Goal: Task Accomplishment & Management: Manage account settings

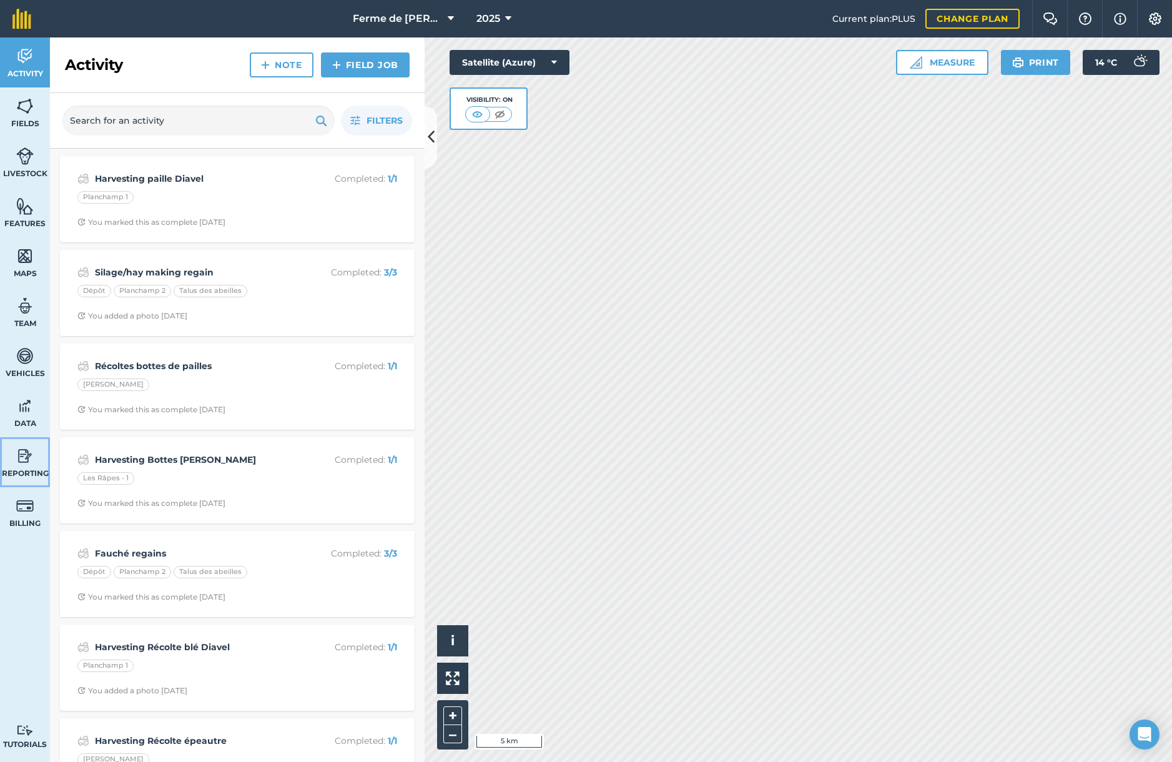
click at [23, 463] on img at bounding box center [24, 456] width 17 height 19
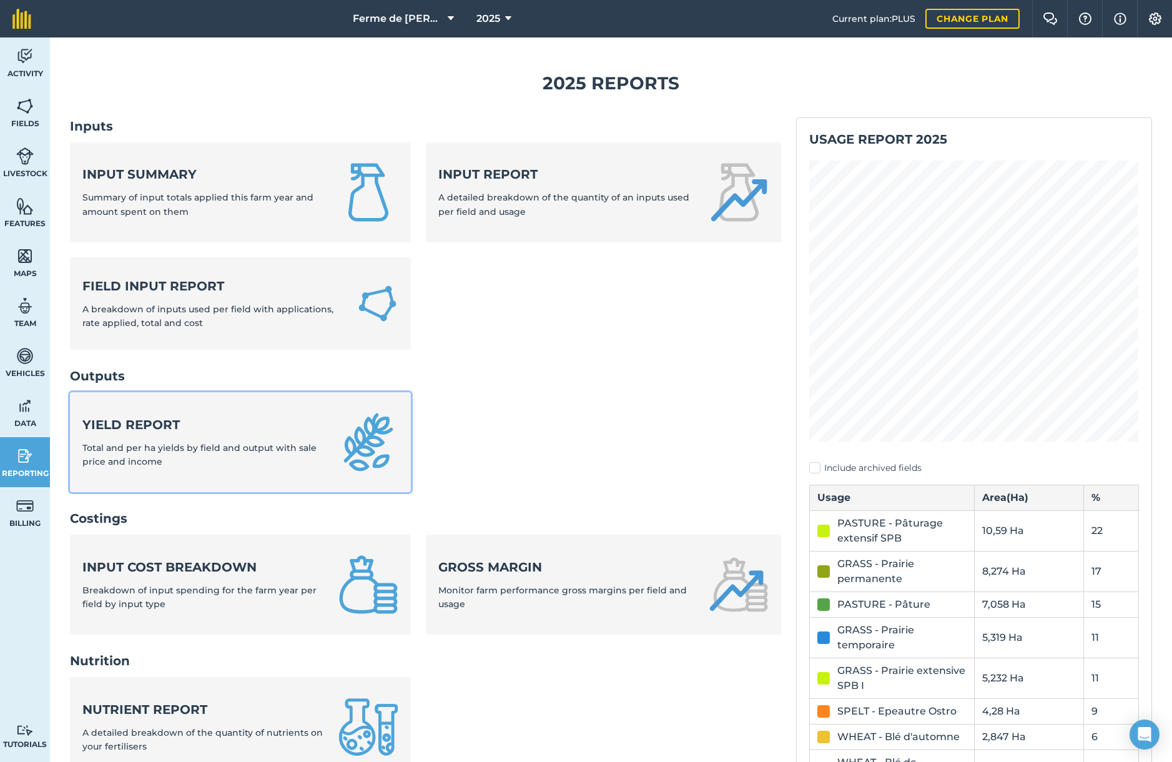
click at [212, 446] on span "Total and per ha yields by field and output with sale price and income" at bounding box center [199, 454] width 234 height 25
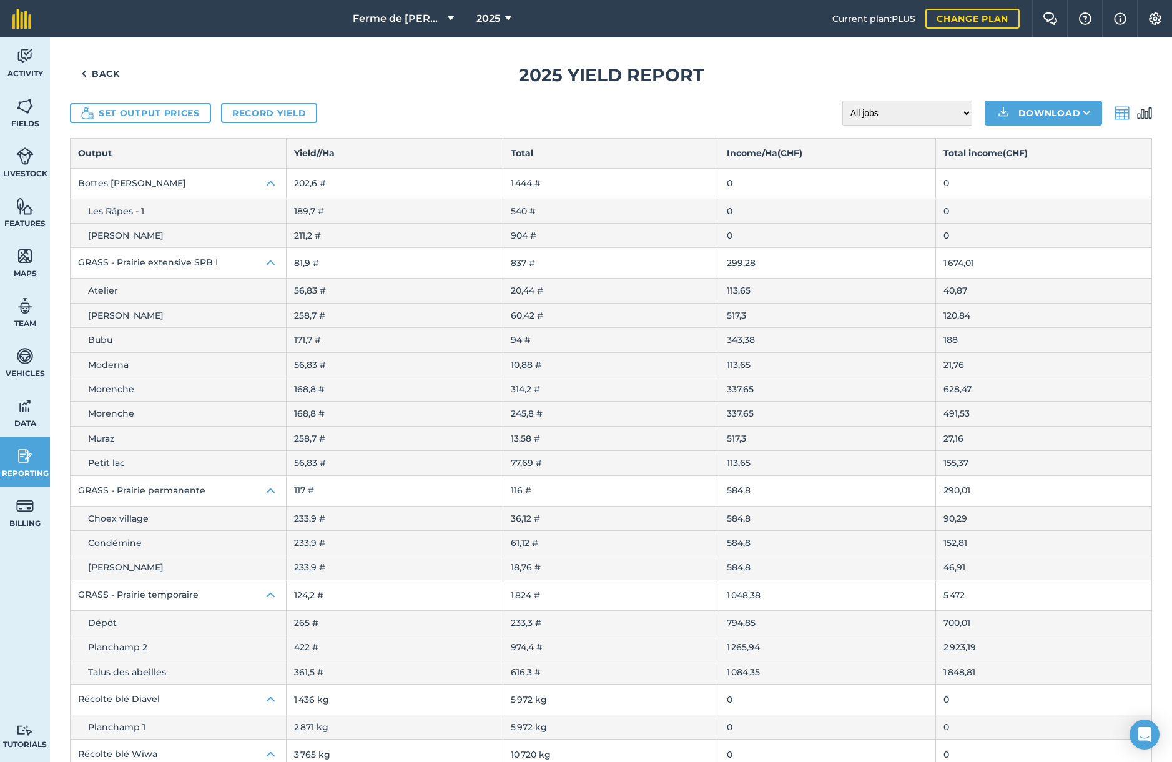
scroll to position [12, 0]
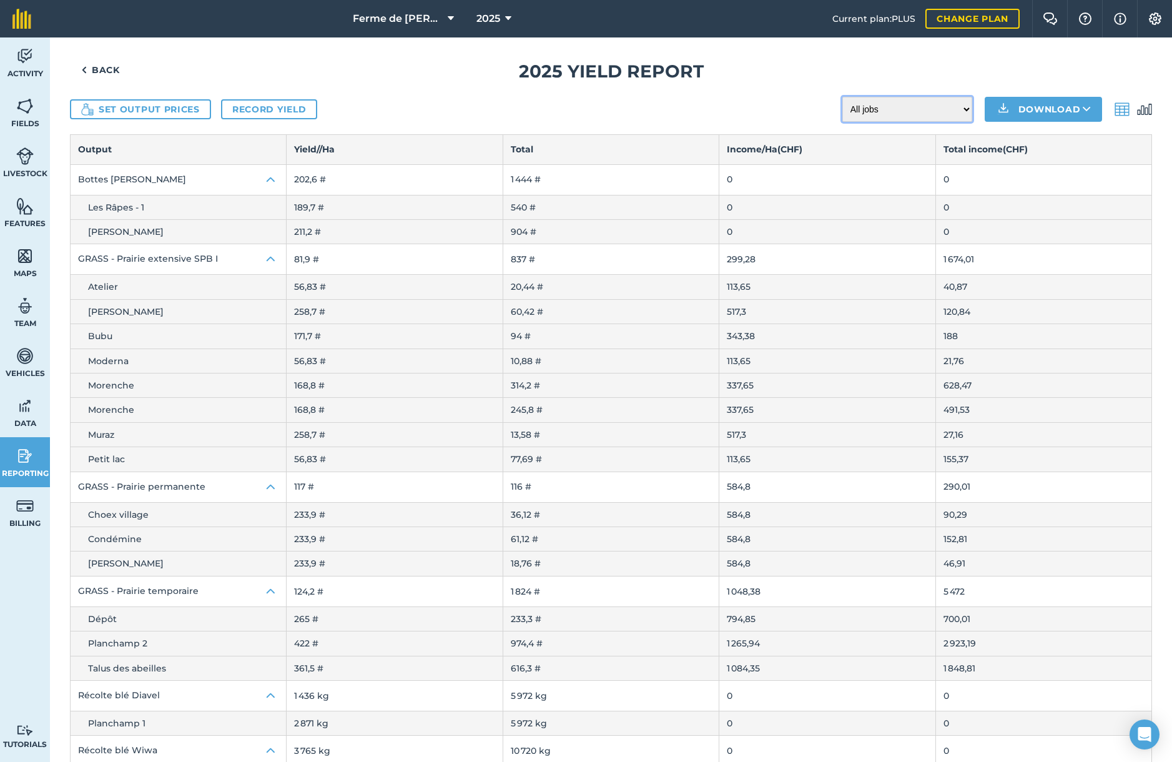
click at [967, 110] on select "All jobs Incomplete jobs Complete jobs" at bounding box center [907, 109] width 130 height 25
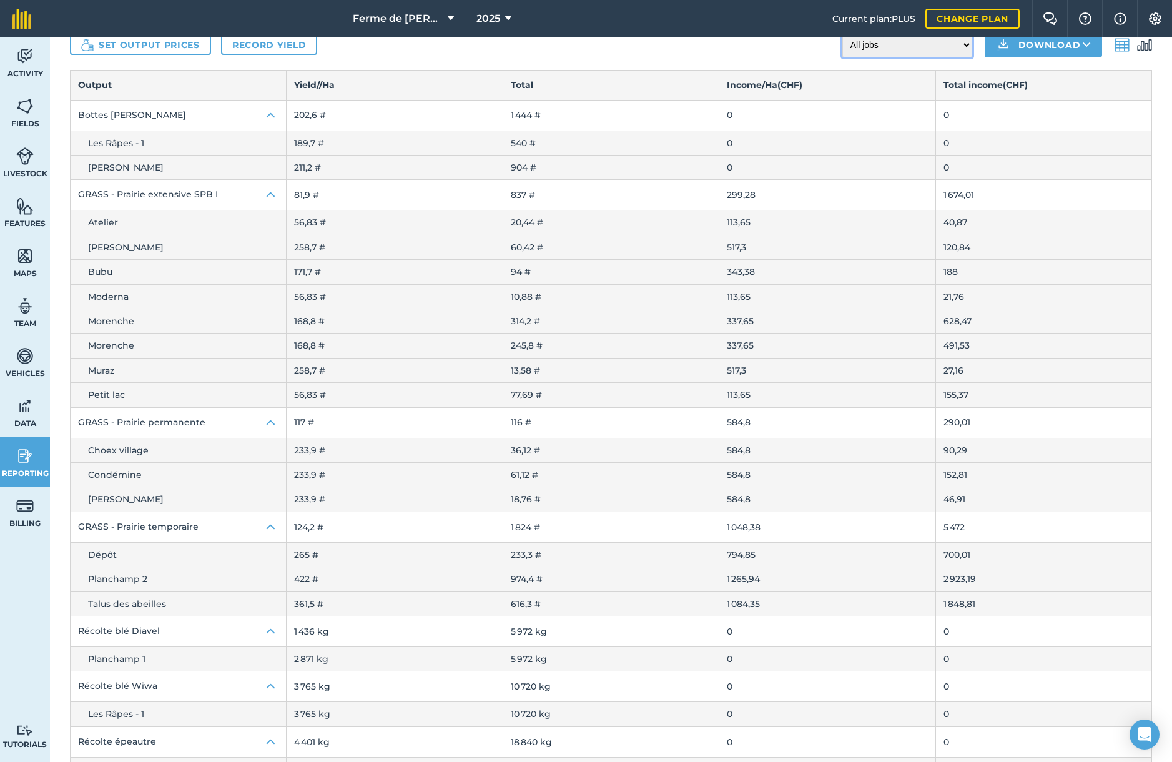
scroll to position [116, 0]
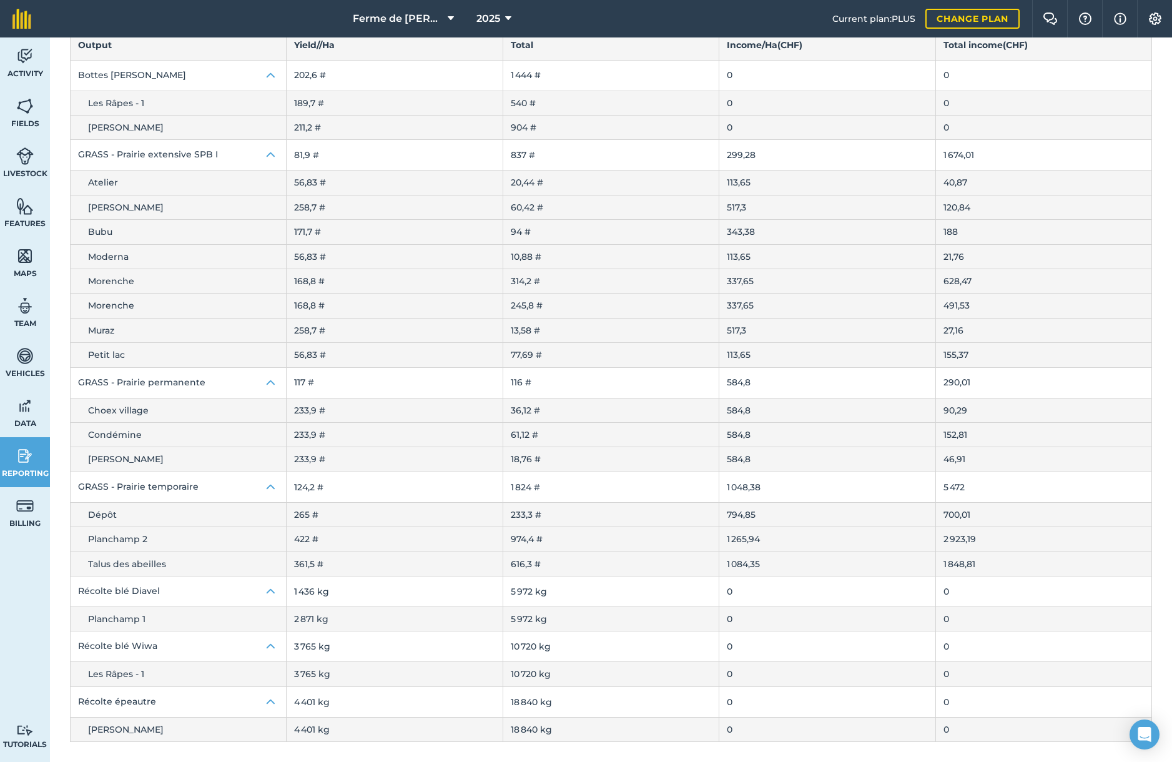
click at [328, 591] on td "1 436 kg" at bounding box center [395, 591] width 216 height 31
click at [272, 593] on img at bounding box center [271, 591] width 15 height 15
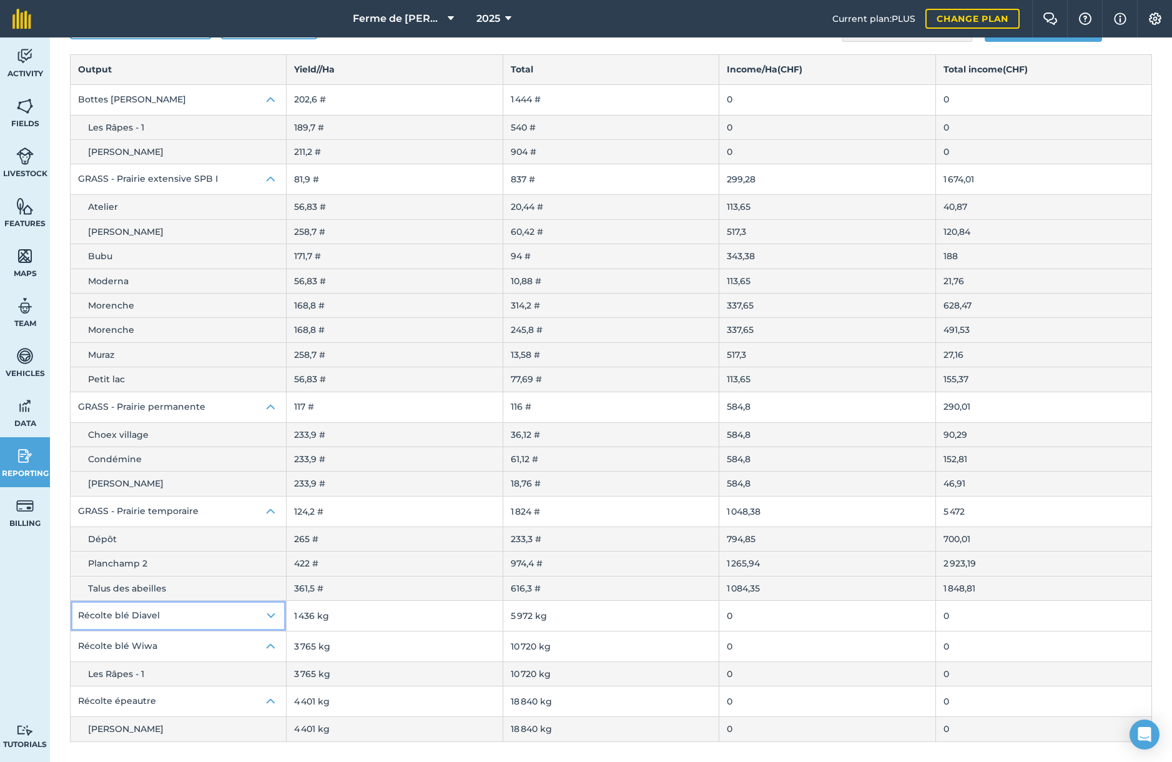
scroll to position [92, 0]
click at [272, 615] on img at bounding box center [271, 615] width 15 height 15
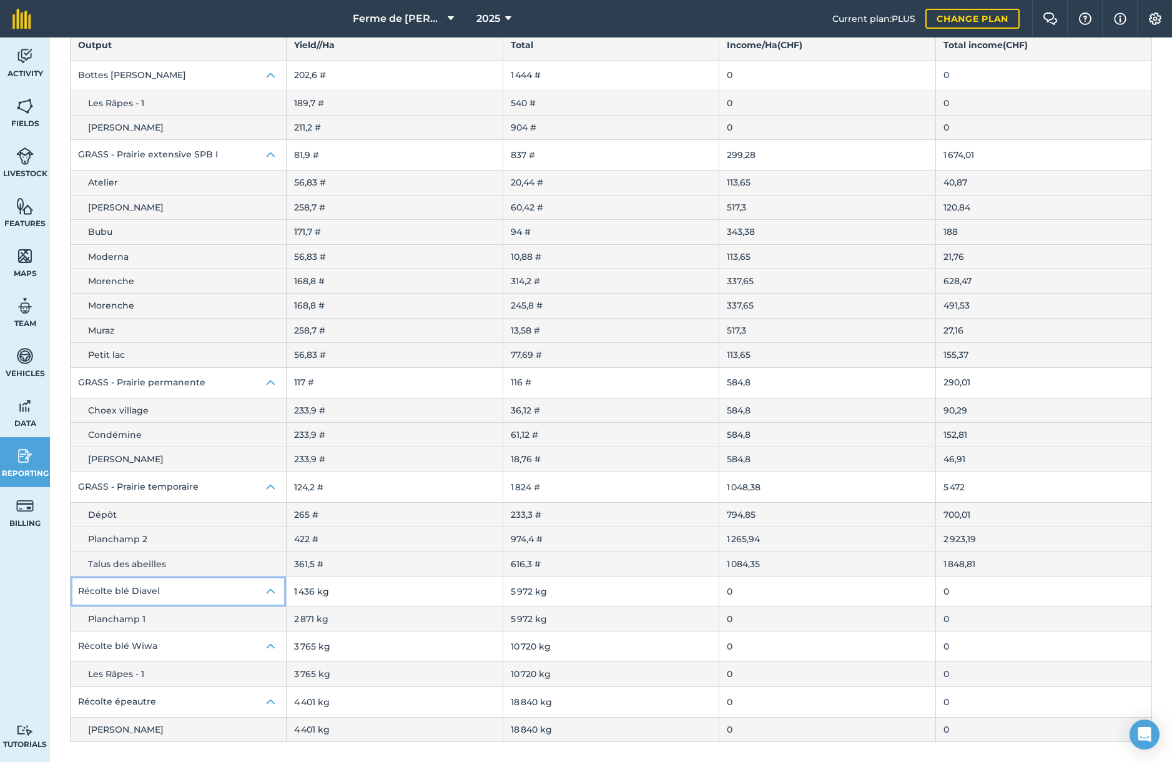
click at [122, 589] on button "Récolte blé Diavel" at bounding box center [178, 591] width 215 height 30
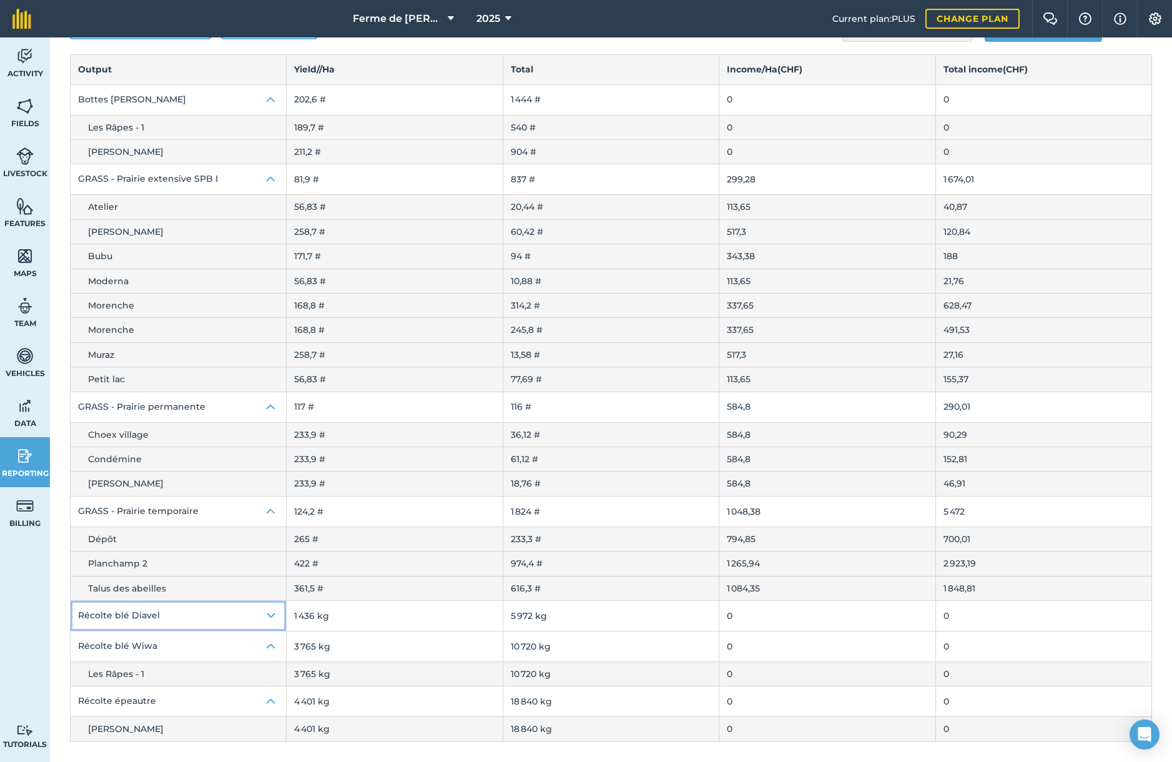
scroll to position [92, 0]
click at [197, 620] on button "Récolte blé Diavel" at bounding box center [178, 616] width 215 height 30
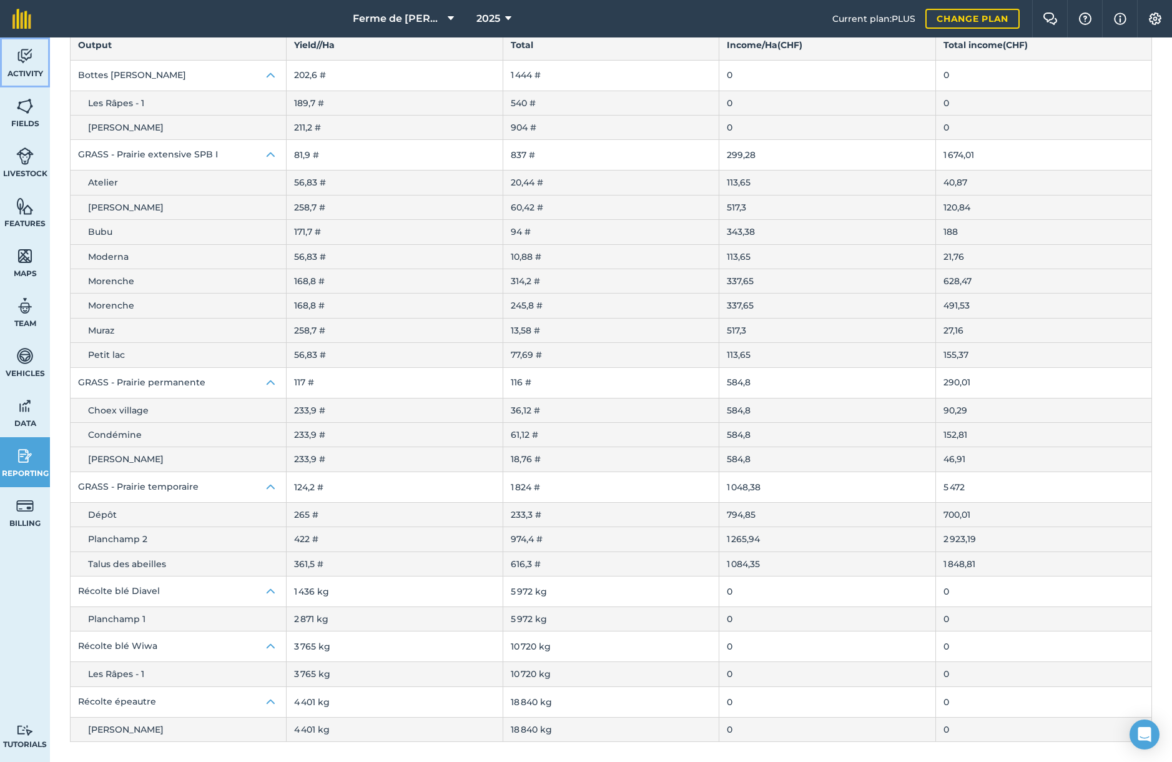
click at [24, 67] on link "Activity" at bounding box center [25, 62] width 50 height 50
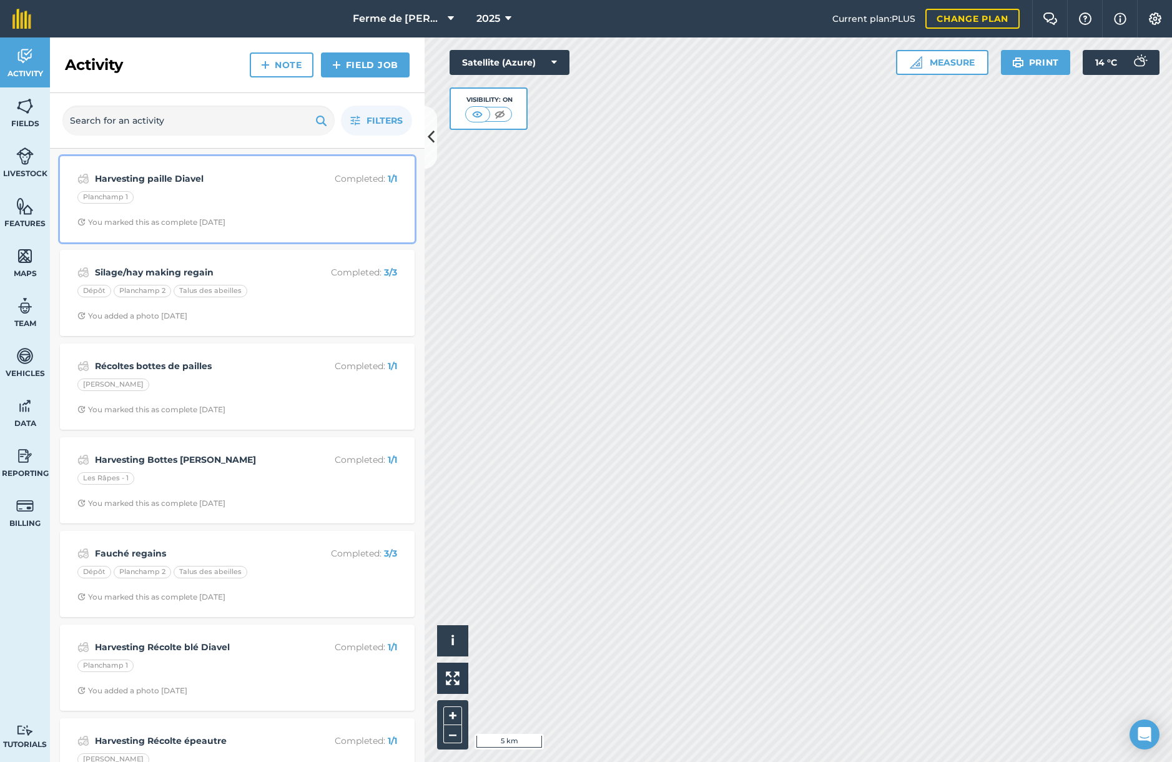
click at [152, 193] on div "Planchamp 1" at bounding box center [237, 199] width 320 height 16
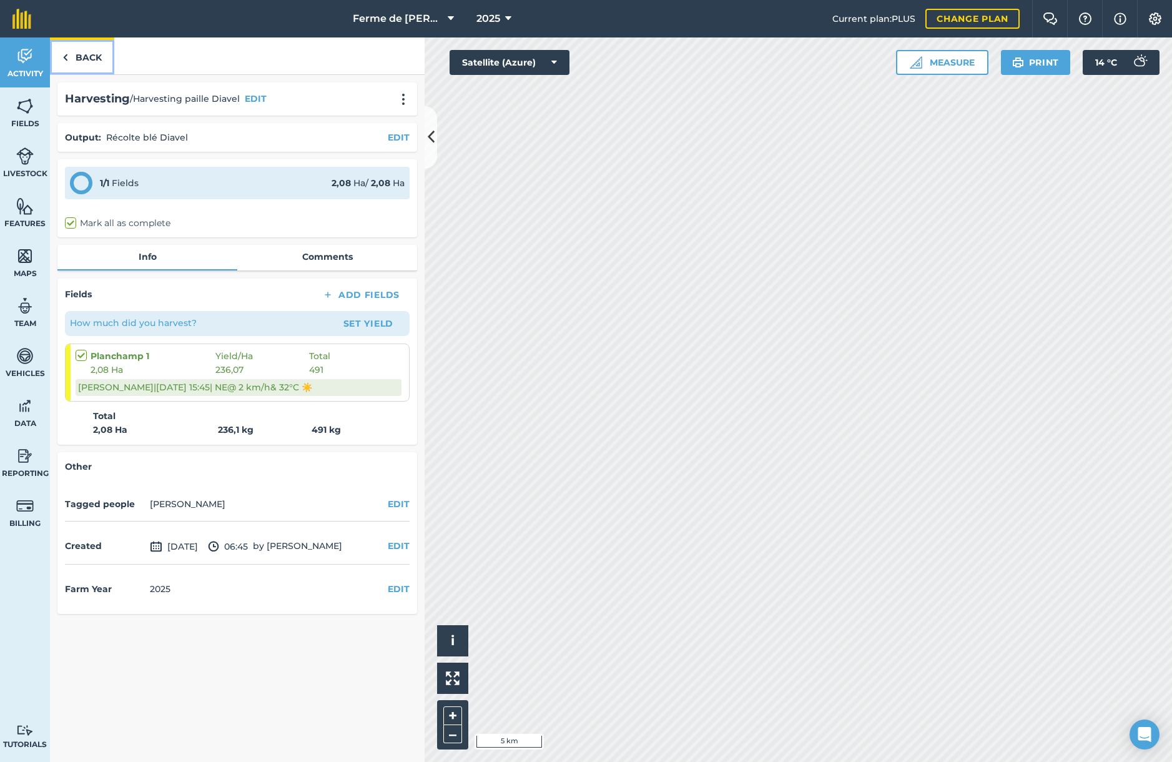
click at [78, 59] on link "Back" at bounding box center [82, 55] width 64 height 37
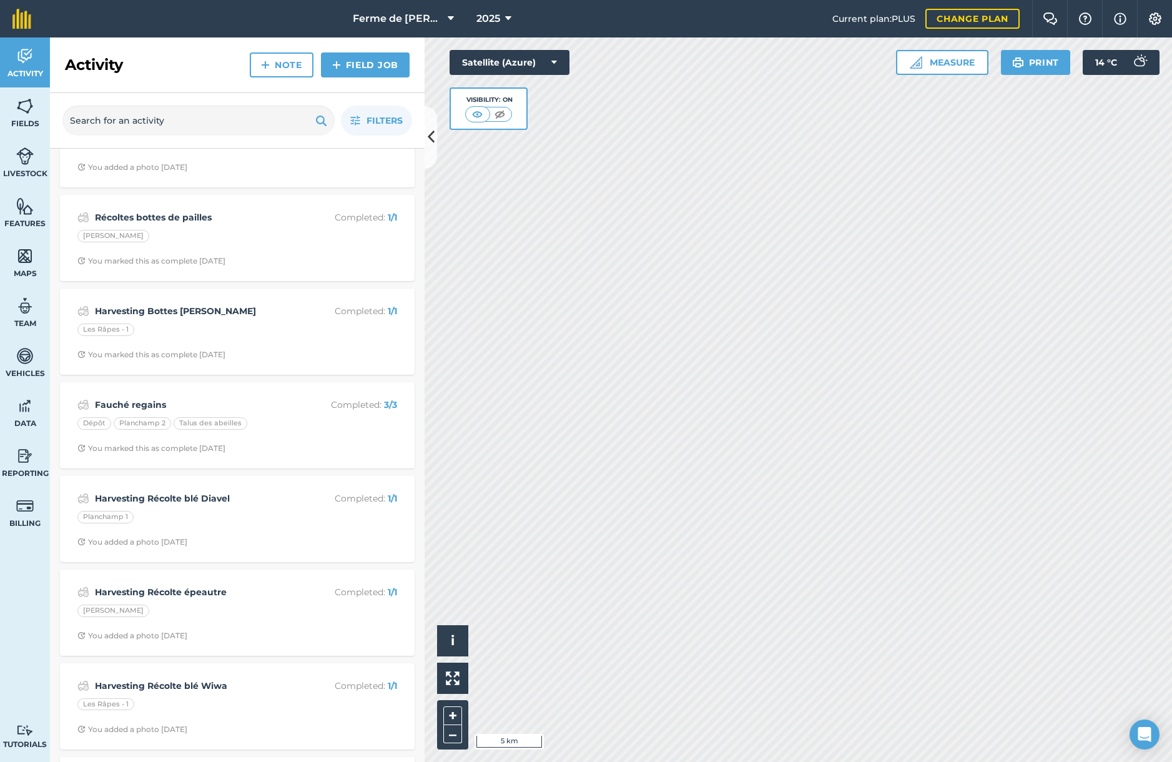
scroll to position [152, 0]
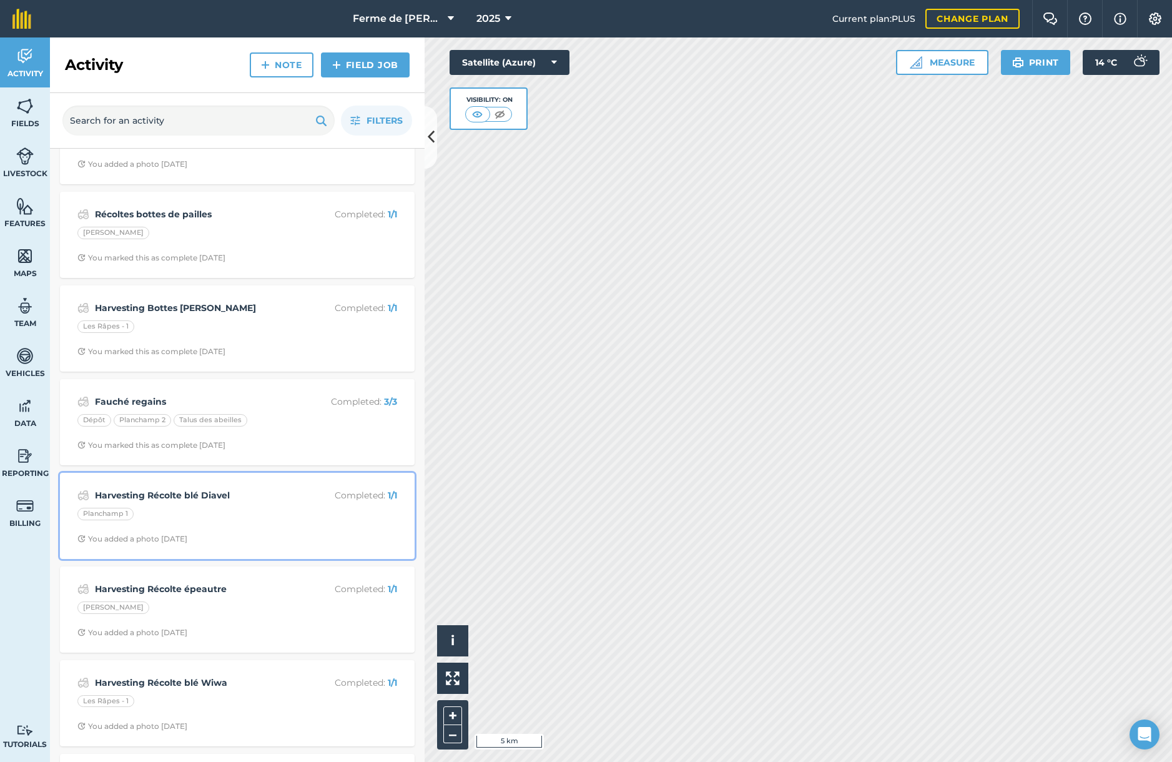
click at [164, 514] on div "Planchamp 1" at bounding box center [237, 516] width 320 height 16
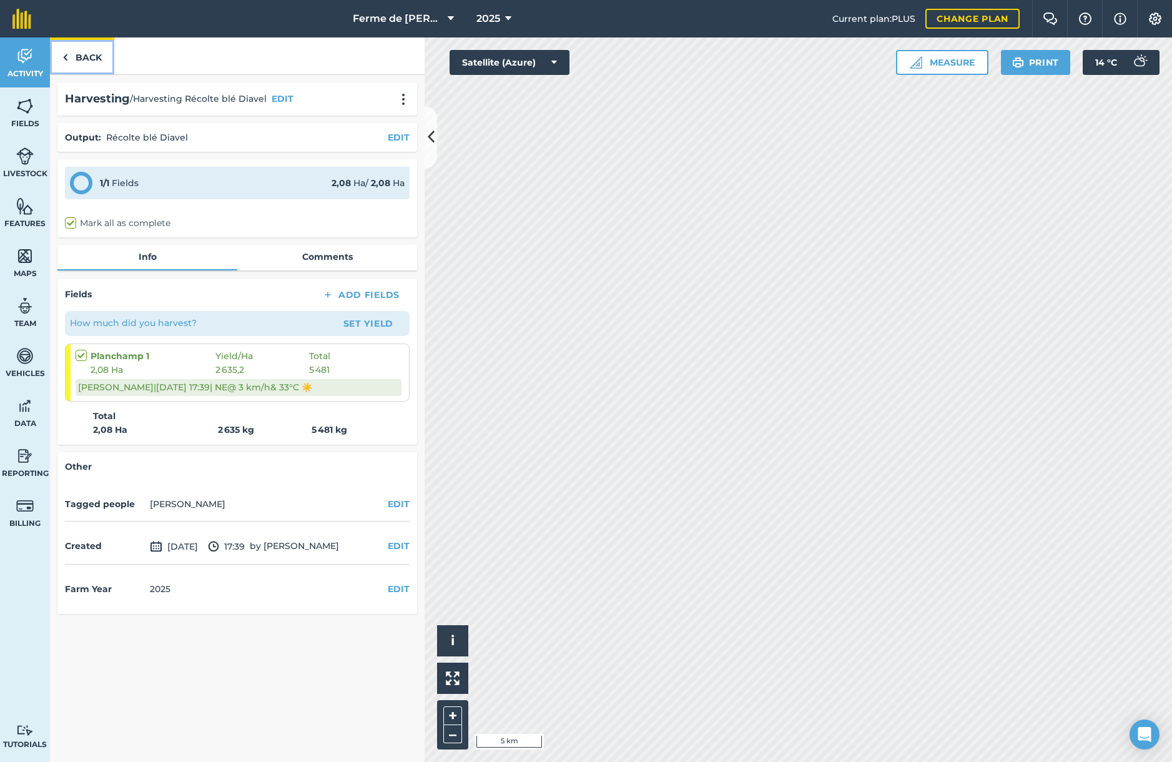
click at [67, 57] on img at bounding box center [65, 57] width 6 height 15
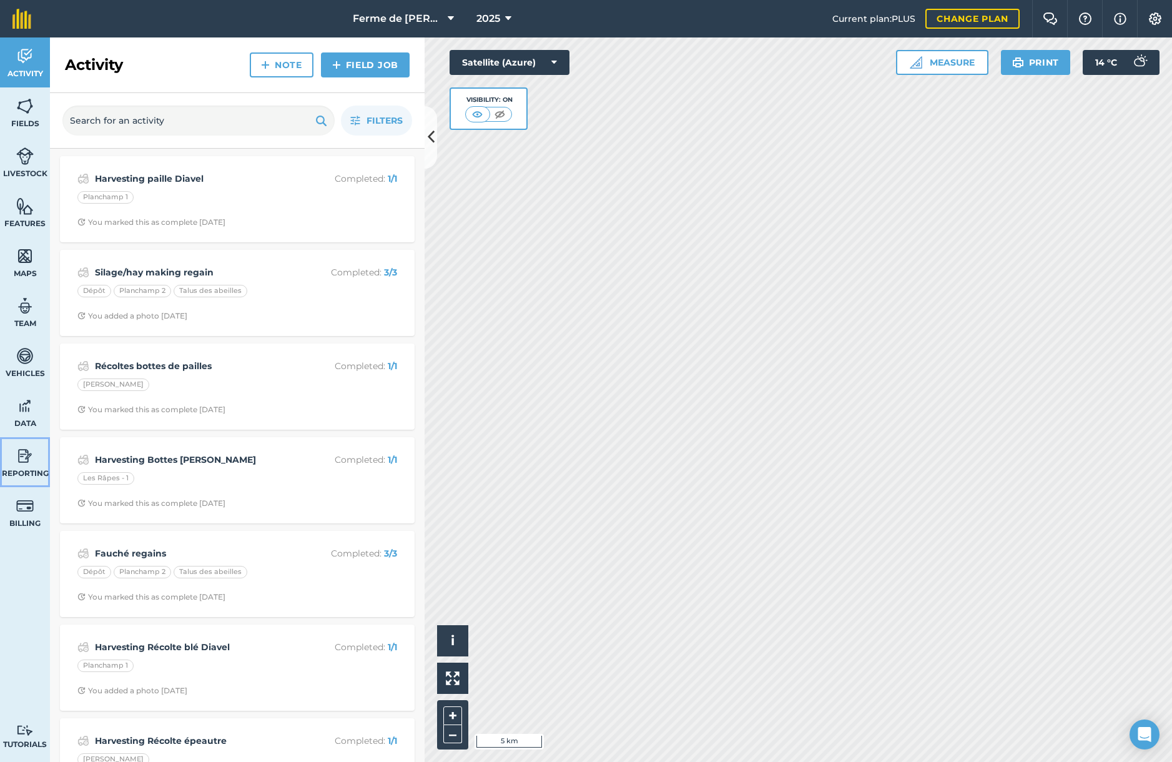
click at [26, 449] on img at bounding box center [24, 456] width 17 height 19
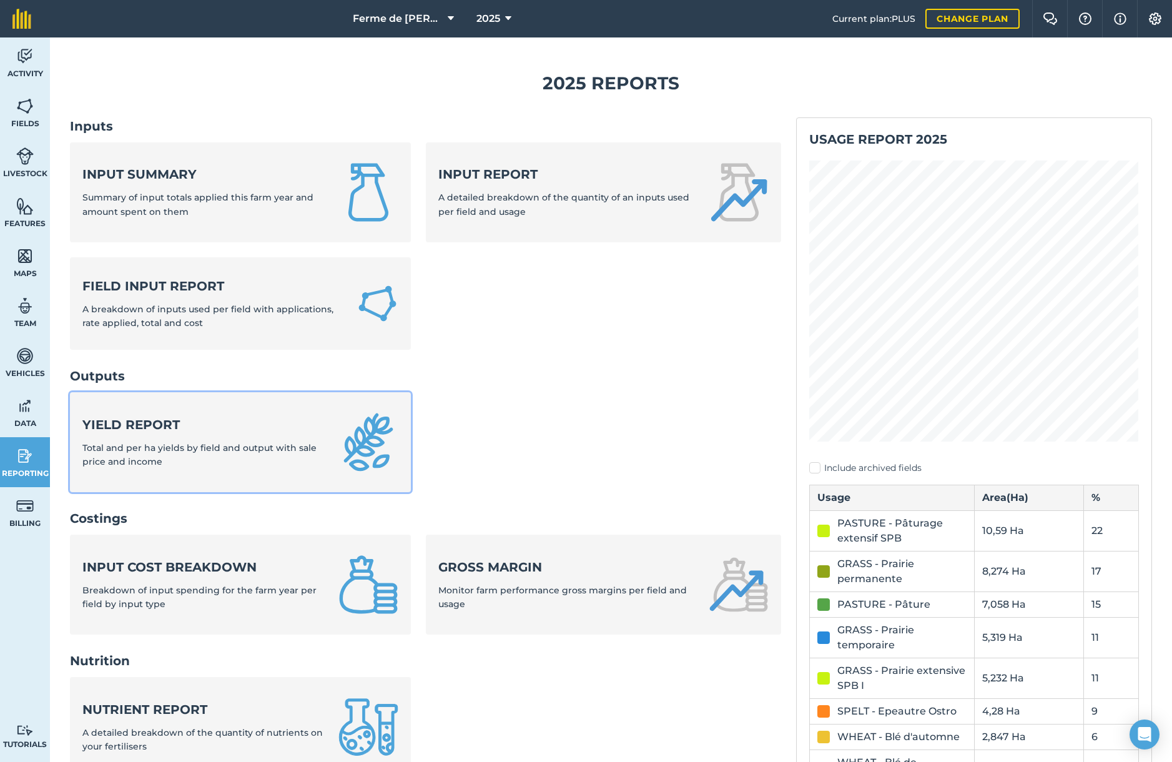
click at [132, 442] on div "Yield report Total and per ha yields by field and output with sale price and in…" at bounding box center [202, 442] width 241 height 53
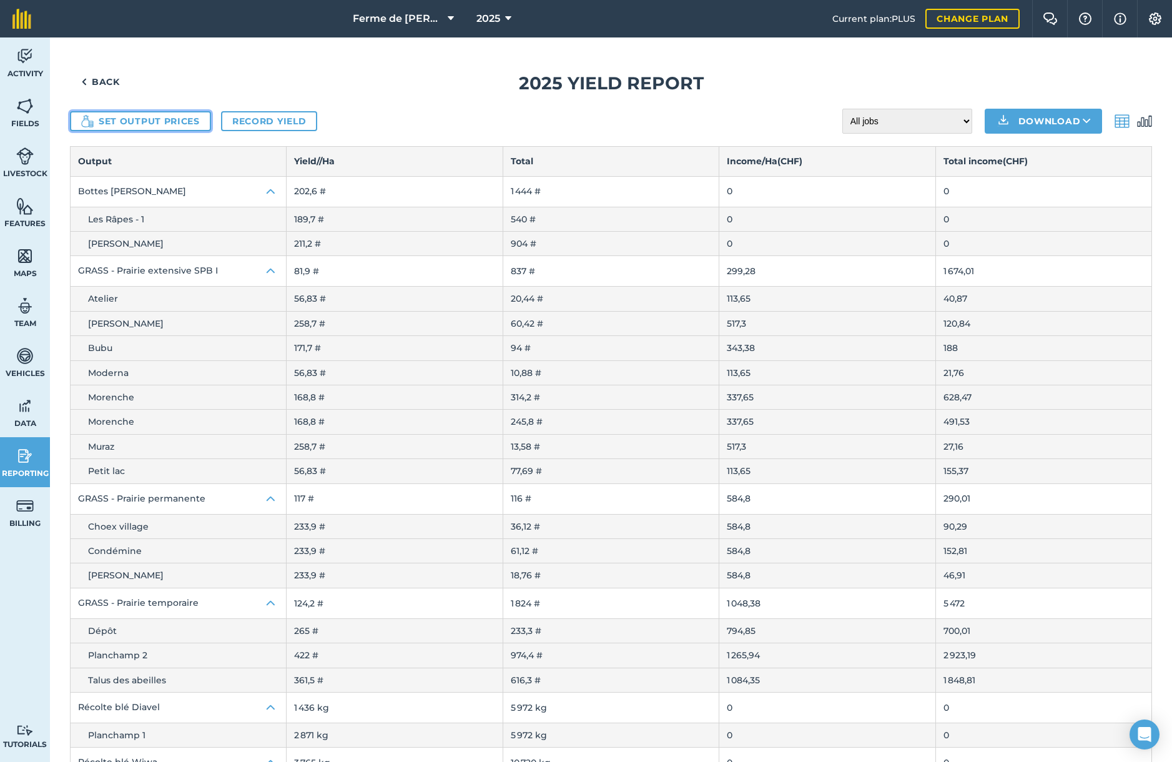
click at [150, 122] on button "Set output prices" at bounding box center [140, 121] width 141 height 20
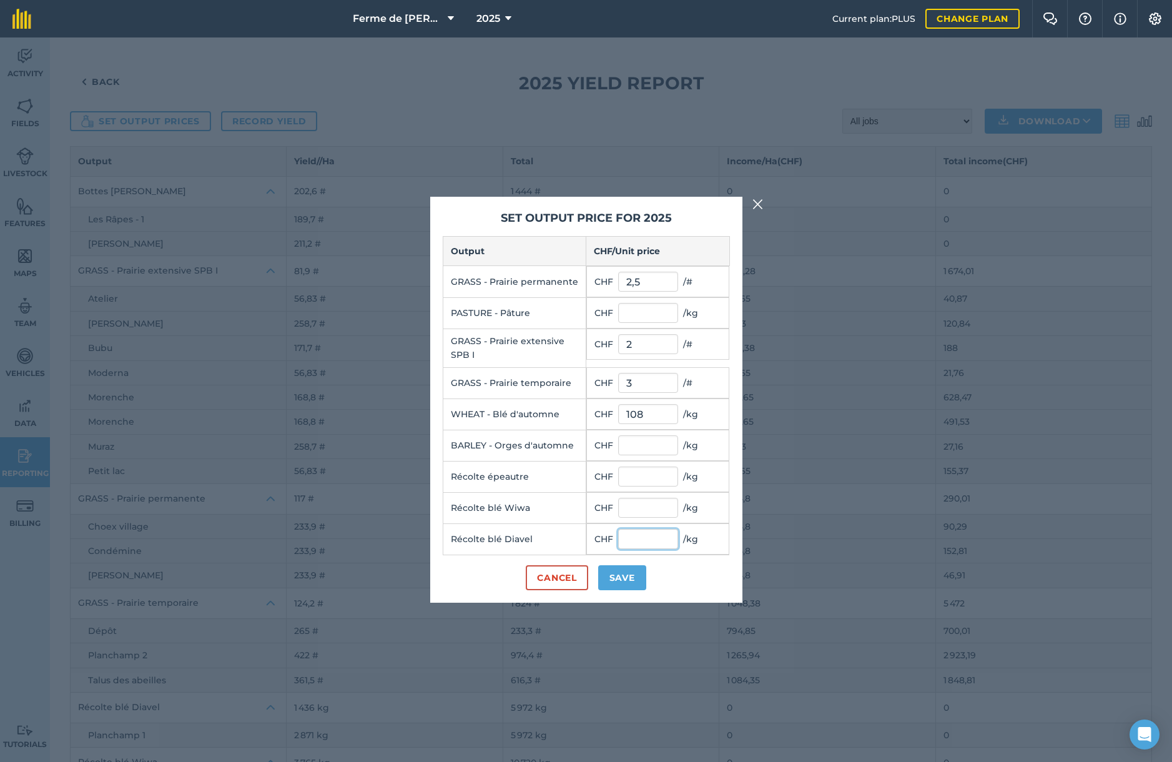
click at [627, 543] on input "text" at bounding box center [648, 539] width 60 height 20
type input "1 101"
click at [626, 582] on button "Save" at bounding box center [622, 577] width 48 height 25
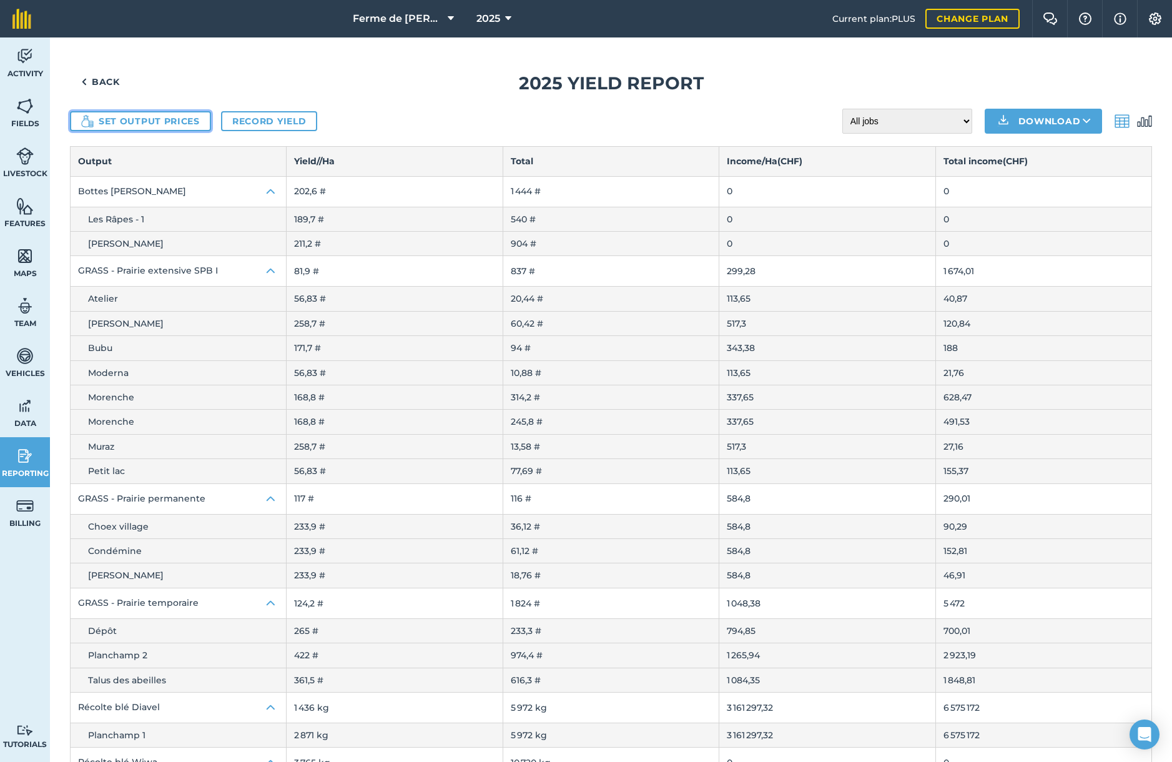
click at [134, 116] on button "Set output prices" at bounding box center [140, 121] width 141 height 20
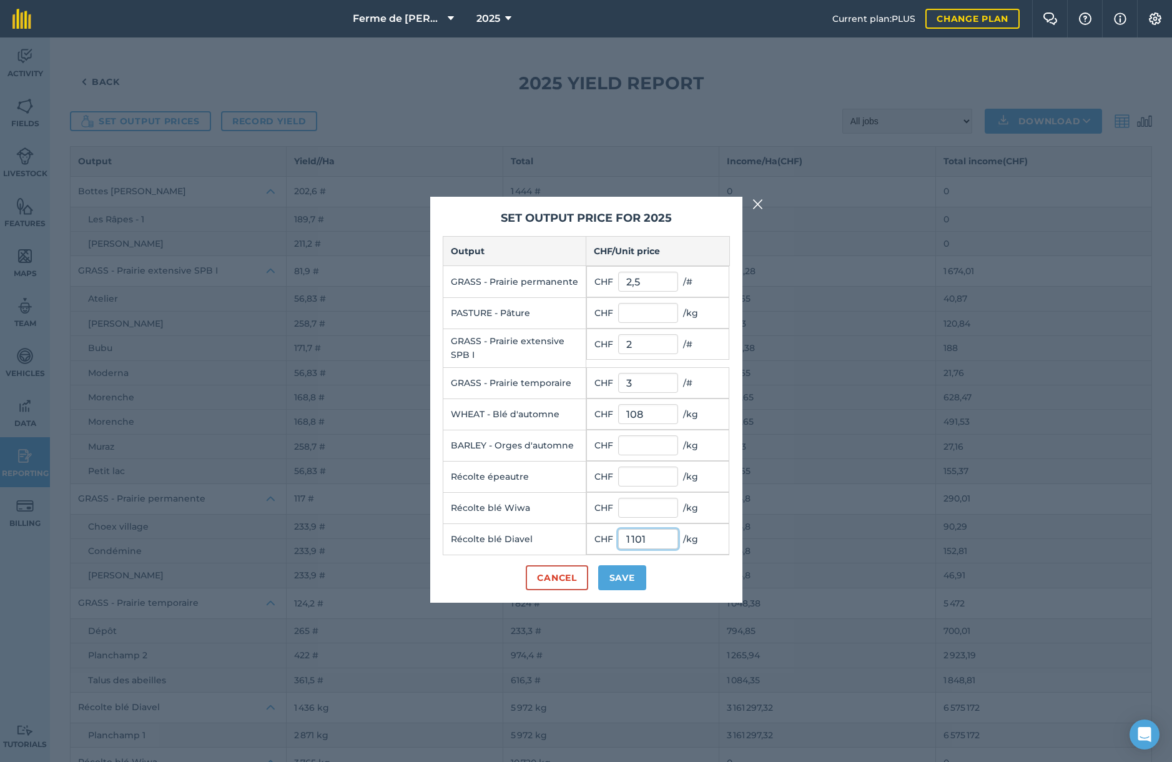
click at [626, 541] on input "1 101" at bounding box center [648, 539] width 60 height 20
type input "1 101"
click at [630, 581] on button "Save" at bounding box center [622, 577] width 48 height 25
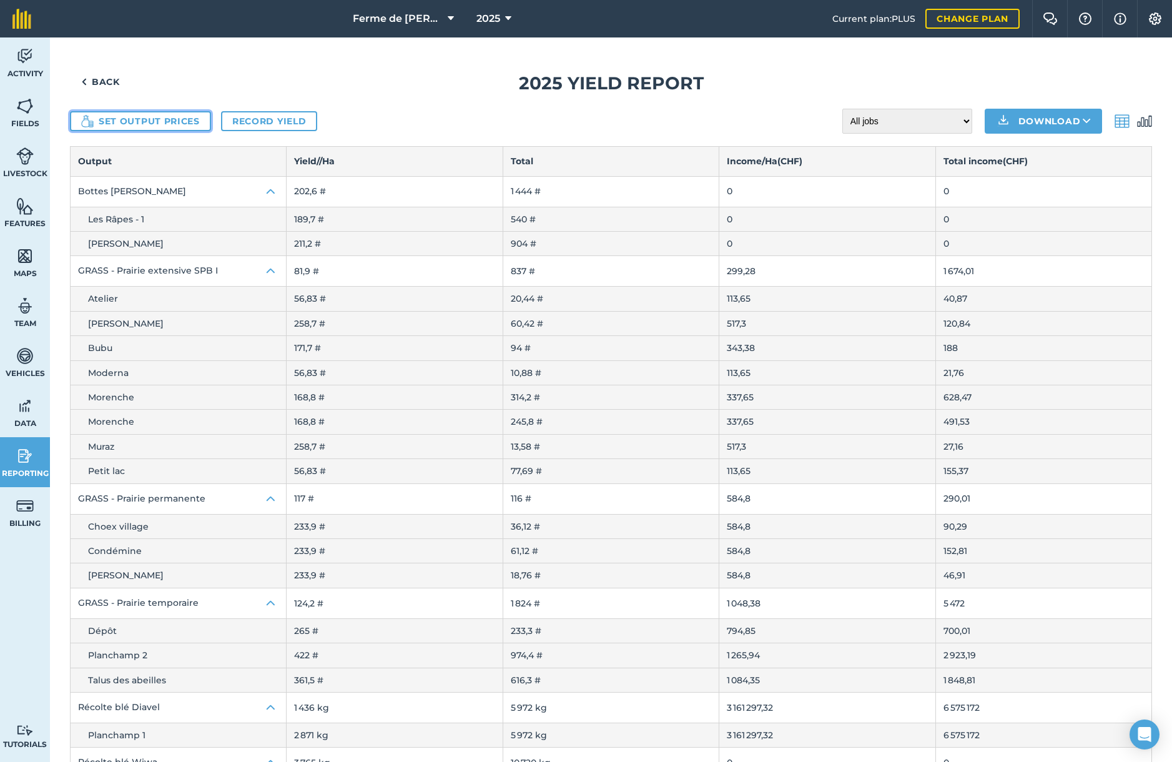
click at [124, 125] on button "Set output prices" at bounding box center [140, 121] width 141 height 20
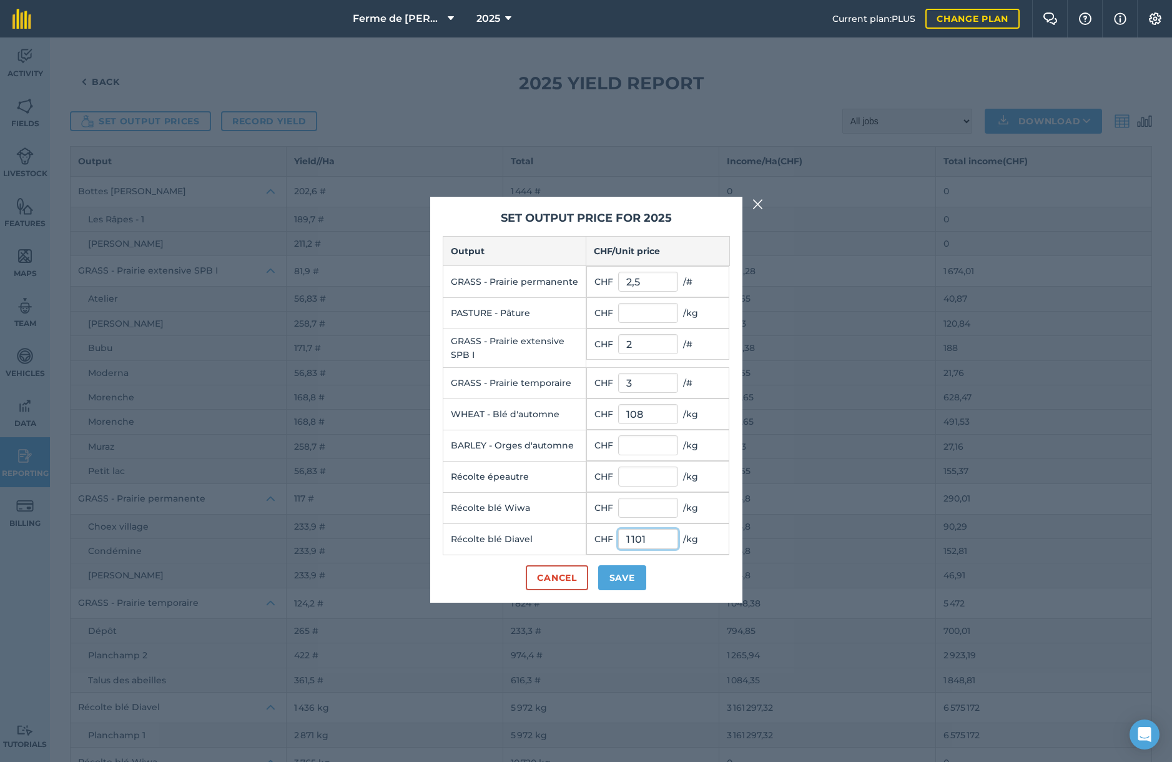
click at [626, 540] on input "1 101" at bounding box center [648, 539] width 60 height 20
type input "0,1 101"
click button "Cancel" at bounding box center [557, 577] width 62 height 25
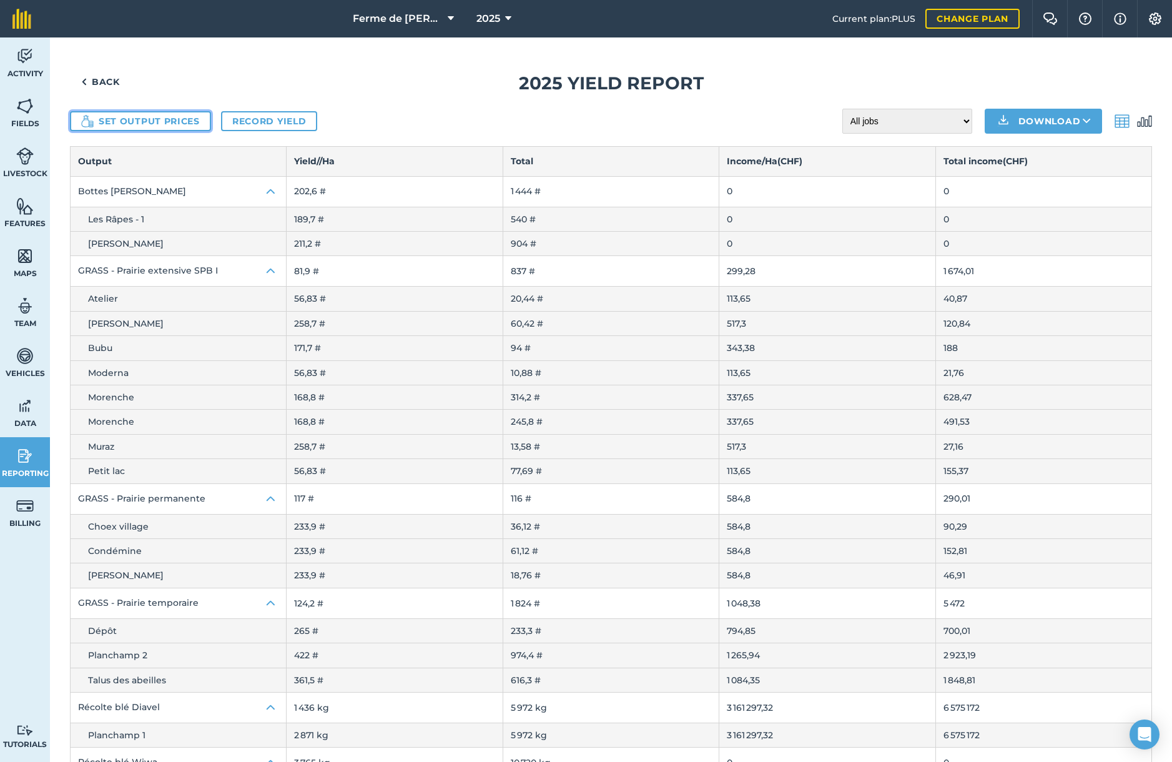
click at [148, 124] on button "Set output prices" at bounding box center [140, 121] width 141 height 20
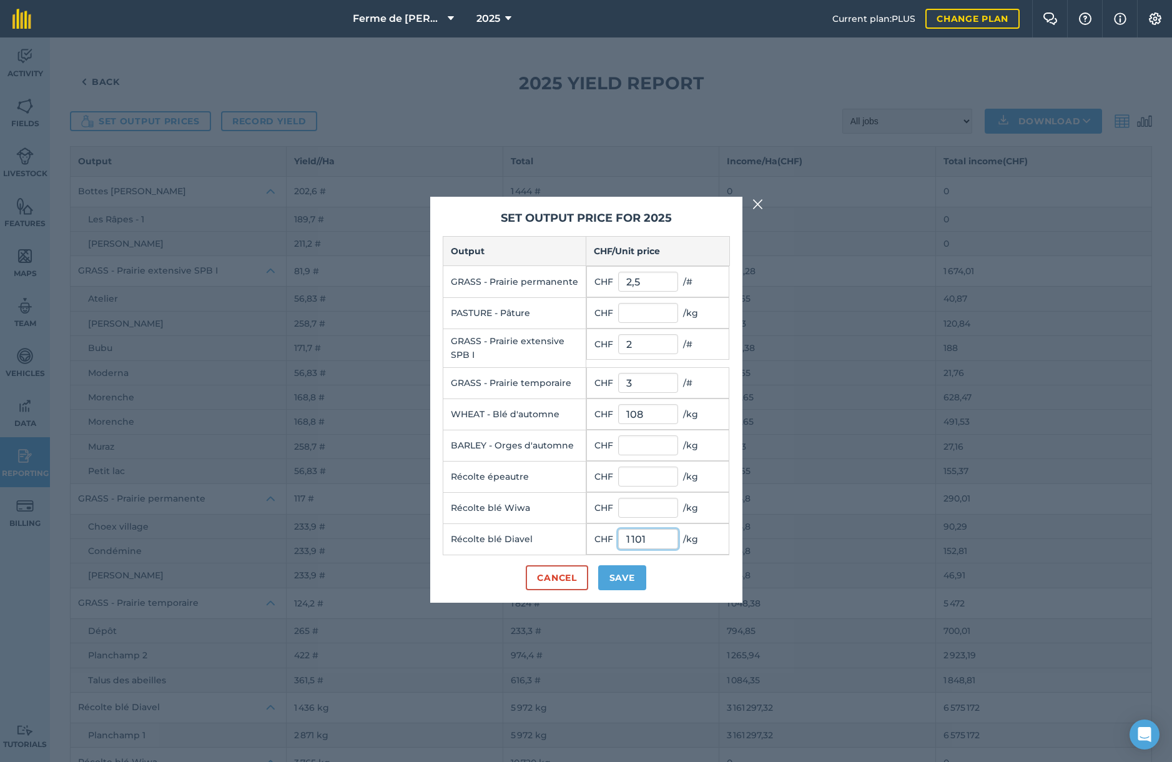
click at [626, 539] on input "1 101" at bounding box center [648, 539] width 60 height 20
click at [562, 578] on button "Cancel" at bounding box center [557, 577] width 62 height 25
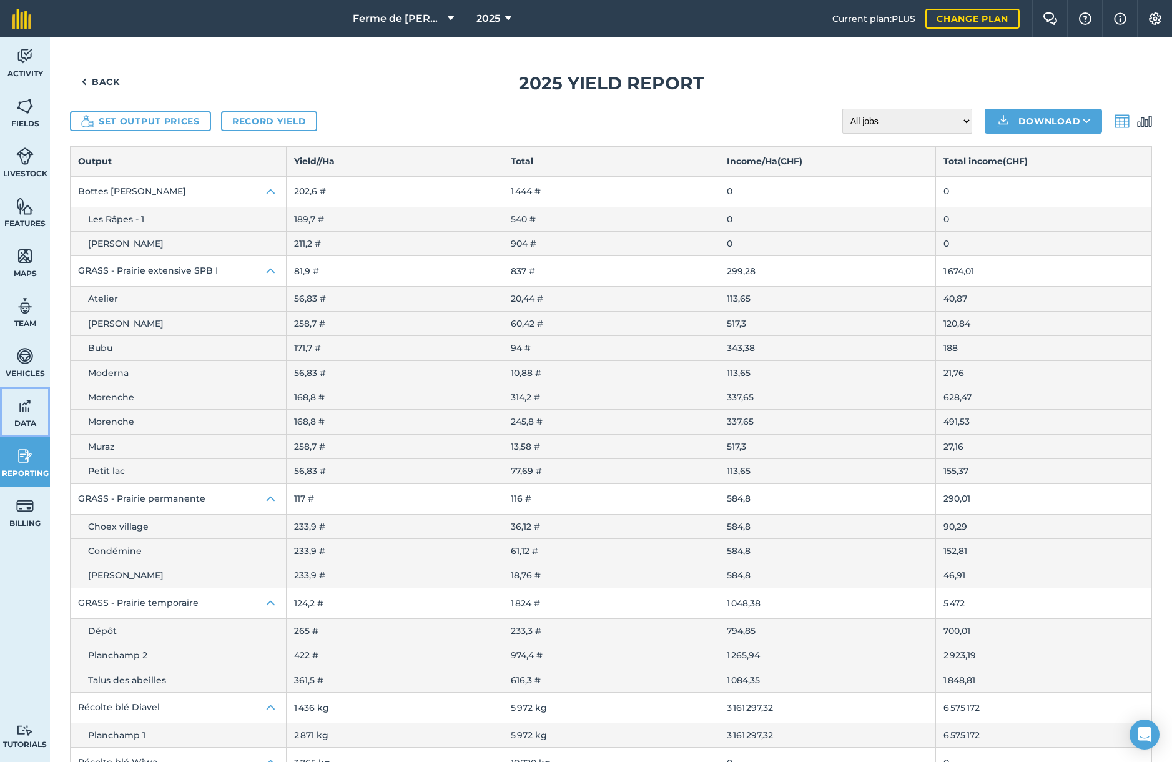
click at [30, 416] on link "Data" at bounding box center [25, 412] width 50 height 50
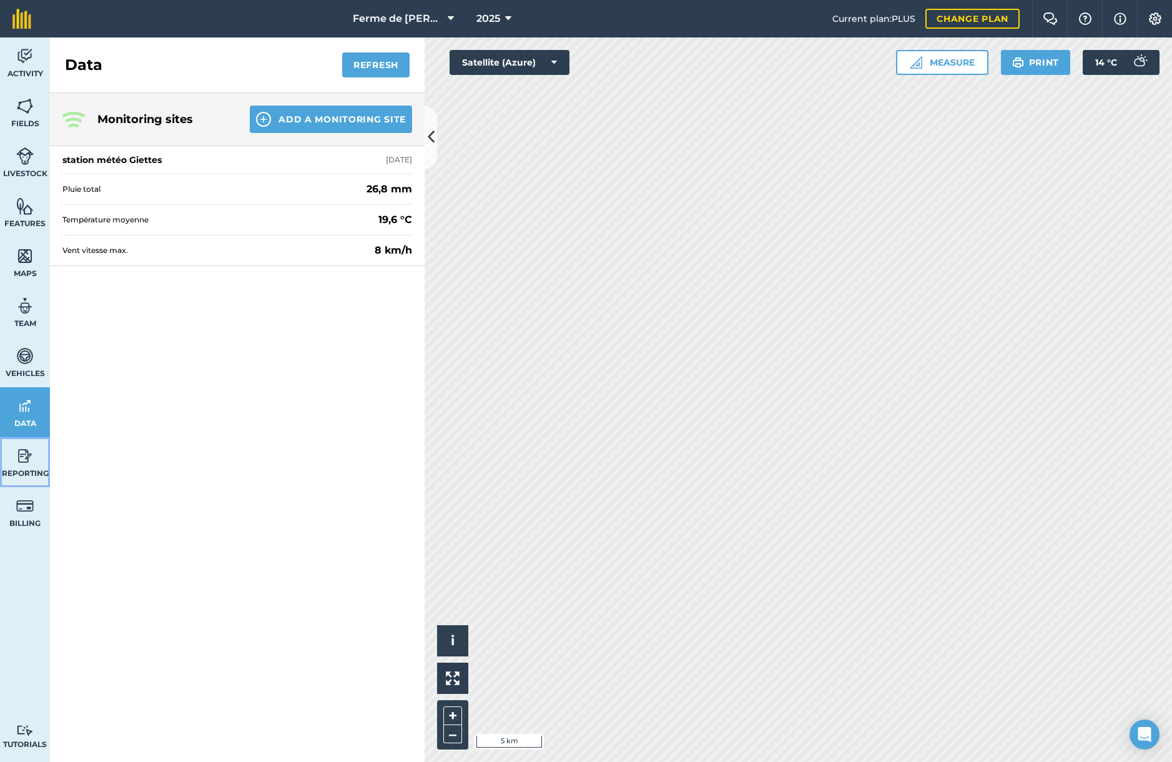
click at [30, 459] on img at bounding box center [24, 456] width 17 height 19
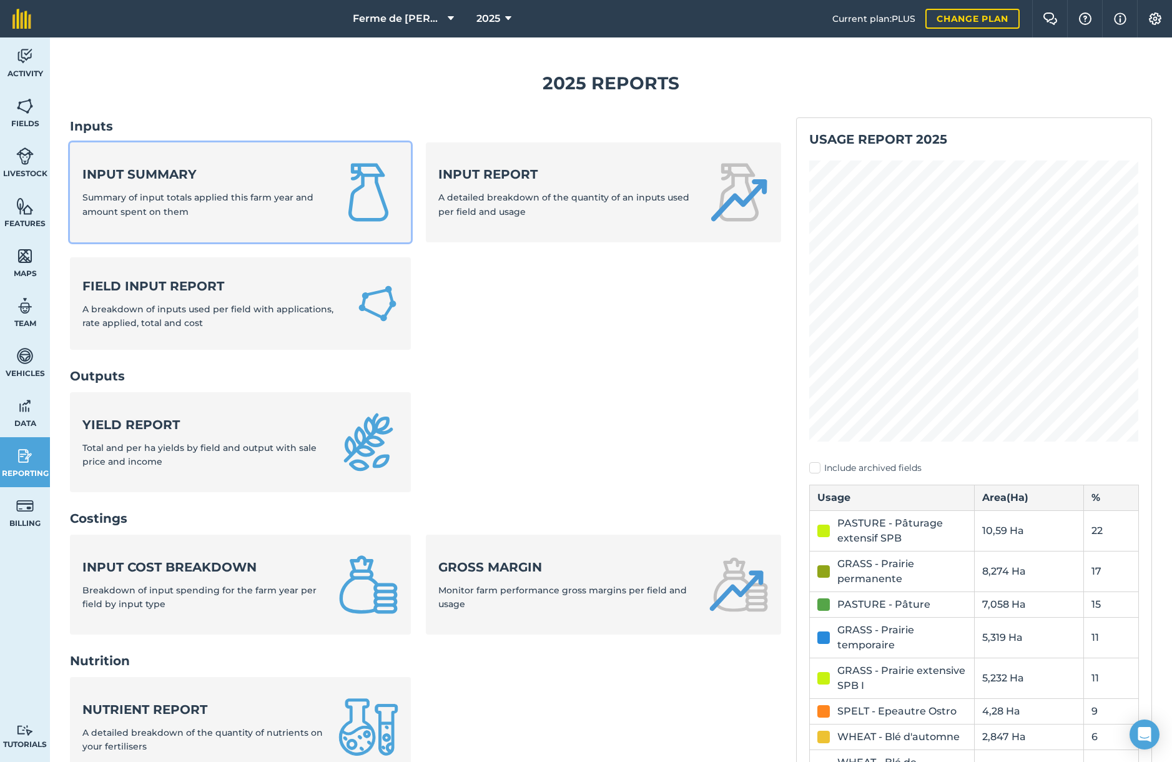
click at [149, 193] on span "Summary of input totals applied this farm year and amount spent on them" at bounding box center [197, 204] width 231 height 25
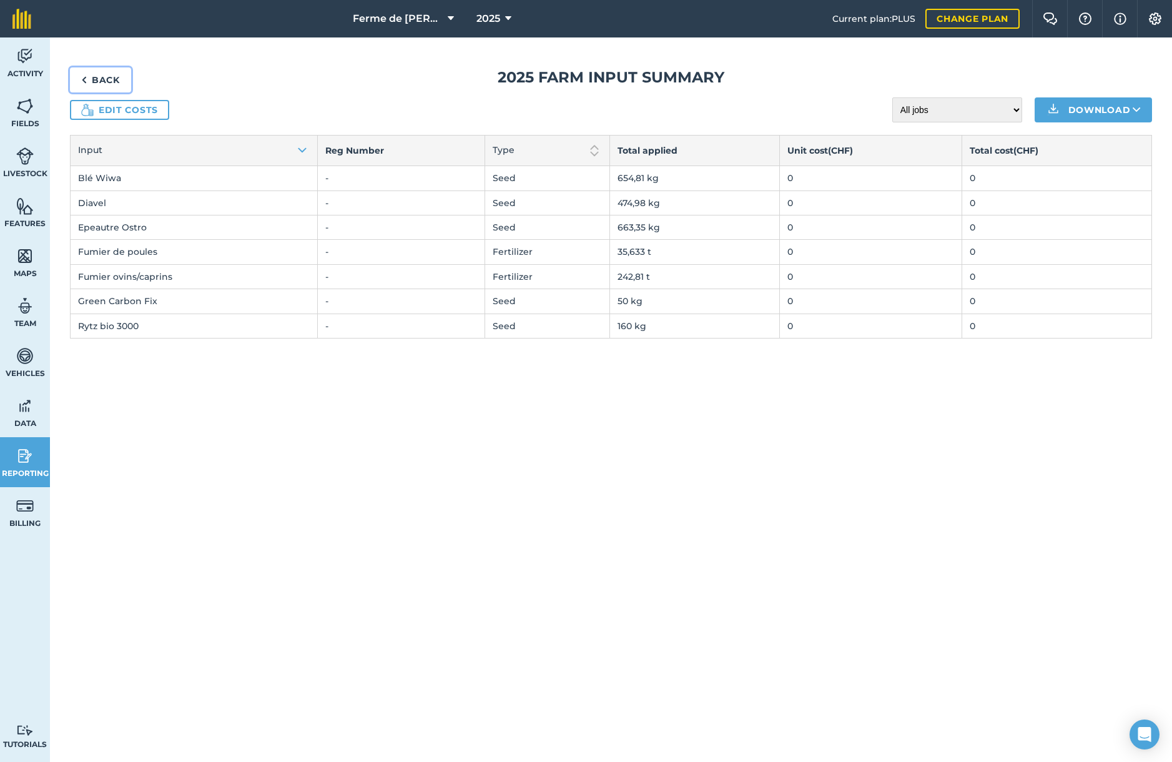
click at [107, 81] on link "Back" at bounding box center [100, 79] width 61 height 25
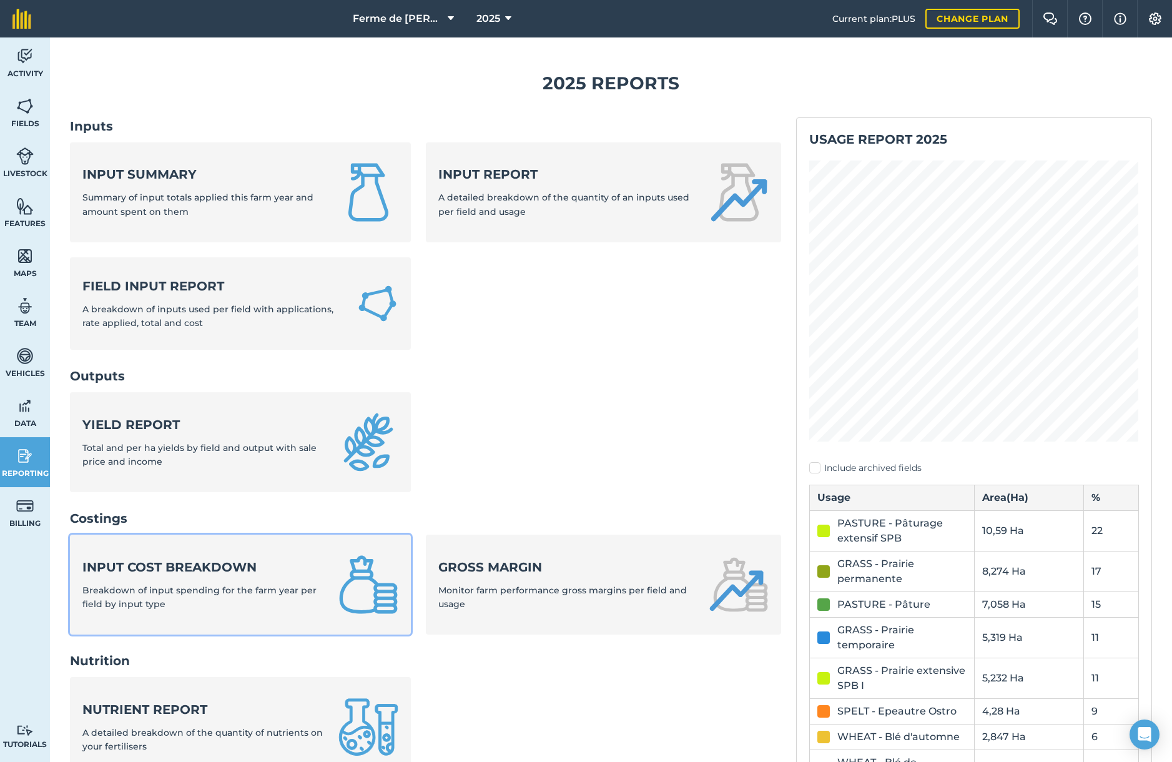
click at [215, 595] on div "Input cost breakdown Breakdown of input spending for the farm year per field by…" at bounding box center [202, 584] width 241 height 53
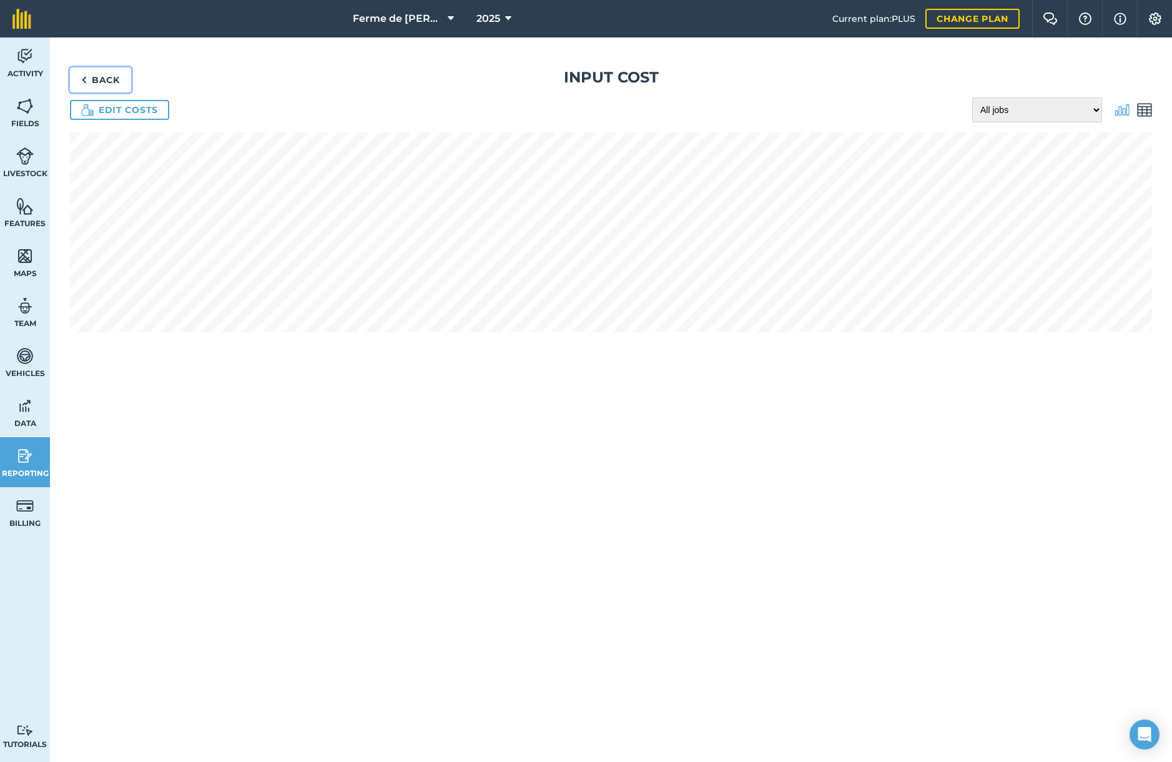
click at [88, 77] on link "Back" at bounding box center [100, 79] width 61 height 25
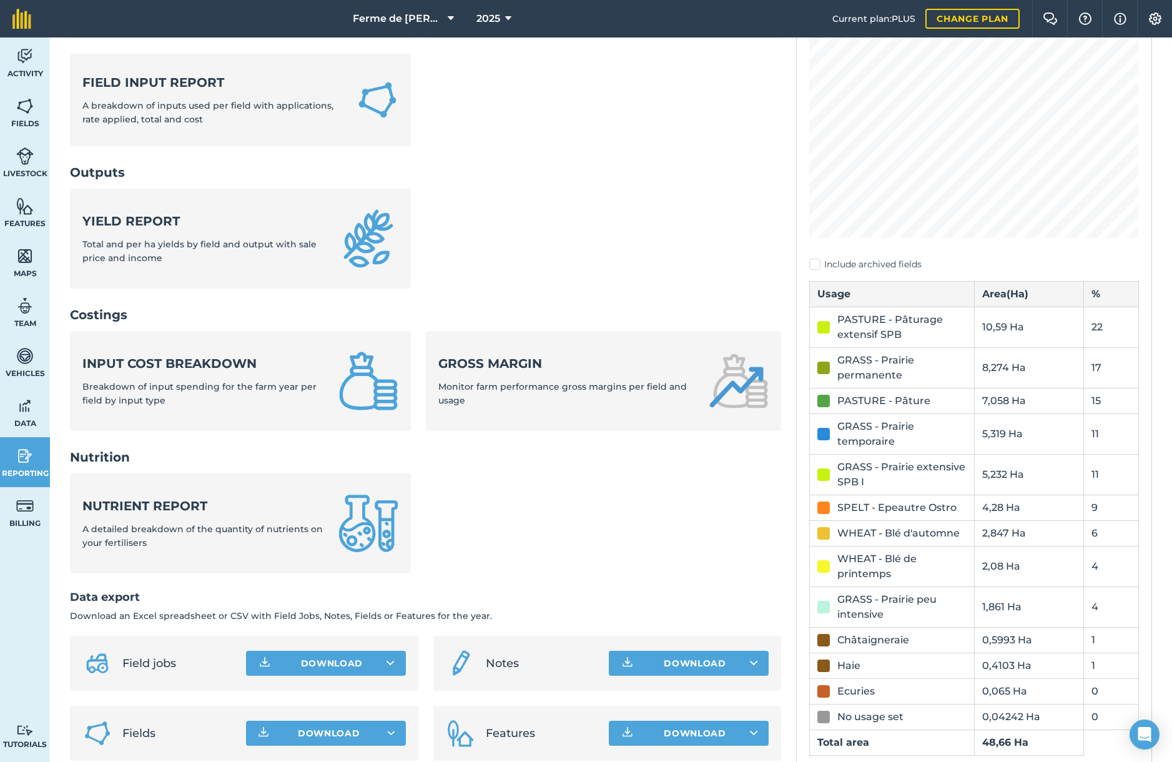
scroll to position [205, 0]
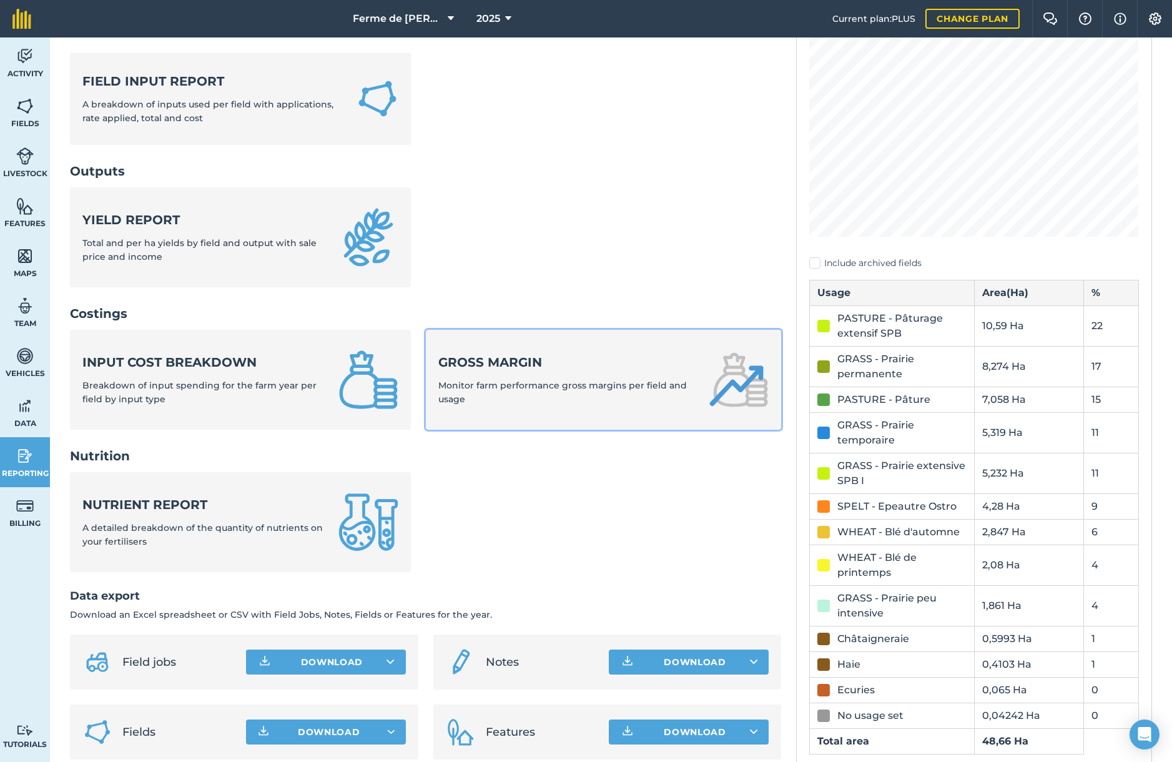
click at [511, 357] on strong "Gross margin" at bounding box center [566, 361] width 256 height 17
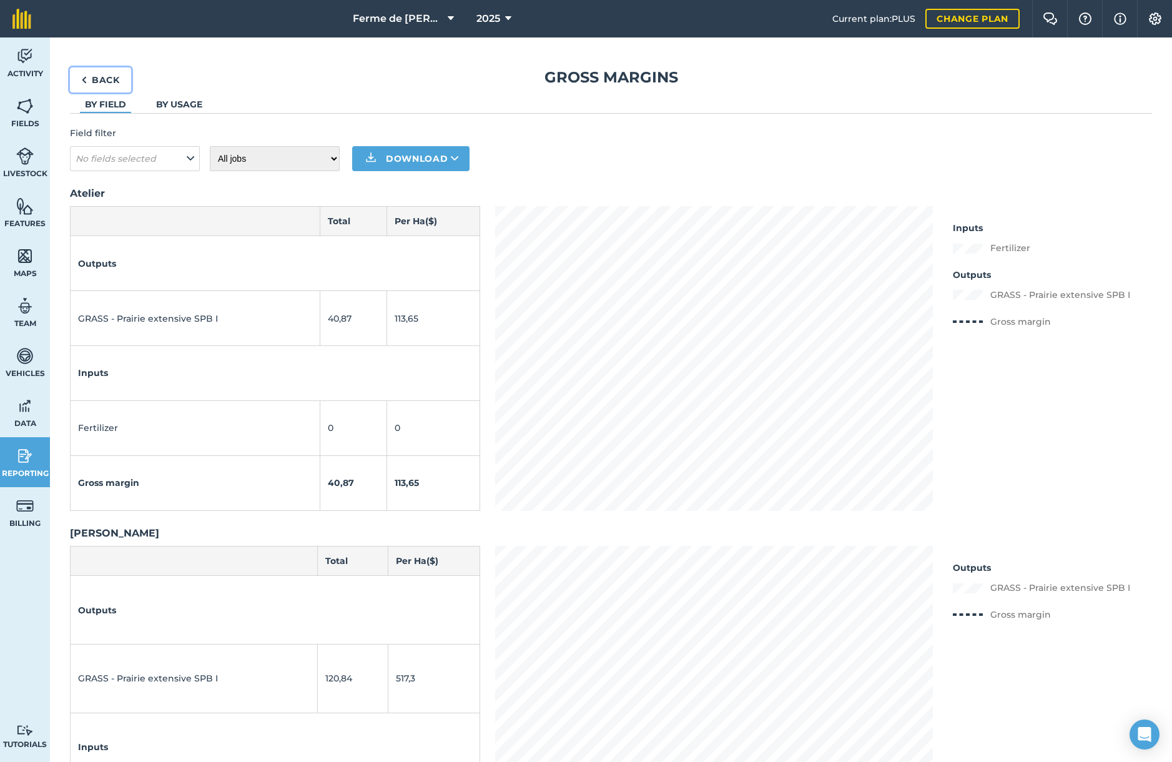
click at [102, 81] on link "Back" at bounding box center [100, 79] width 61 height 25
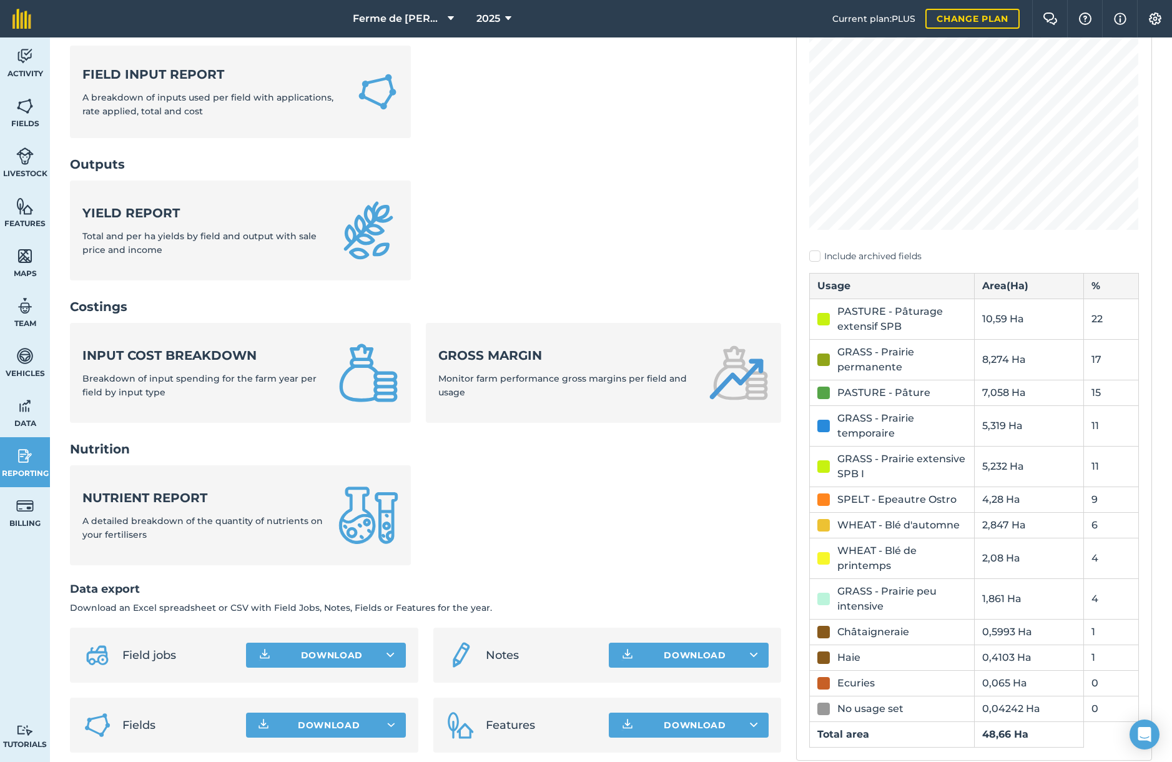
scroll to position [230, 0]
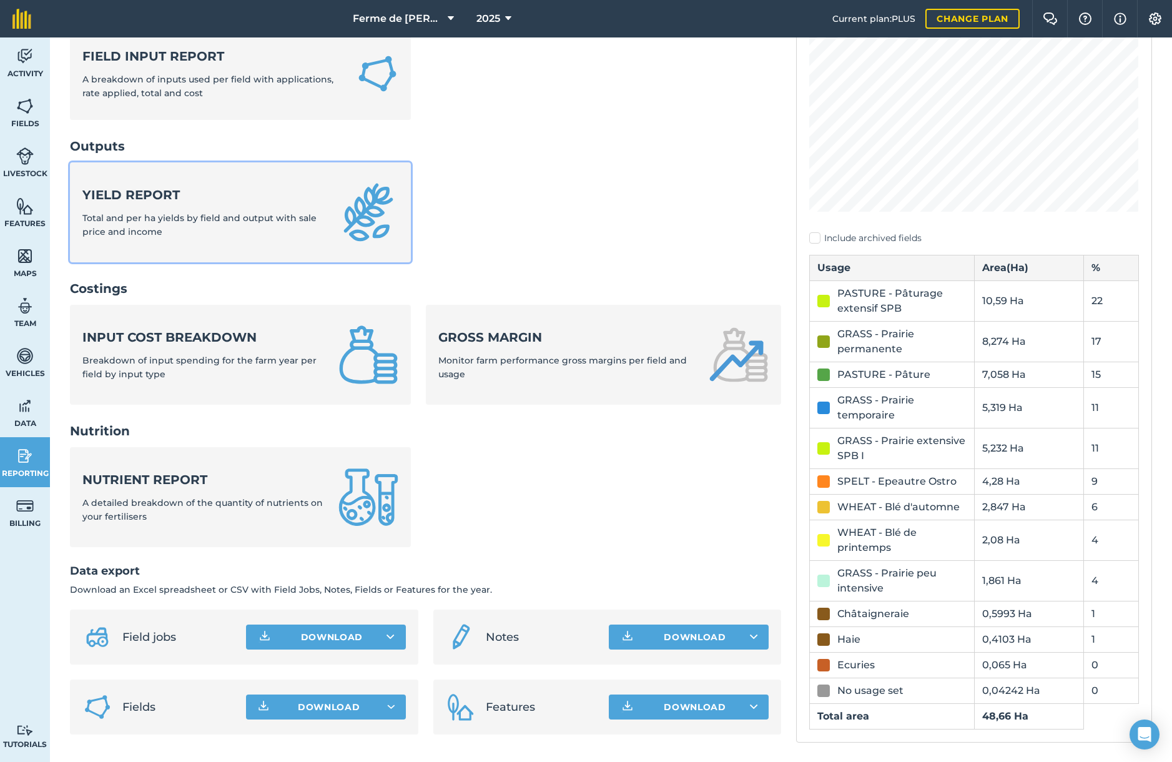
click at [145, 192] on strong "Yield report" at bounding box center [202, 194] width 241 height 17
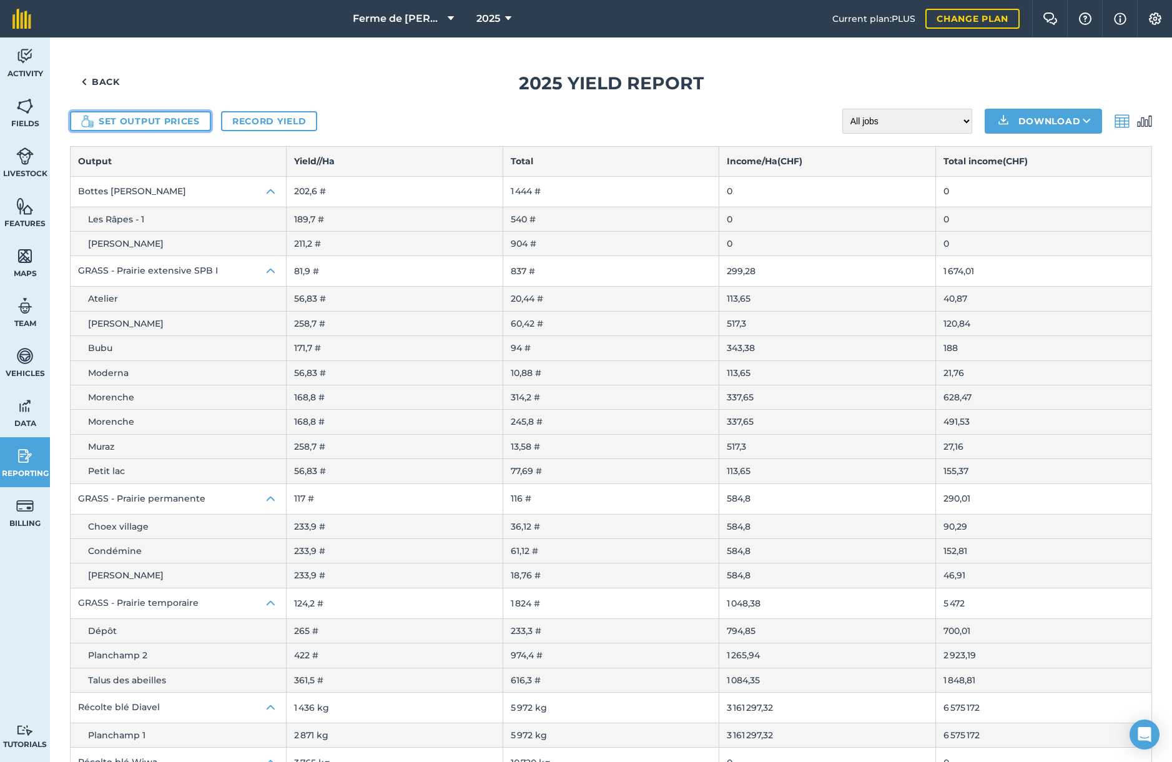
click at [146, 119] on button "Set output prices" at bounding box center [140, 121] width 141 height 20
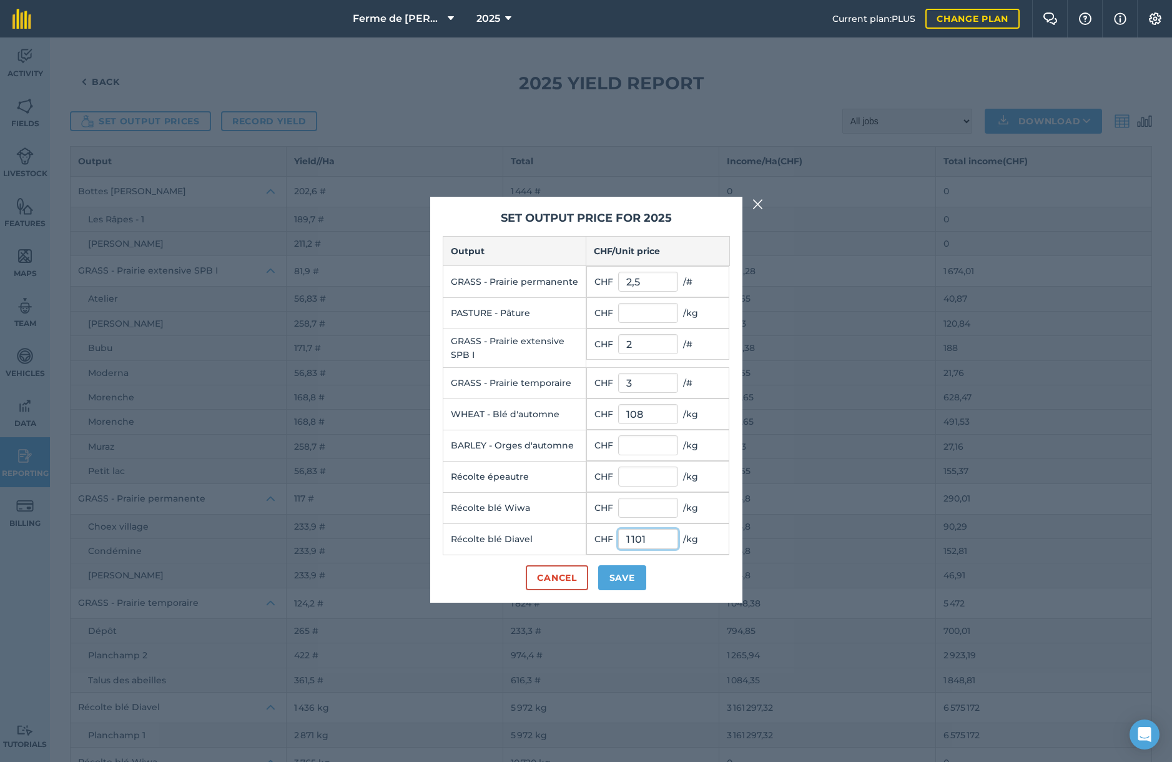
click at [649, 539] on input "1 101" at bounding box center [648, 539] width 60 height 20
type input "0,1 10"
click button "Cancel" at bounding box center [557, 577] width 62 height 25
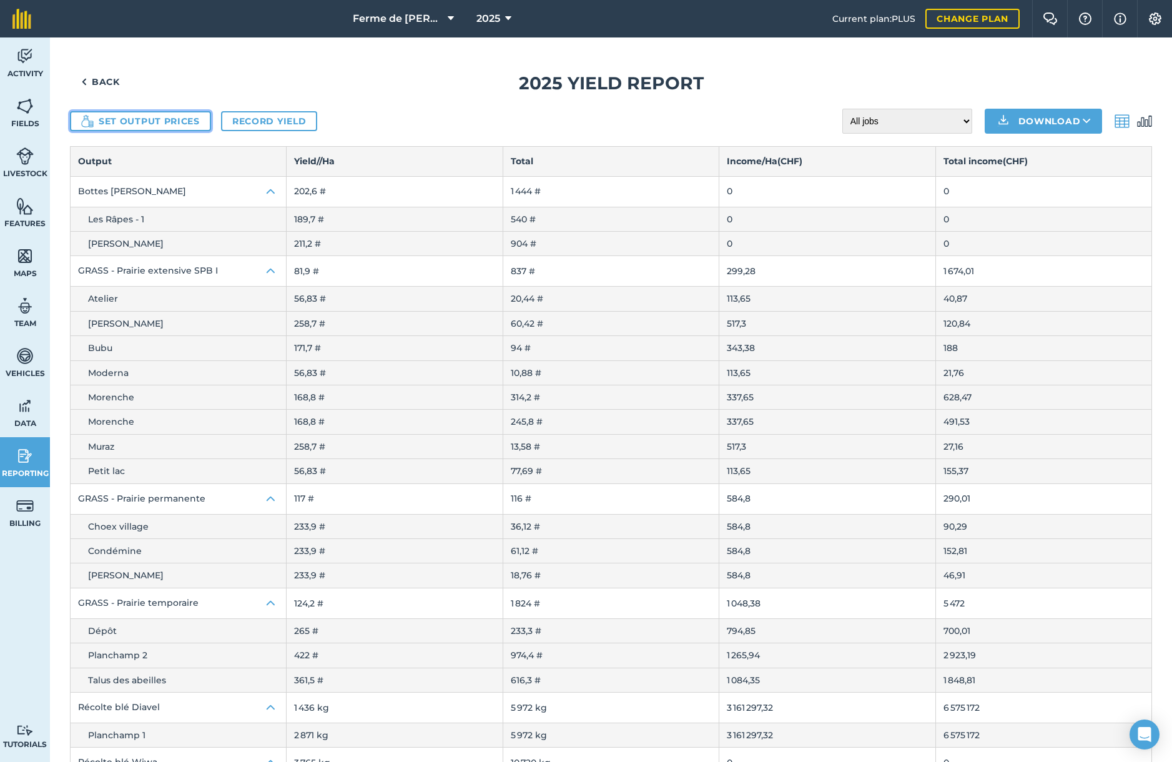
click at [164, 120] on button "Set output prices" at bounding box center [140, 121] width 141 height 20
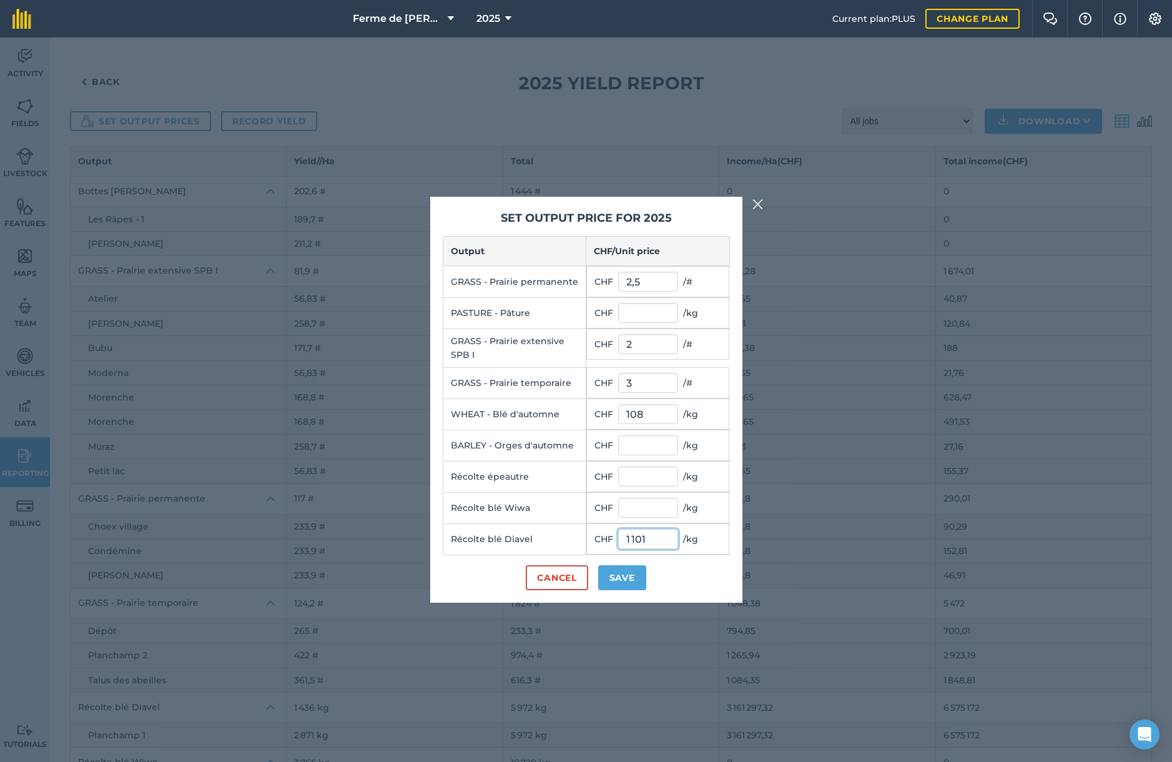
drag, startPoint x: 657, startPoint y: 537, endPoint x: 592, endPoint y: 530, distance: 65.4
click at [592, 530] on td "CHF 1 101 / kg" at bounding box center [657, 538] width 143 height 31
type input "0.11"
click button "Cancel" at bounding box center [557, 577] width 62 height 25
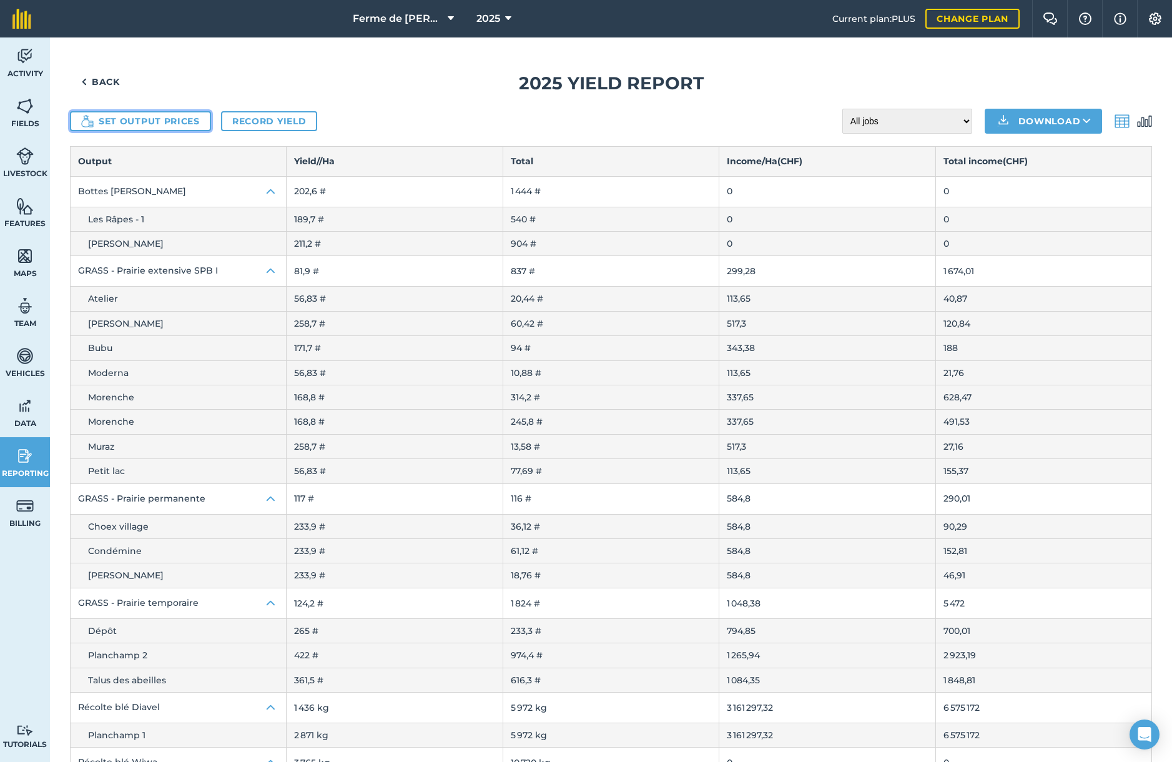
click at [146, 115] on button "Set output prices" at bounding box center [140, 121] width 141 height 20
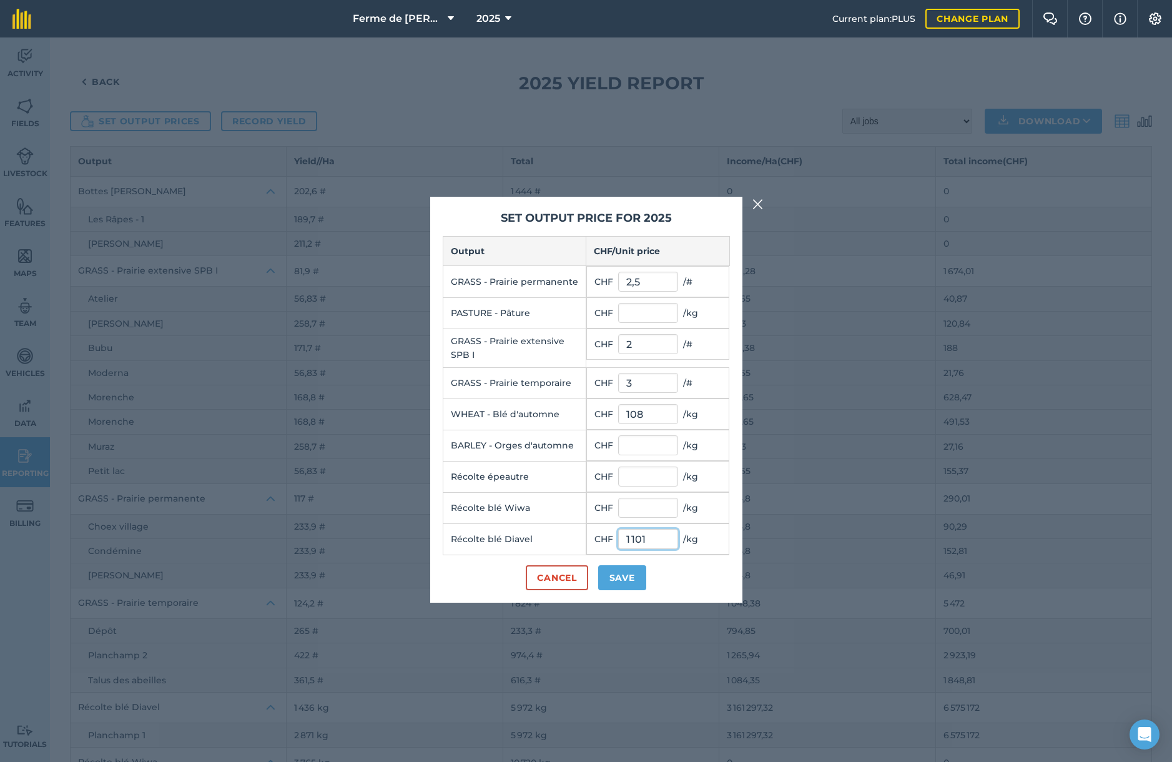
drag, startPoint x: 651, startPoint y: 540, endPoint x: 570, endPoint y: 528, distance: 81.3
click at [570, 528] on tr "Récolte blé Diavel CHF 1 101 / kg" at bounding box center [586, 538] width 287 height 31
type input "0,11"
click button "Cancel" at bounding box center [557, 577] width 62 height 25
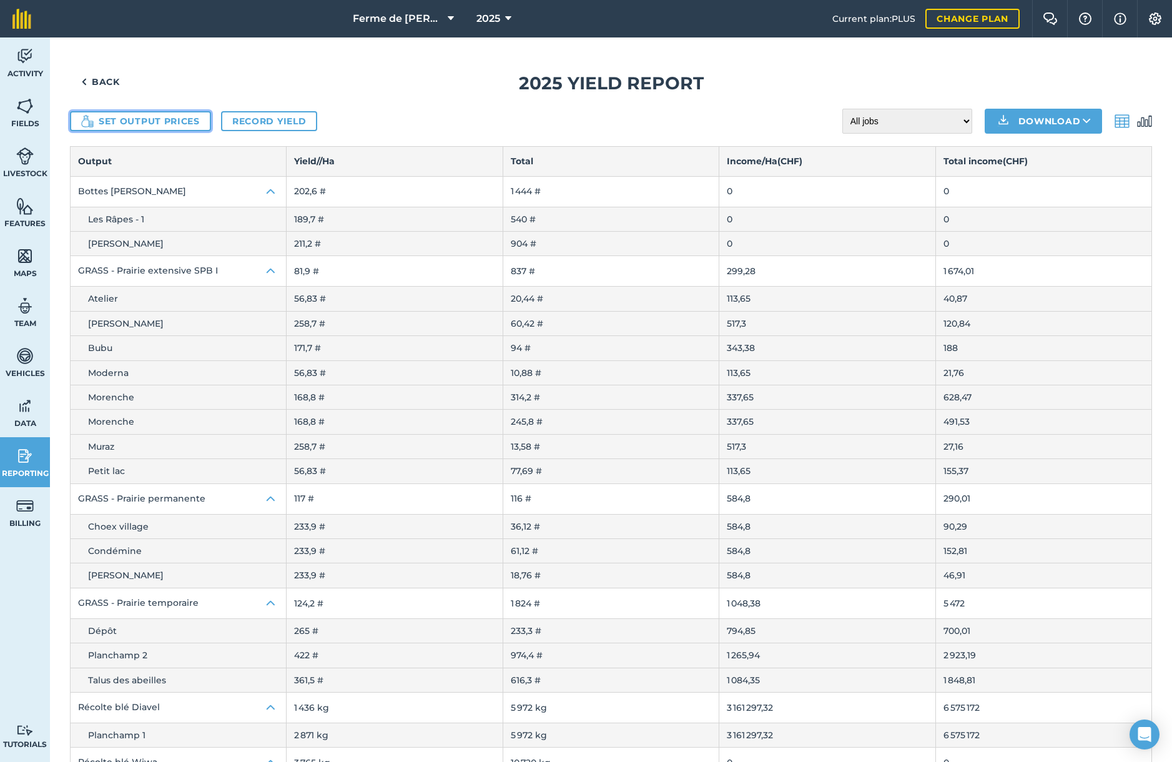
click at [174, 122] on button "Set output prices" at bounding box center [140, 121] width 141 height 20
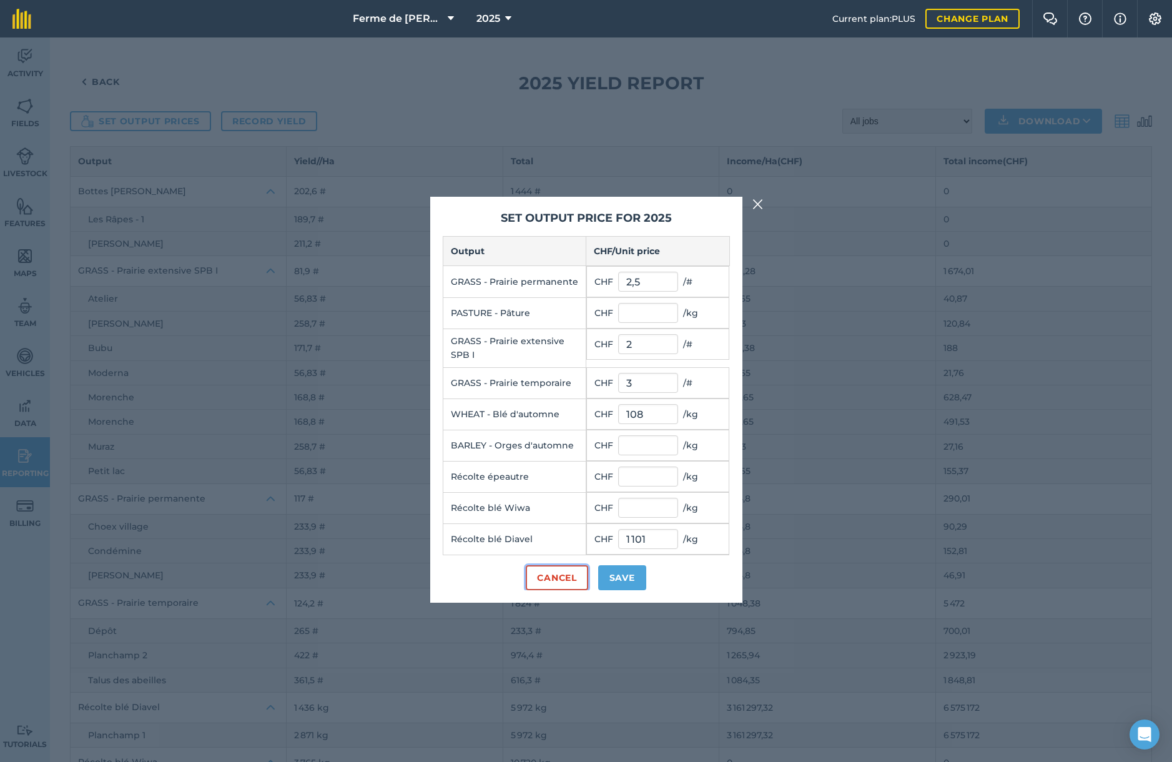
click at [565, 581] on button "Cancel" at bounding box center [557, 577] width 62 height 25
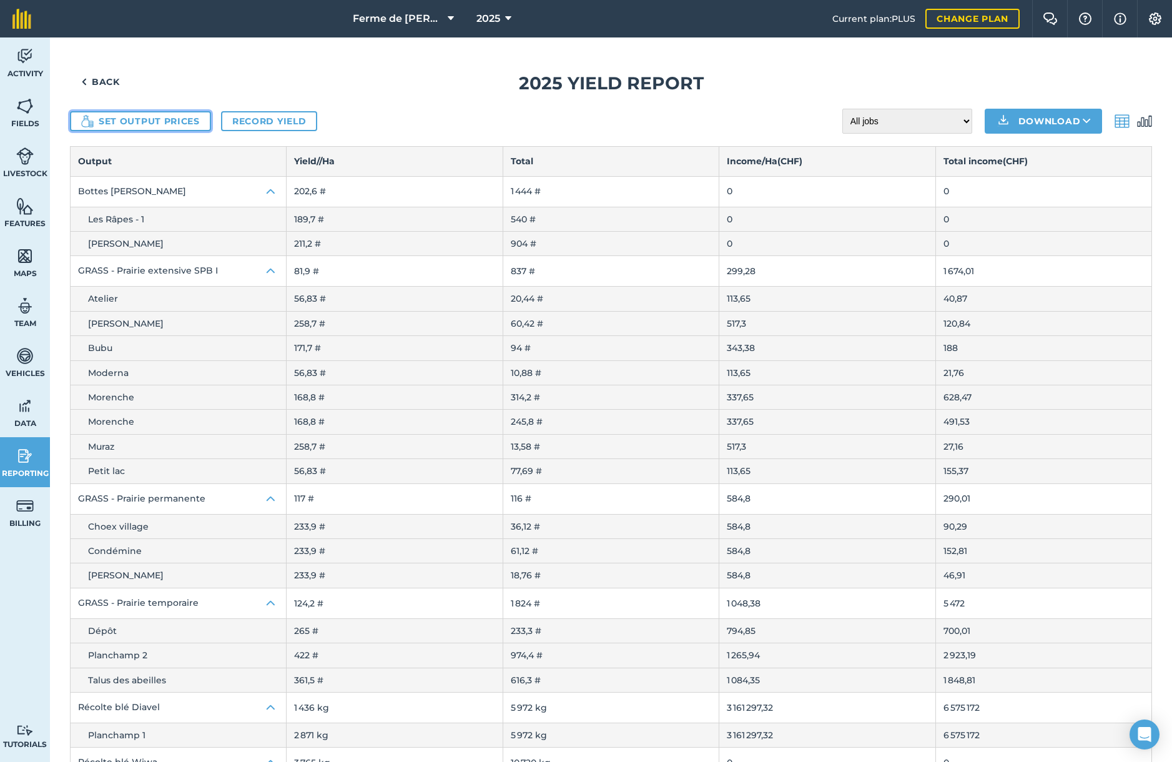
click at [131, 122] on button "Set output prices" at bounding box center [140, 121] width 141 height 20
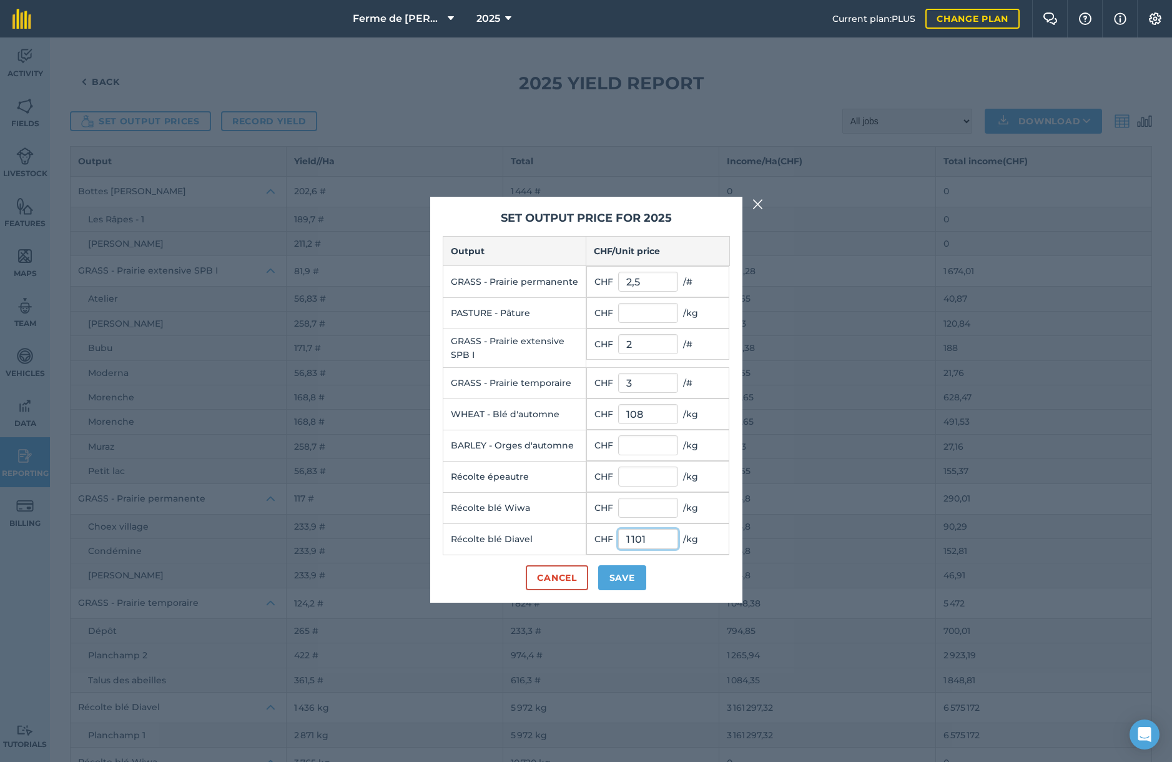
drag, startPoint x: 651, startPoint y: 540, endPoint x: 566, endPoint y: 531, distance: 85.9
click at [566, 531] on tr "Récolte blé Diavel CHF 1 101 / kg" at bounding box center [586, 538] width 287 height 31
type input "0"
click at [621, 583] on button "Save" at bounding box center [622, 577] width 48 height 25
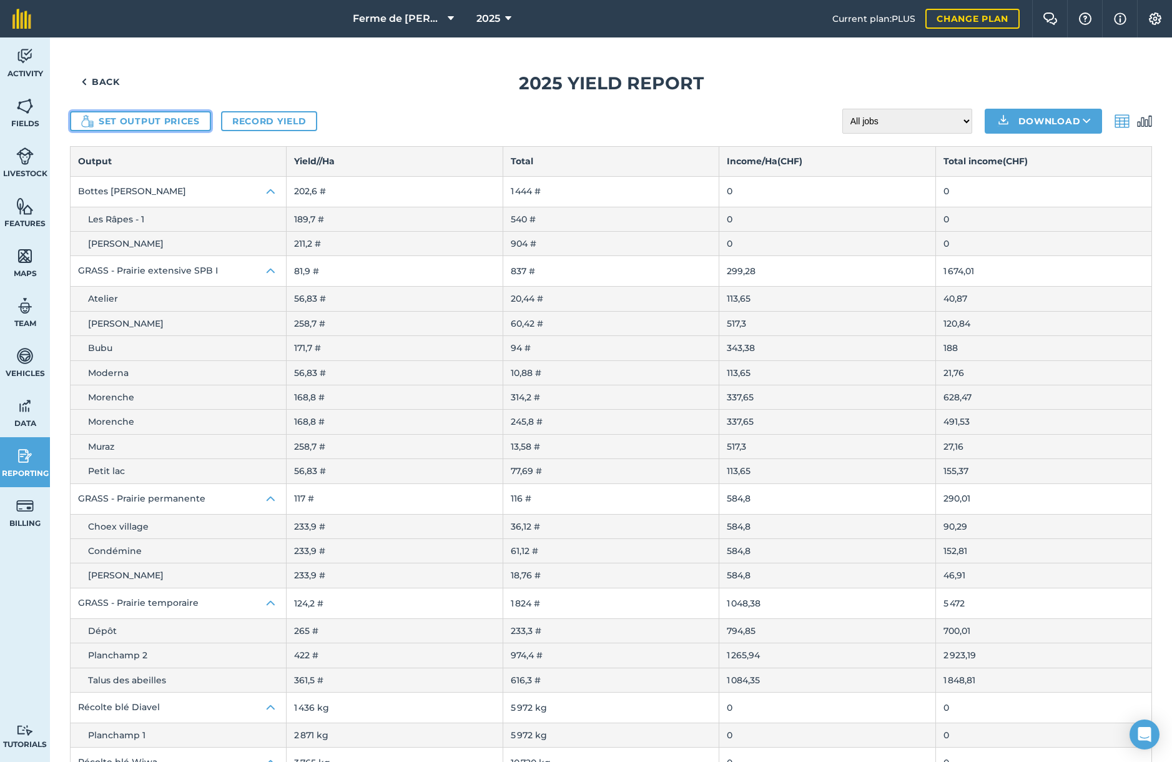
click at [133, 123] on button "Set output prices" at bounding box center [140, 121] width 141 height 20
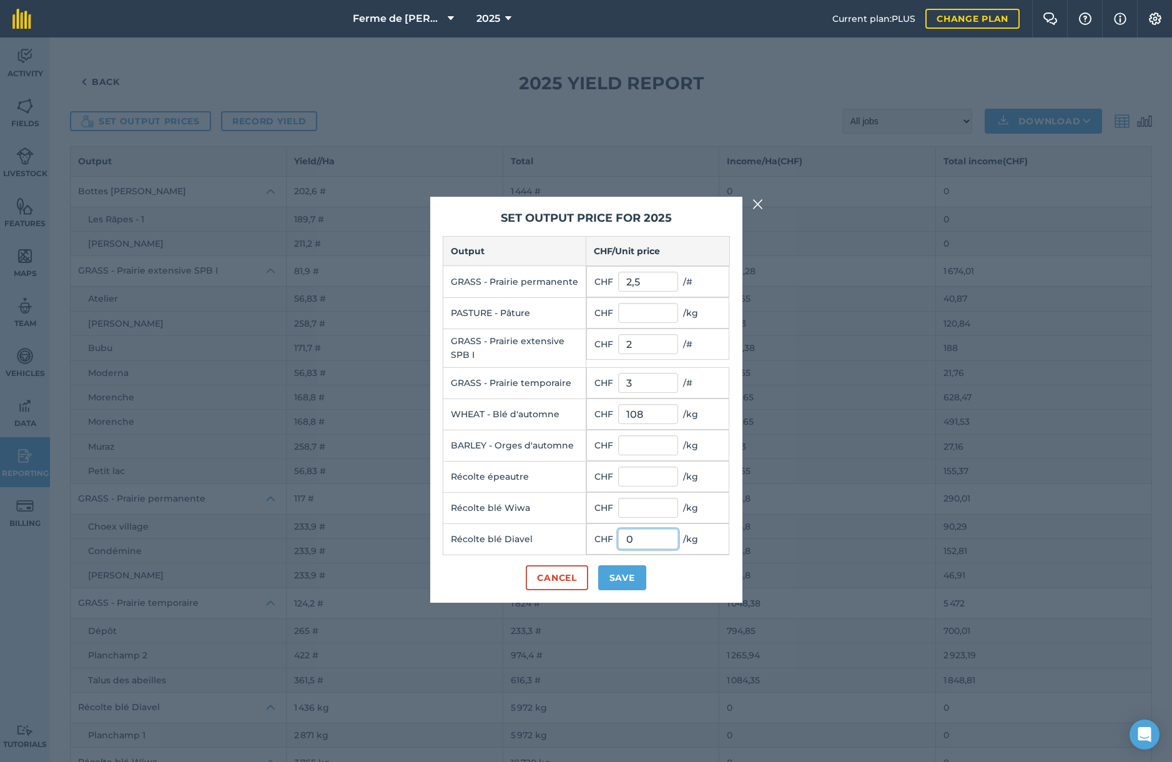
click at [633, 539] on input "0" at bounding box center [648, 539] width 60 height 20
type input "0,1101"
click at [634, 579] on button "Save" at bounding box center [622, 577] width 48 height 25
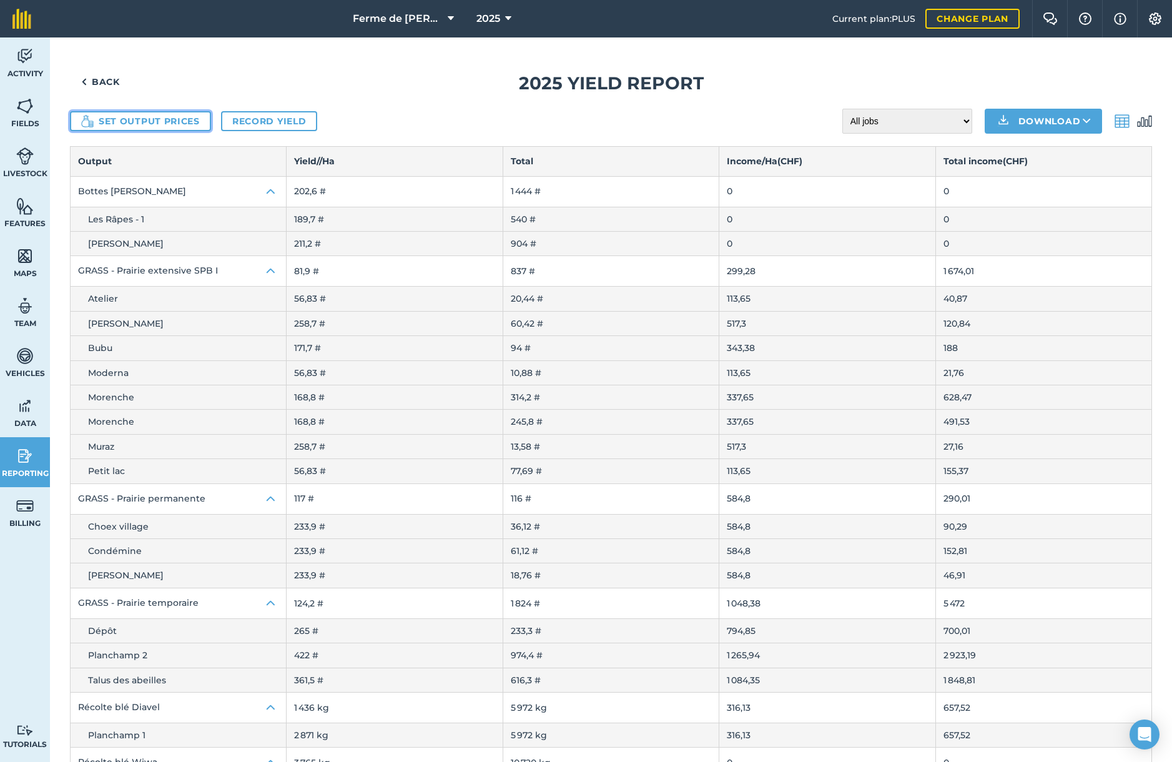
click at [122, 123] on button "Set output prices" at bounding box center [140, 121] width 141 height 20
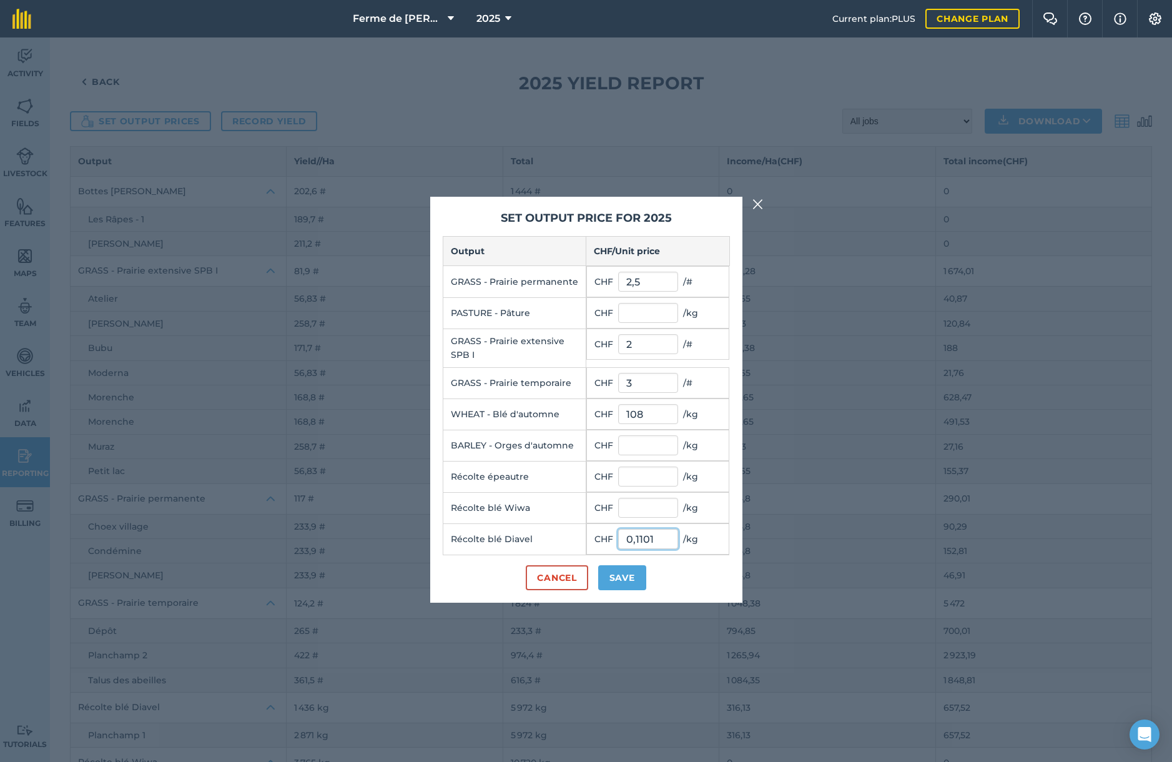
drag, startPoint x: 659, startPoint y: 541, endPoint x: 558, endPoint y: 535, distance: 101.4
click at [562, 535] on tr "Récolte blé Diavel CHF 0,1101 / kg" at bounding box center [586, 538] width 287 height 31
type input "0"
click at [614, 583] on button "Save" at bounding box center [622, 577] width 48 height 25
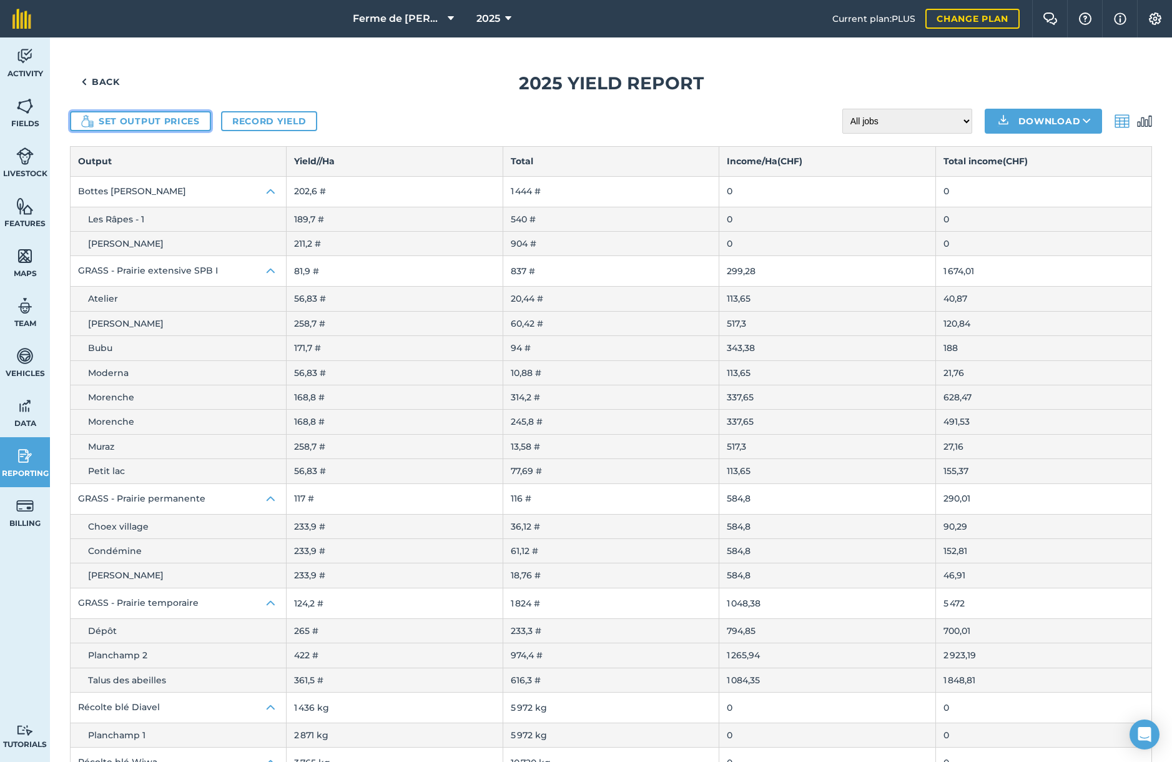
click at [149, 121] on button "Set output prices" at bounding box center [140, 121] width 141 height 20
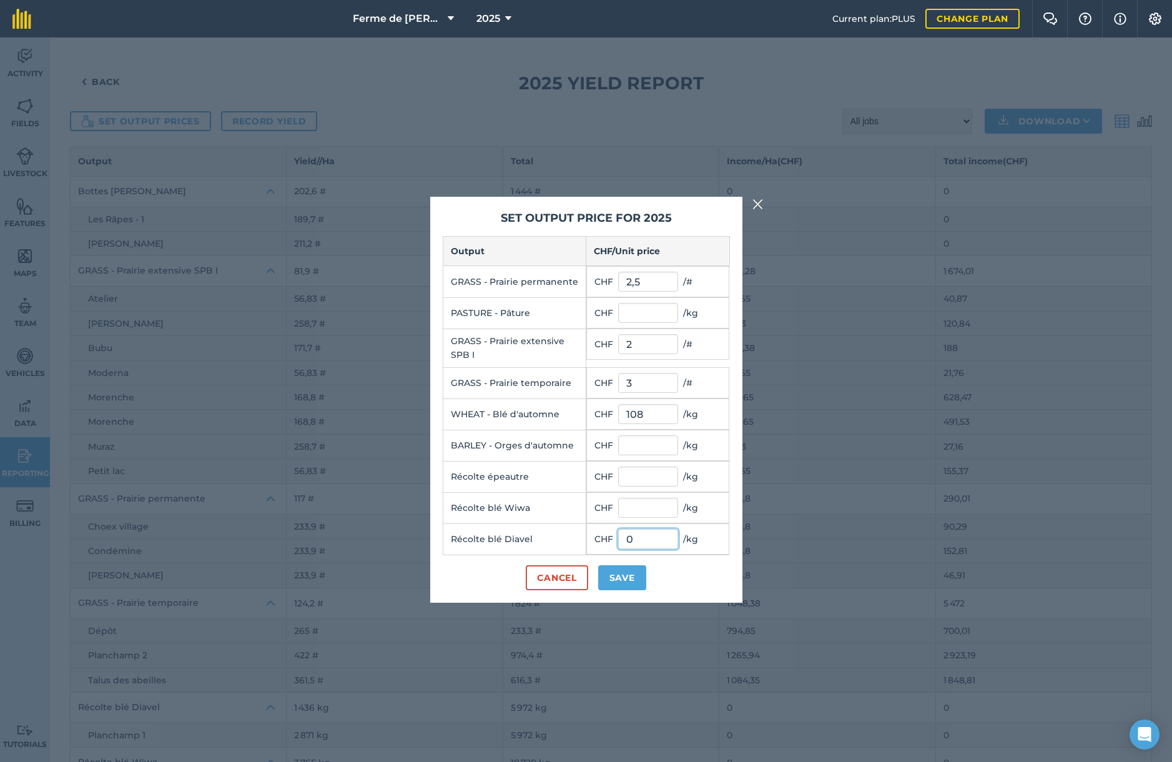
drag, startPoint x: 636, startPoint y: 539, endPoint x: 595, endPoint y: 537, distance: 41.3
click at [604, 536] on td "CHF 0 / kg" at bounding box center [657, 538] width 143 height 31
type input "1 101"
click at [621, 576] on button "Save" at bounding box center [622, 577] width 48 height 25
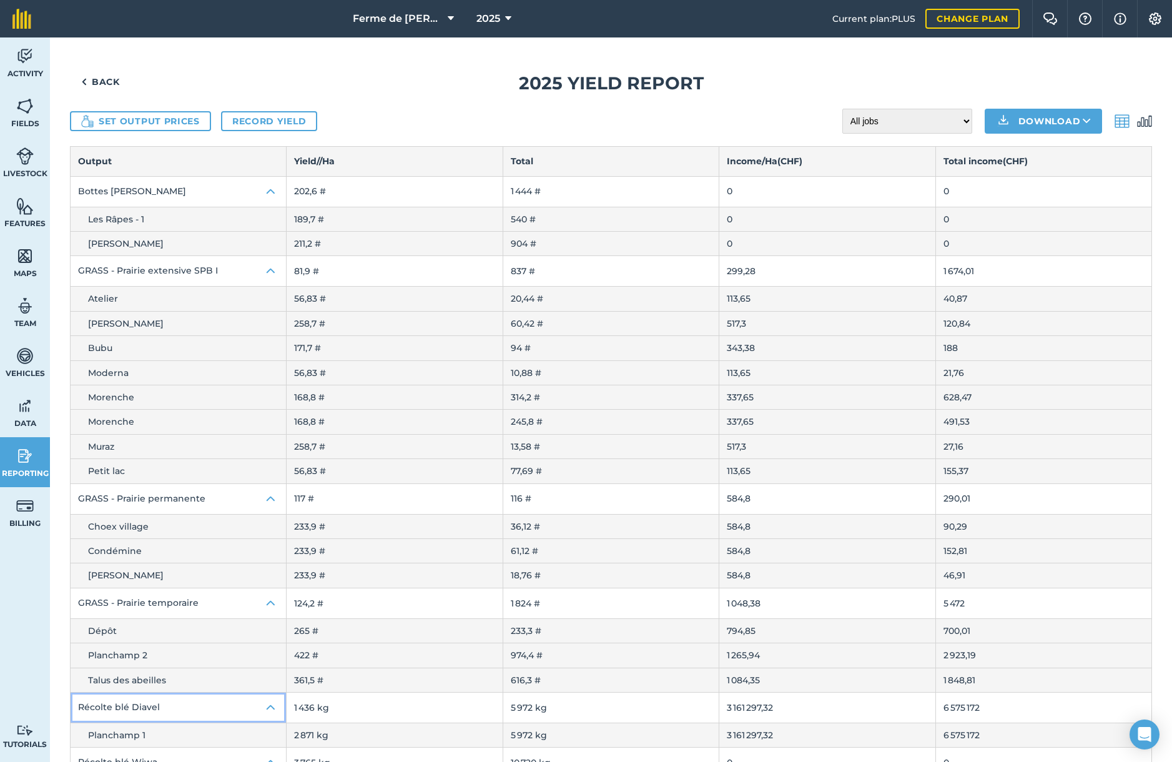
click at [107, 705] on button "Récolte blé Diavel" at bounding box center [178, 708] width 215 height 30
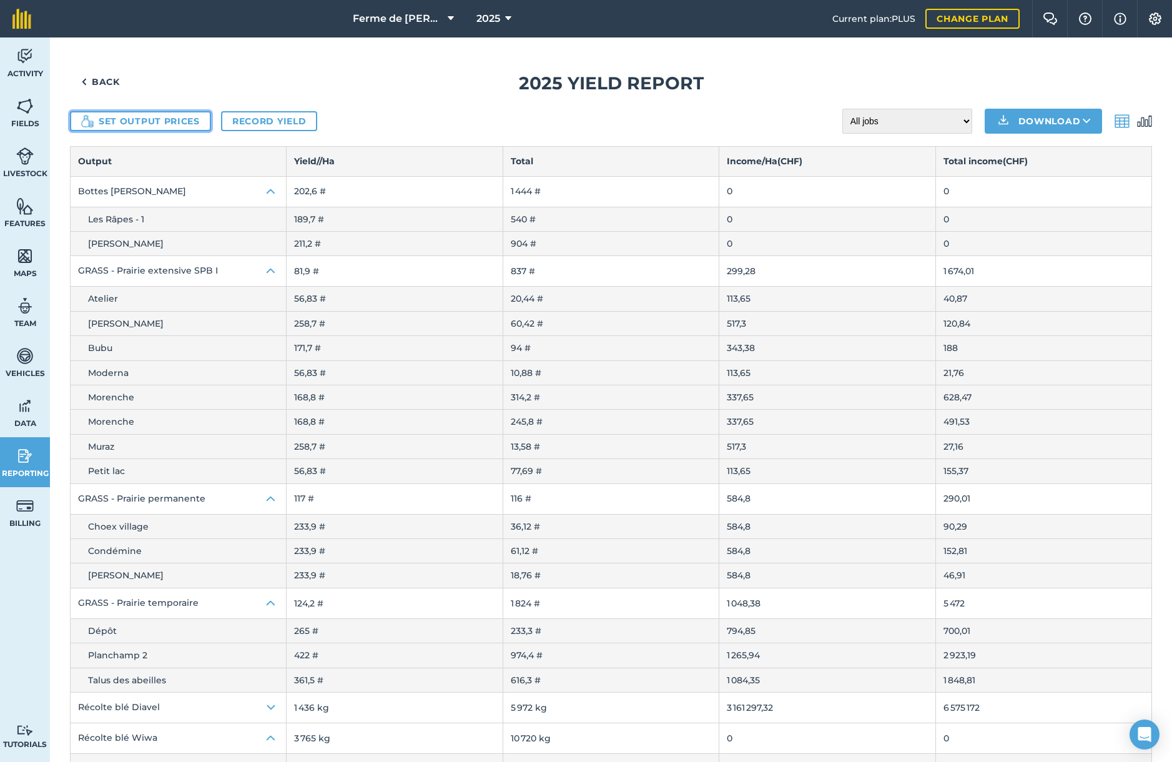
click at [106, 119] on button "Set output prices" at bounding box center [140, 121] width 141 height 20
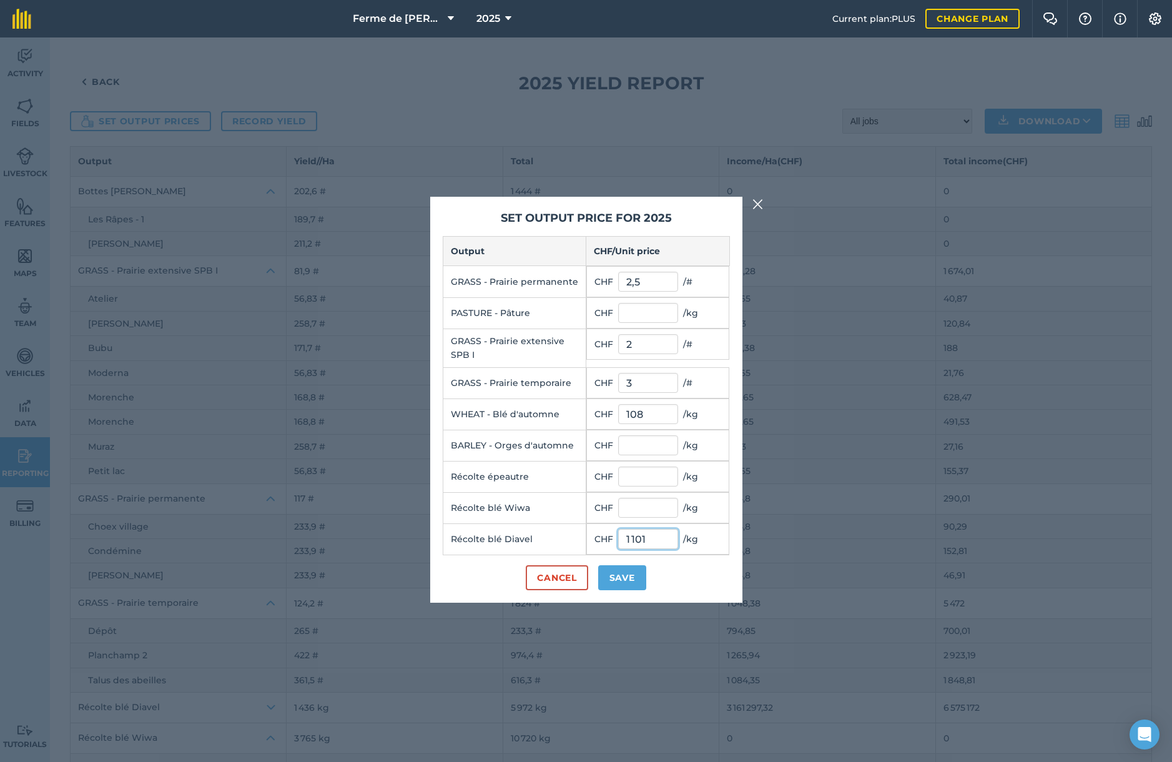
drag, startPoint x: 657, startPoint y: 542, endPoint x: 591, endPoint y: 540, distance: 65.6
click at [591, 540] on td "CHF 1 101 / kg" at bounding box center [657, 538] width 143 height 31
type input "0"
click at [620, 579] on button "Save" at bounding box center [622, 577] width 48 height 25
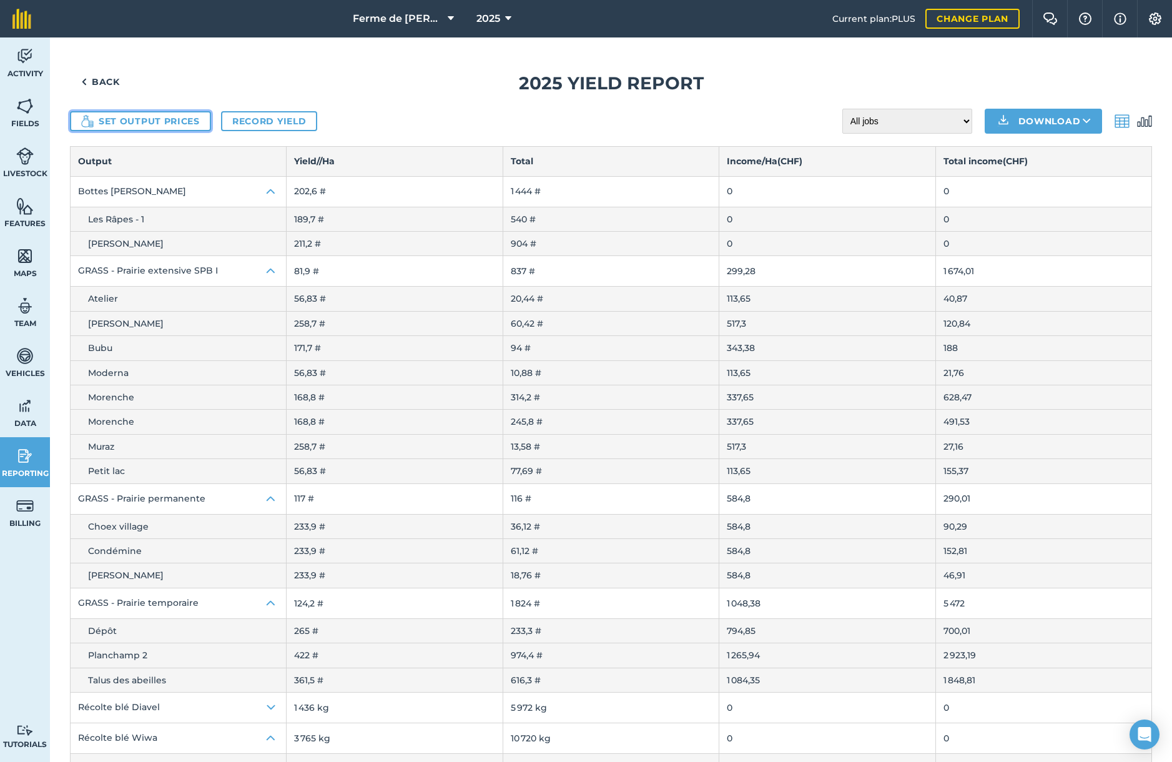
click at [144, 126] on button "Set output prices" at bounding box center [140, 121] width 141 height 20
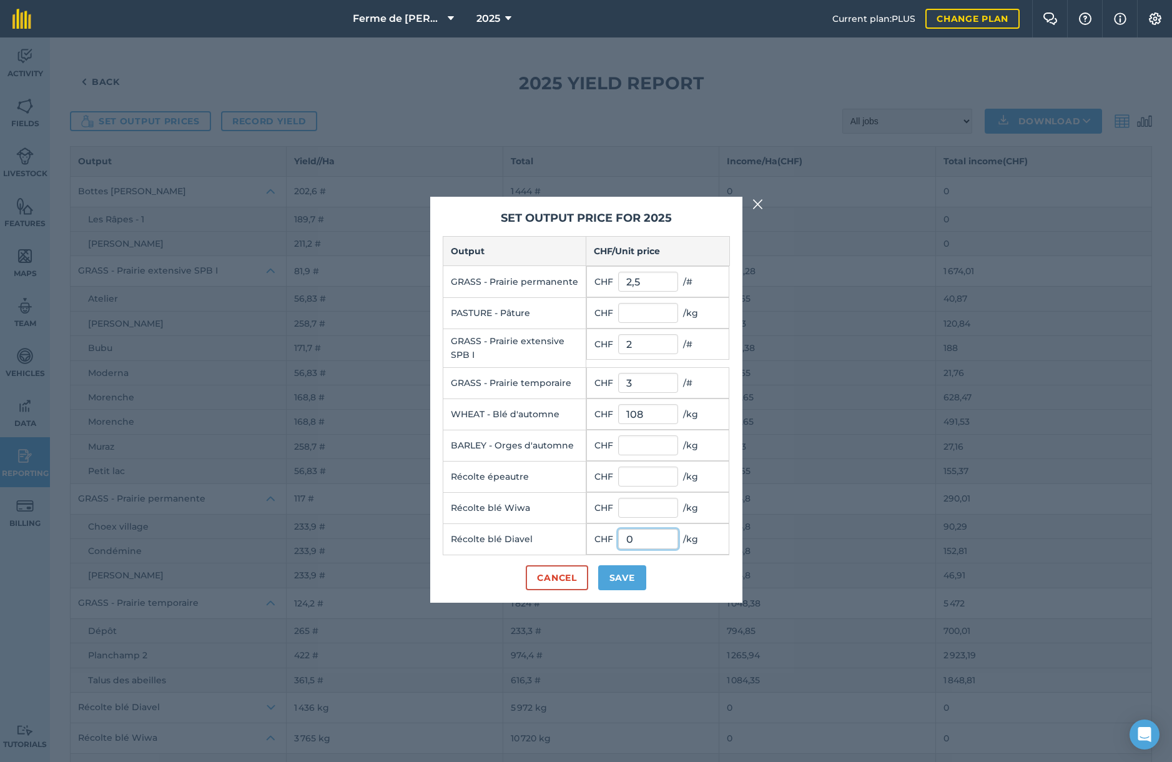
drag, startPoint x: 643, startPoint y: 541, endPoint x: 583, endPoint y: 534, distance: 59.7
click at [596, 534] on td "CHF 0 / kg" at bounding box center [657, 538] width 143 height 31
type input "1,101"
click at [619, 580] on button "Save" at bounding box center [622, 577] width 48 height 25
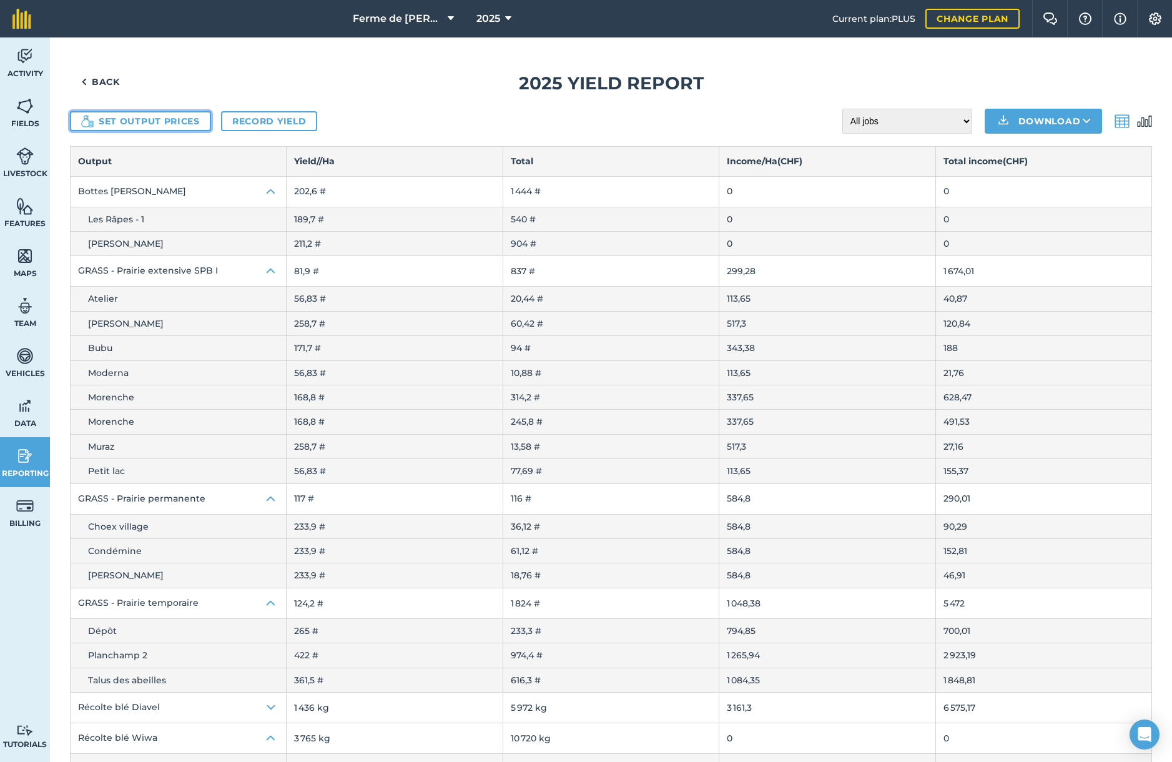
click at [165, 122] on button "Set output prices" at bounding box center [140, 121] width 141 height 20
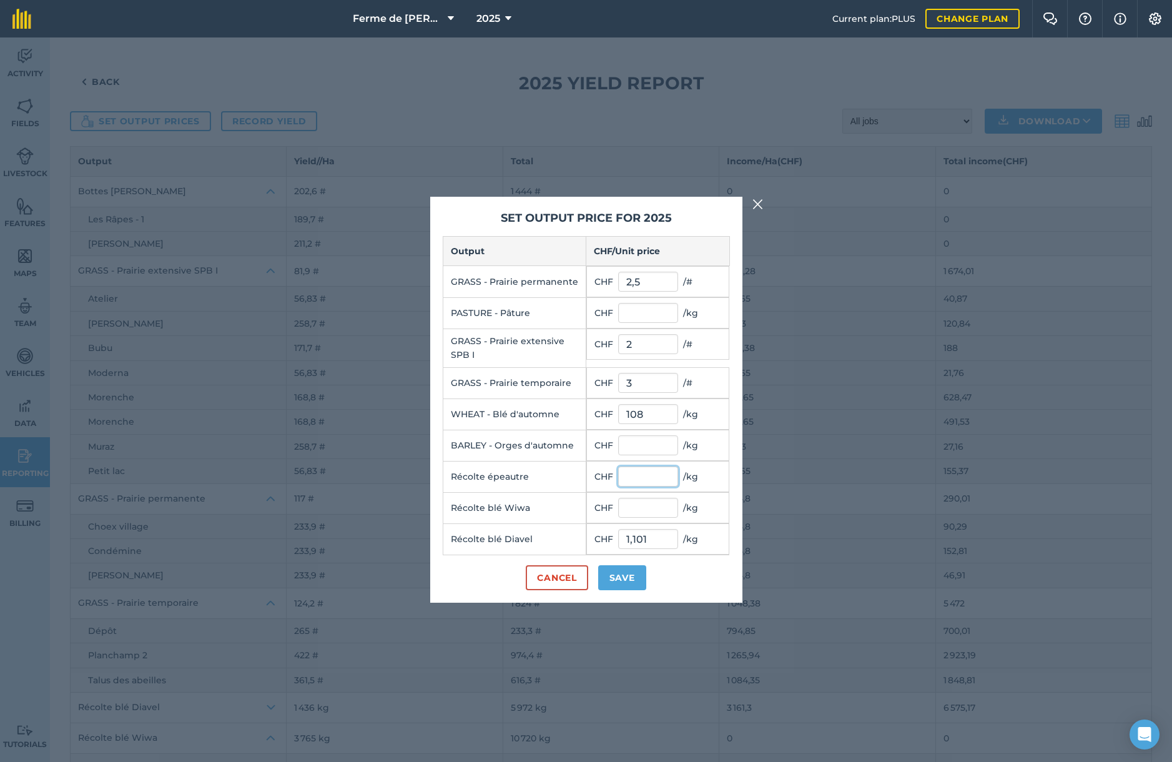
click at [633, 475] on input "text" at bounding box center [648, 476] width 60 height 20
type input "113"
click at [622, 576] on button "Save" at bounding box center [622, 577] width 48 height 25
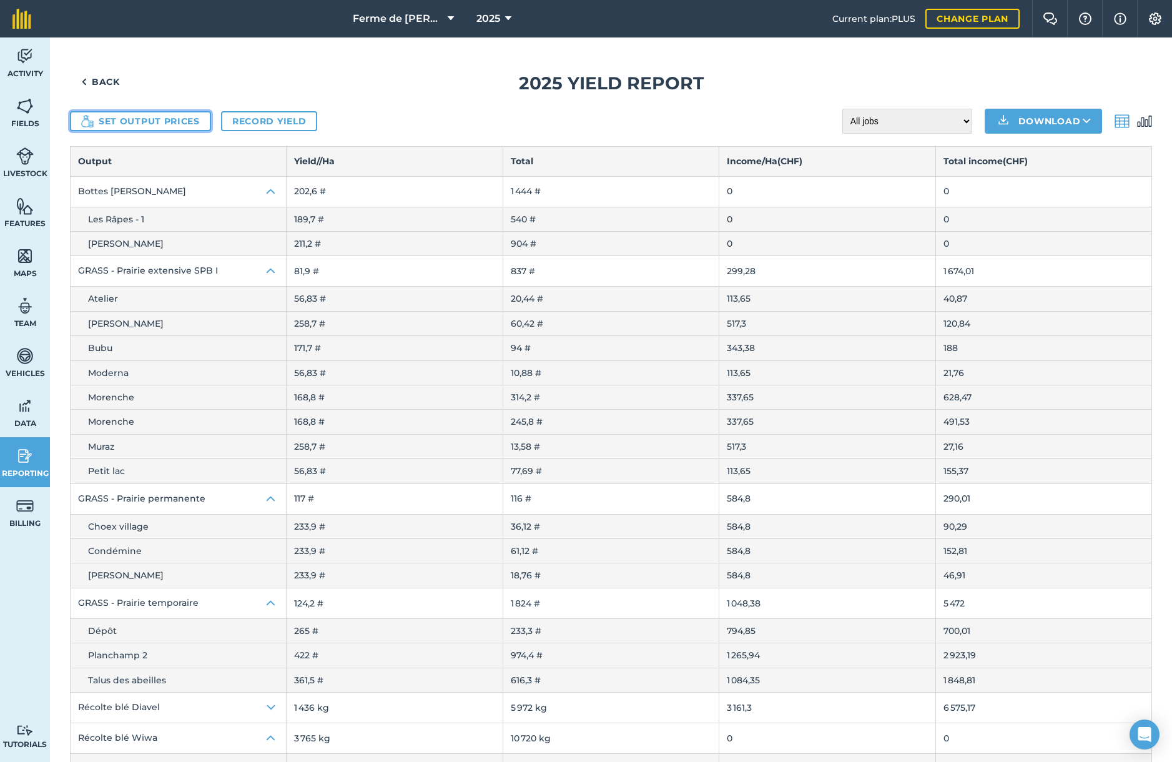
click at [126, 123] on button "Set output prices" at bounding box center [140, 121] width 141 height 20
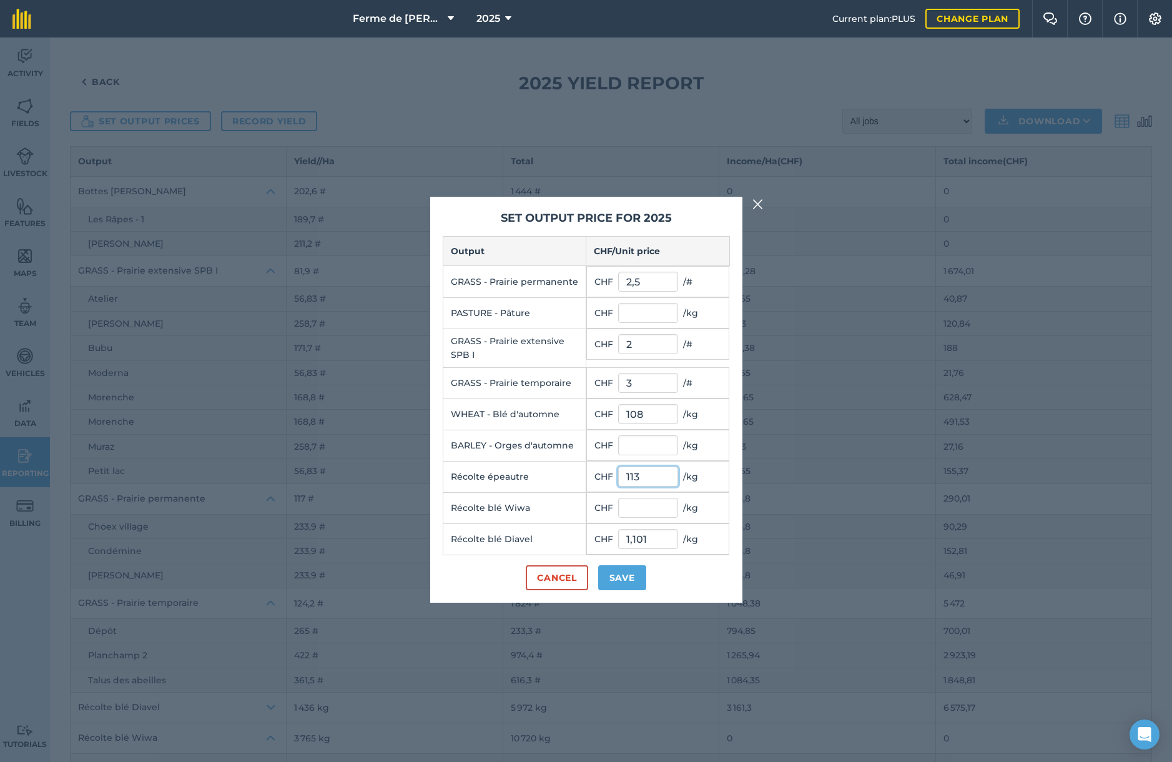
drag, startPoint x: 644, startPoint y: 476, endPoint x: 570, endPoint y: 466, distance: 74.9
click at [576, 466] on tr "Récolte épeautre CHF 113 / kg" at bounding box center [586, 476] width 287 height 31
type input "0"
click button "Cancel" at bounding box center [557, 577] width 62 height 25
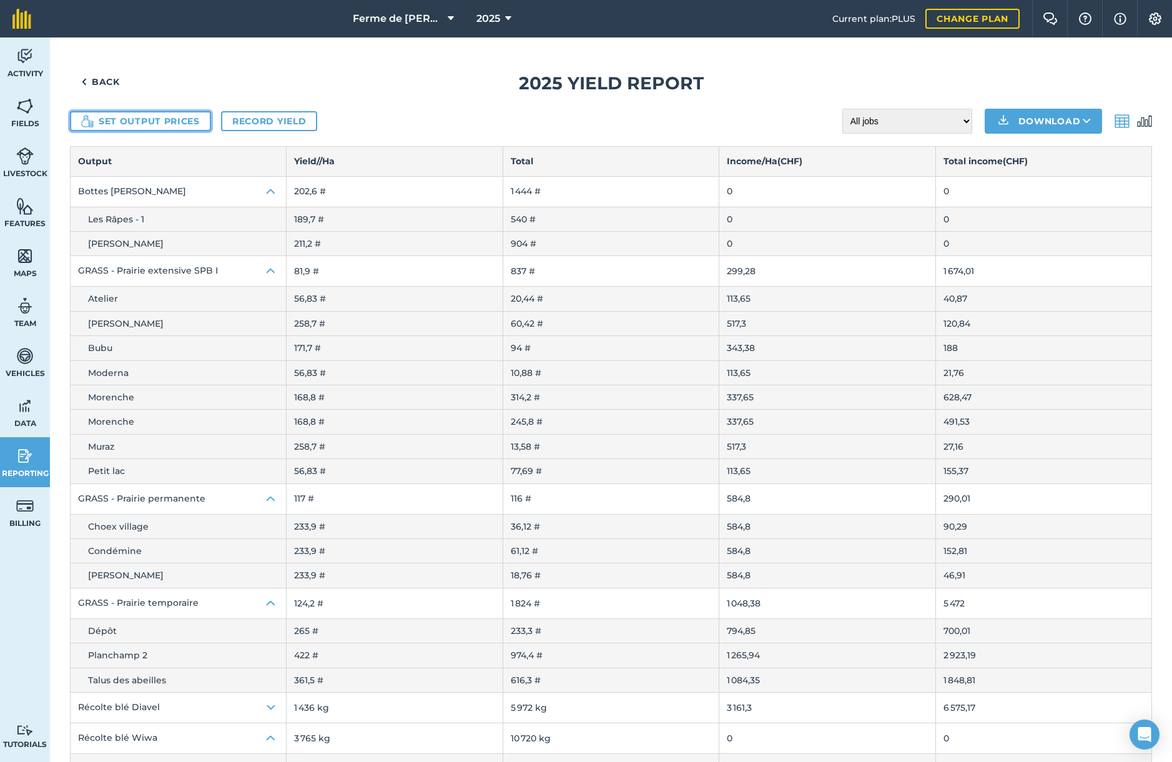
click at [133, 119] on button "Set output prices" at bounding box center [140, 121] width 141 height 20
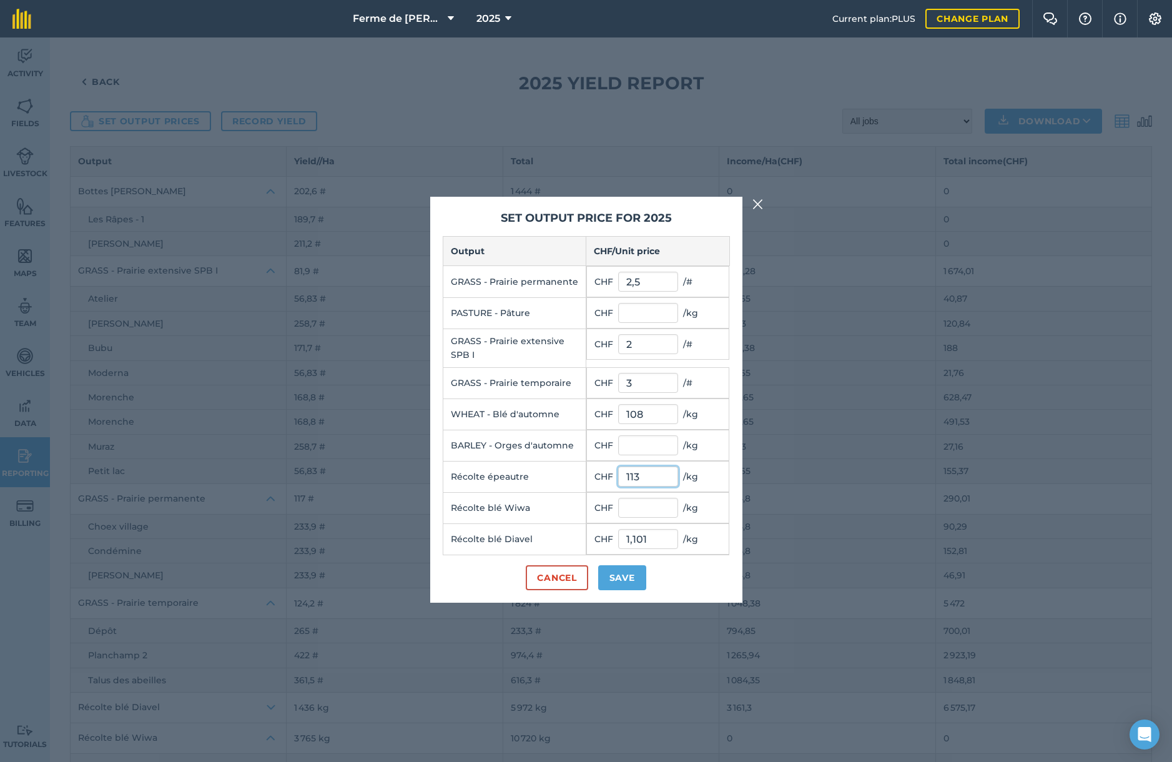
drag, startPoint x: 646, startPoint y: 478, endPoint x: 599, endPoint y: 474, distance: 47.6
click at [599, 474] on td "CHF 113 / kg" at bounding box center [657, 476] width 143 height 31
type input "0"
click at [627, 580] on button "Save" at bounding box center [622, 577] width 48 height 25
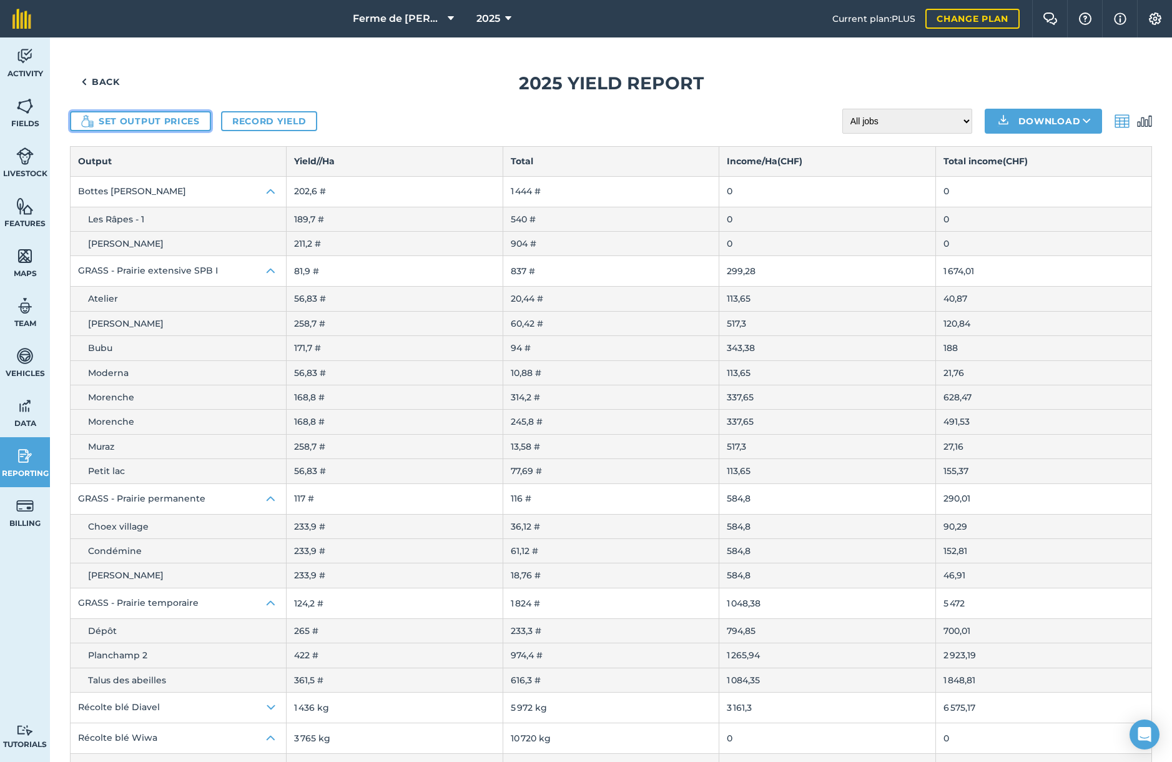
click at [139, 124] on button "Set output prices" at bounding box center [140, 121] width 141 height 20
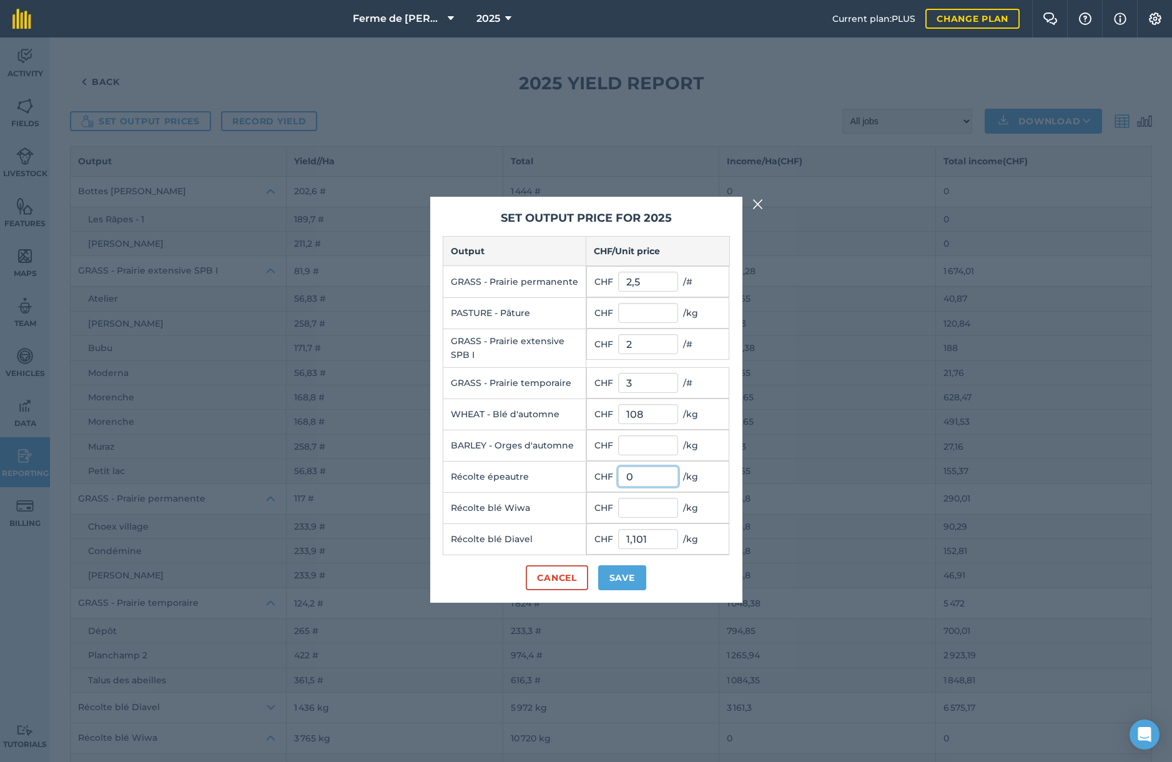
drag, startPoint x: 635, startPoint y: 475, endPoint x: 606, endPoint y: 475, distance: 28.7
click at [606, 475] on td "CHF 0 / kg" at bounding box center [657, 476] width 143 height 31
type input "1,13"
click at [626, 578] on button "Save" at bounding box center [622, 577] width 48 height 25
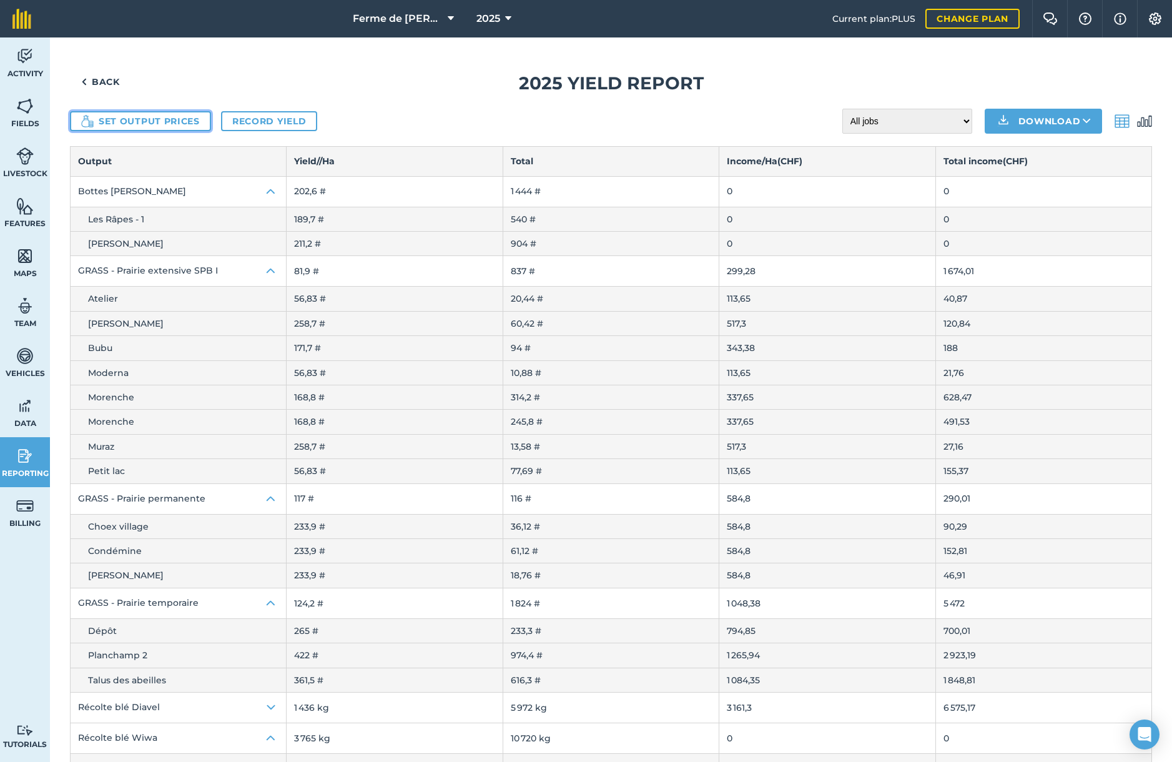
click at [135, 120] on button "Set output prices" at bounding box center [140, 121] width 141 height 20
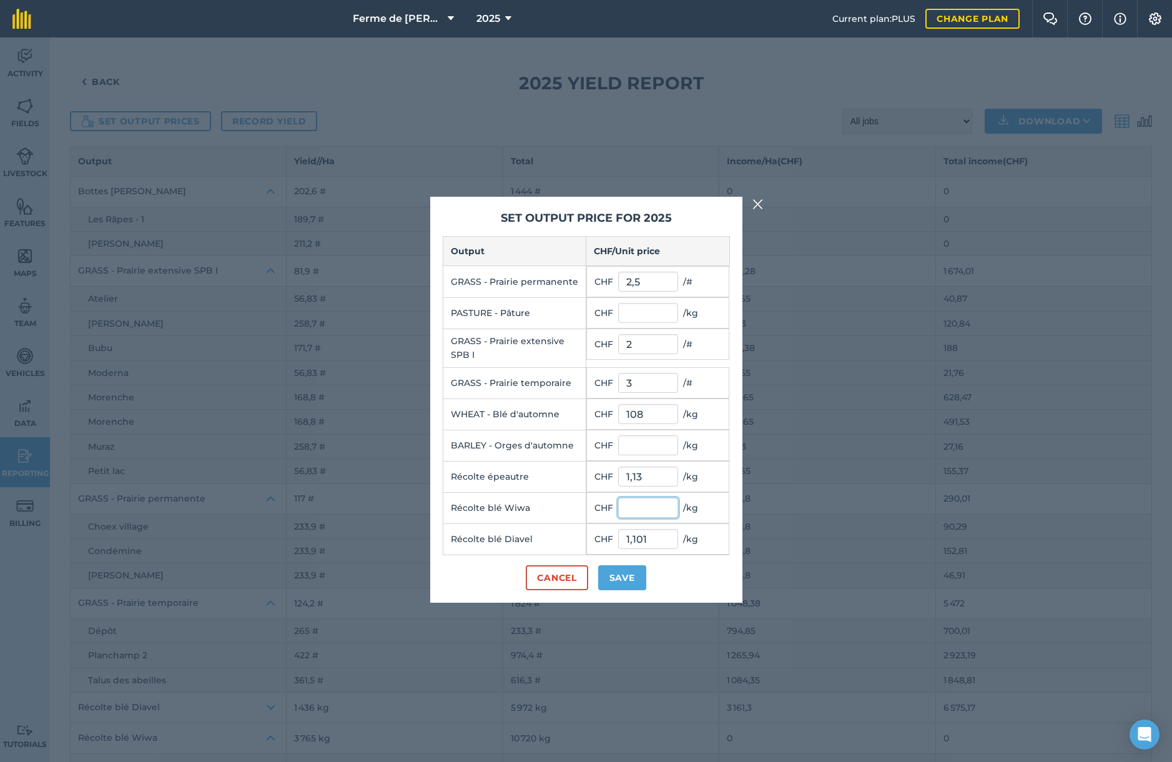
click at [634, 507] on input "text" at bounding box center [648, 508] width 60 height 20
type input "1,06"
click at [623, 579] on button "Save" at bounding box center [622, 577] width 48 height 25
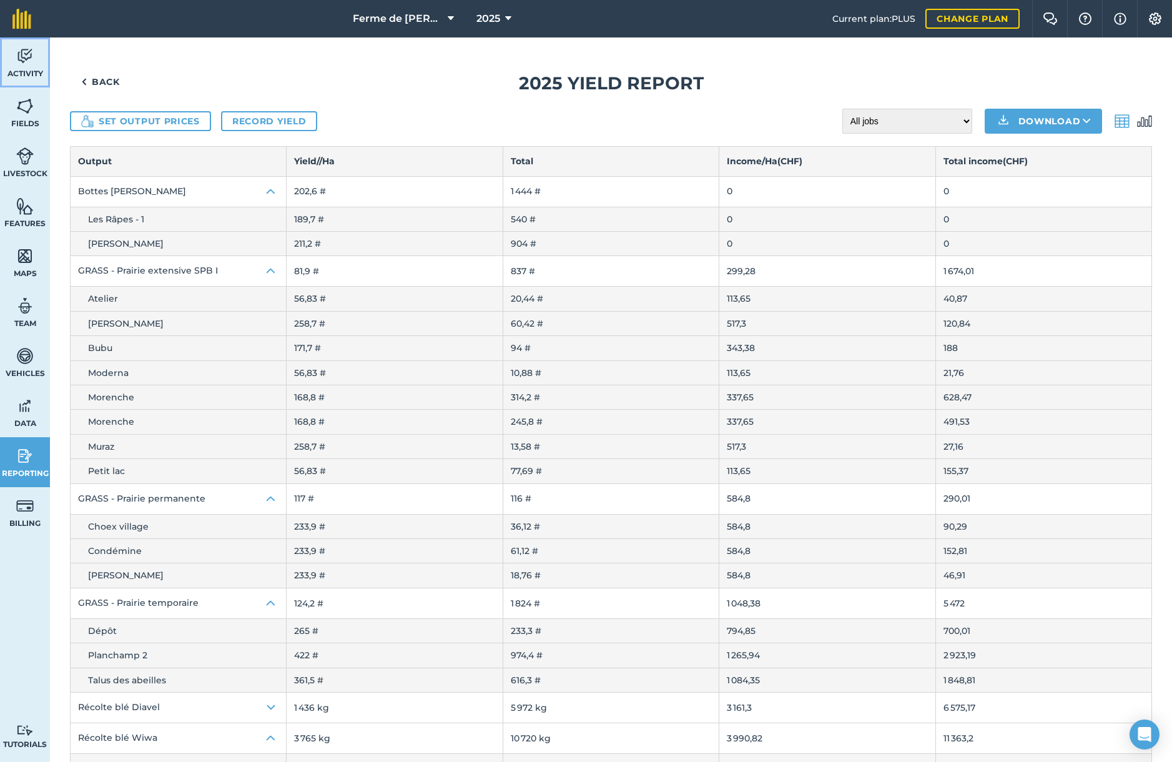
click at [23, 59] on img at bounding box center [24, 56] width 17 height 19
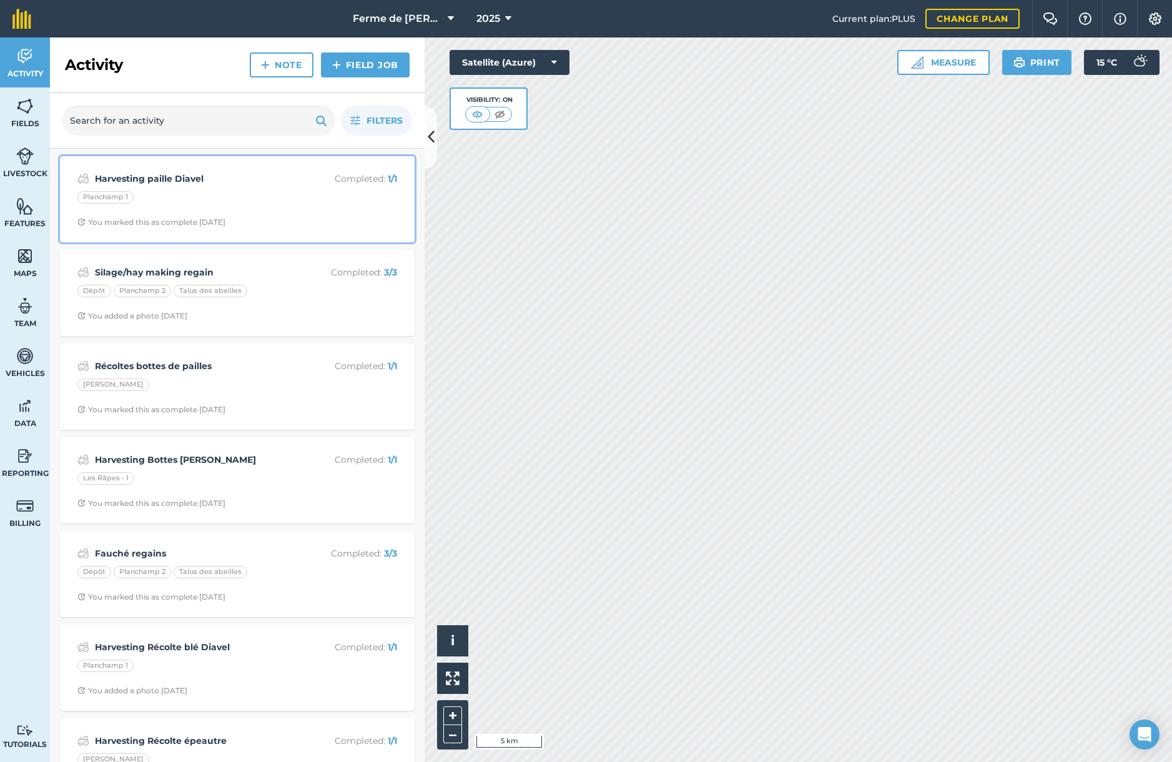
click at [169, 193] on div "Planchamp 1" at bounding box center [237, 199] width 320 height 16
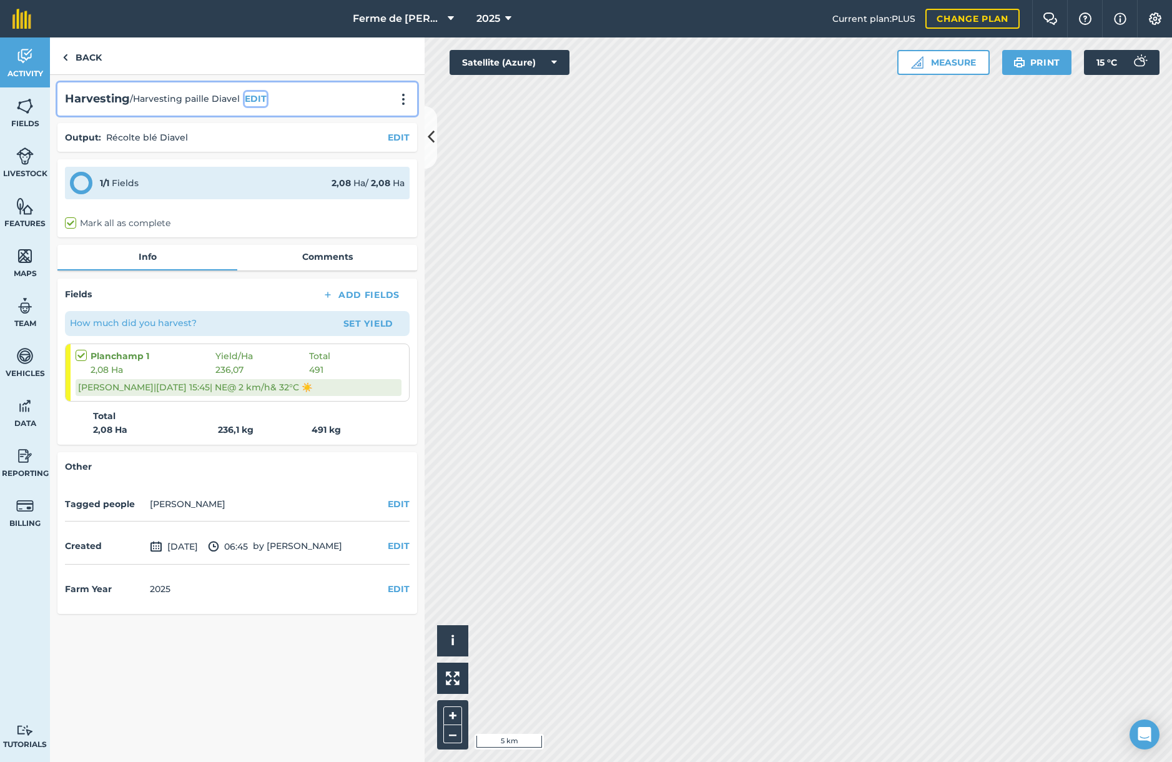
click at [256, 100] on button "EDIT" at bounding box center [256, 99] width 22 height 14
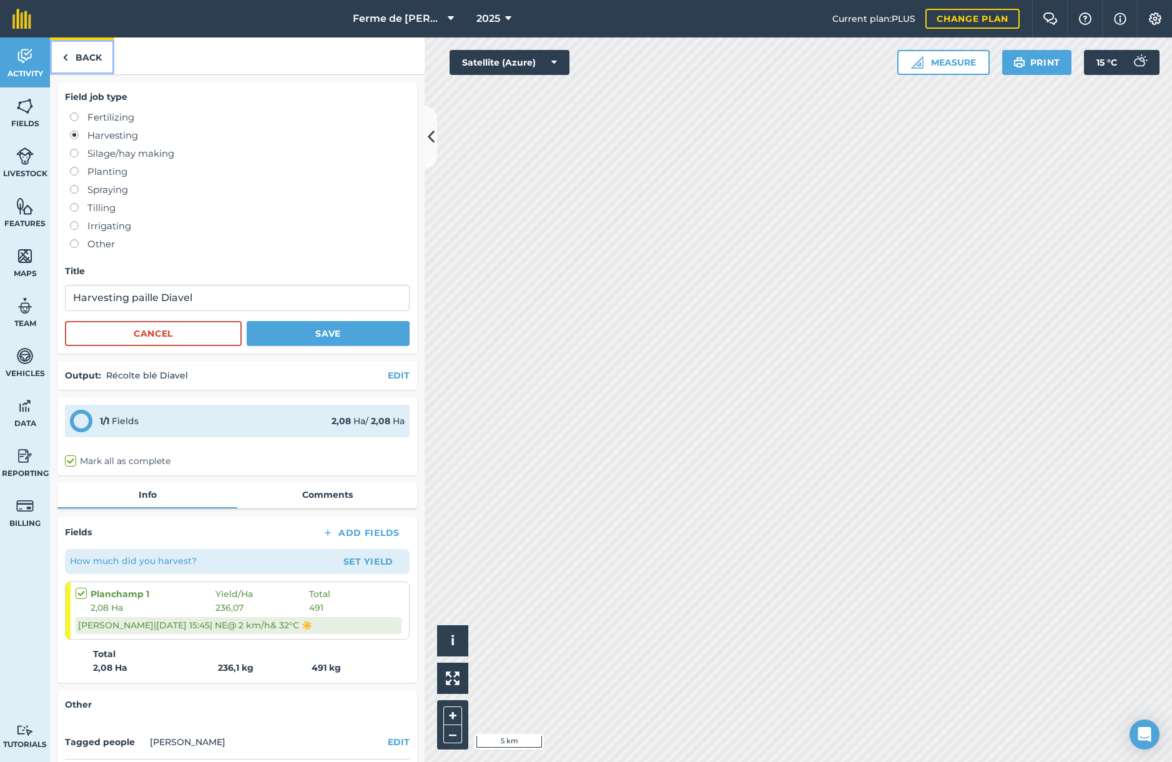
click at [79, 59] on link "Back" at bounding box center [82, 55] width 64 height 37
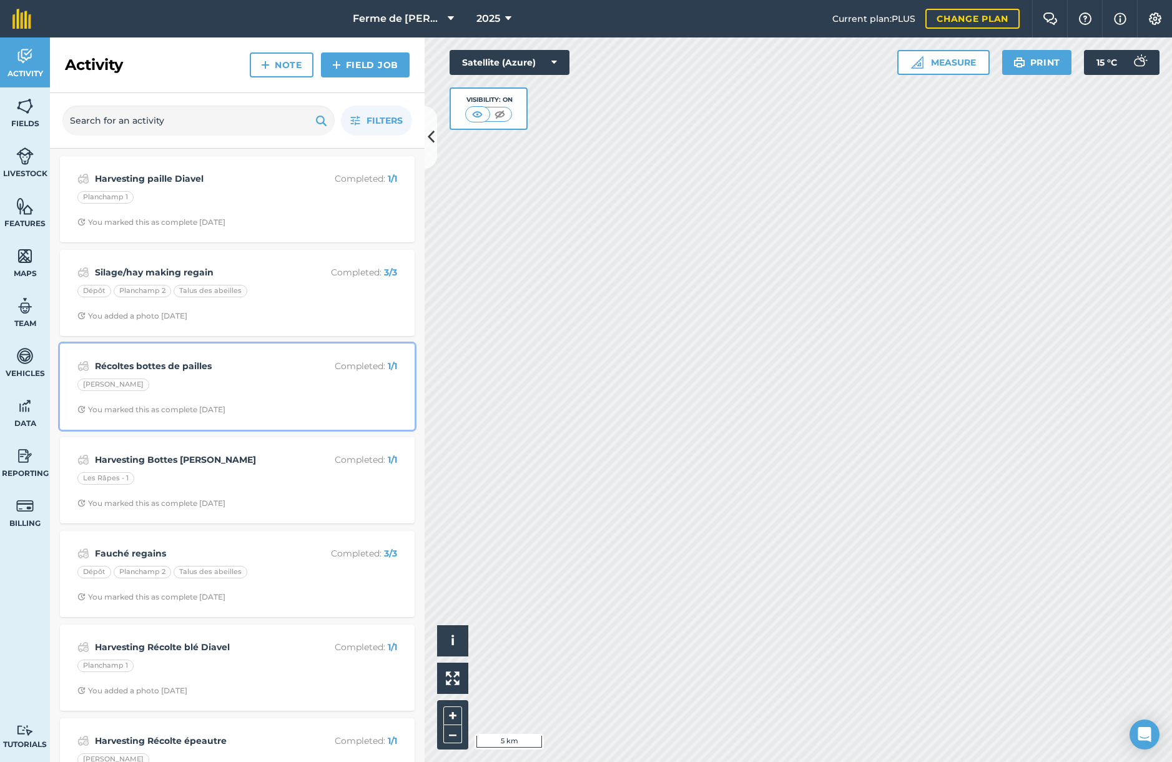
click at [219, 377] on div "Récoltes bottes de pailles Completed : 1 / 1 [PERSON_NAME] You marked this as c…" at bounding box center [237, 386] width 340 height 71
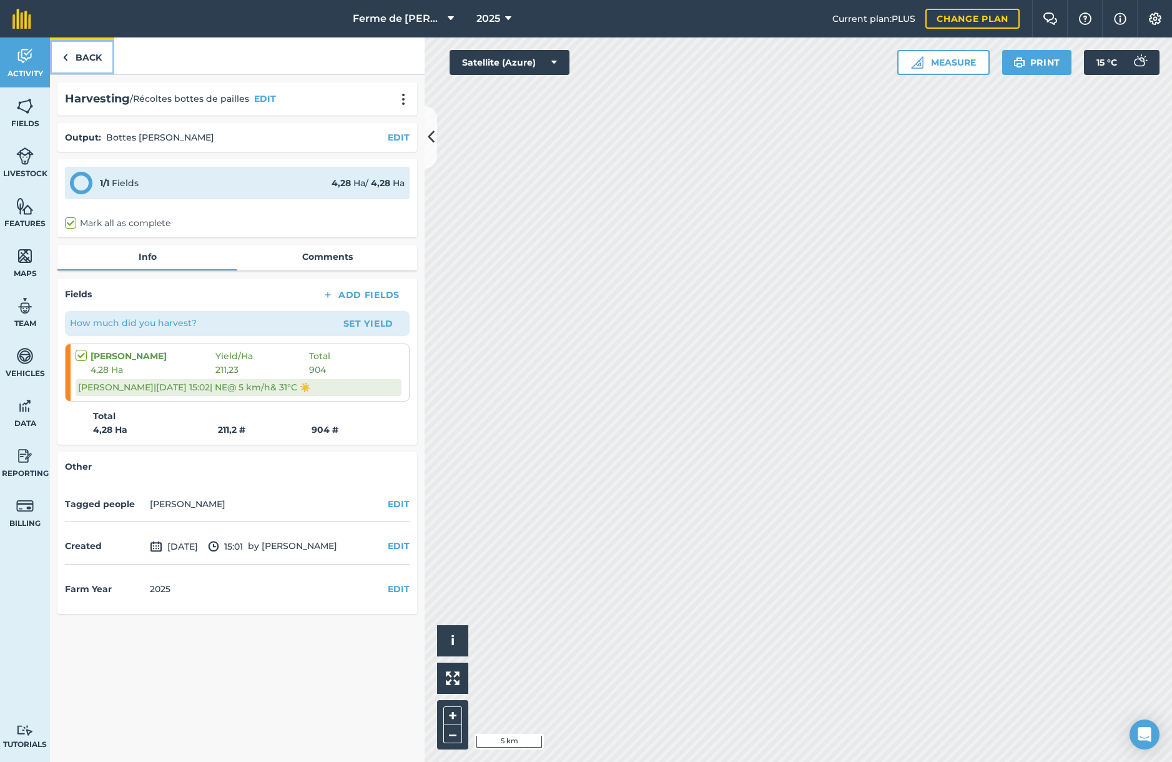
click at [86, 57] on link "Back" at bounding box center [82, 55] width 64 height 37
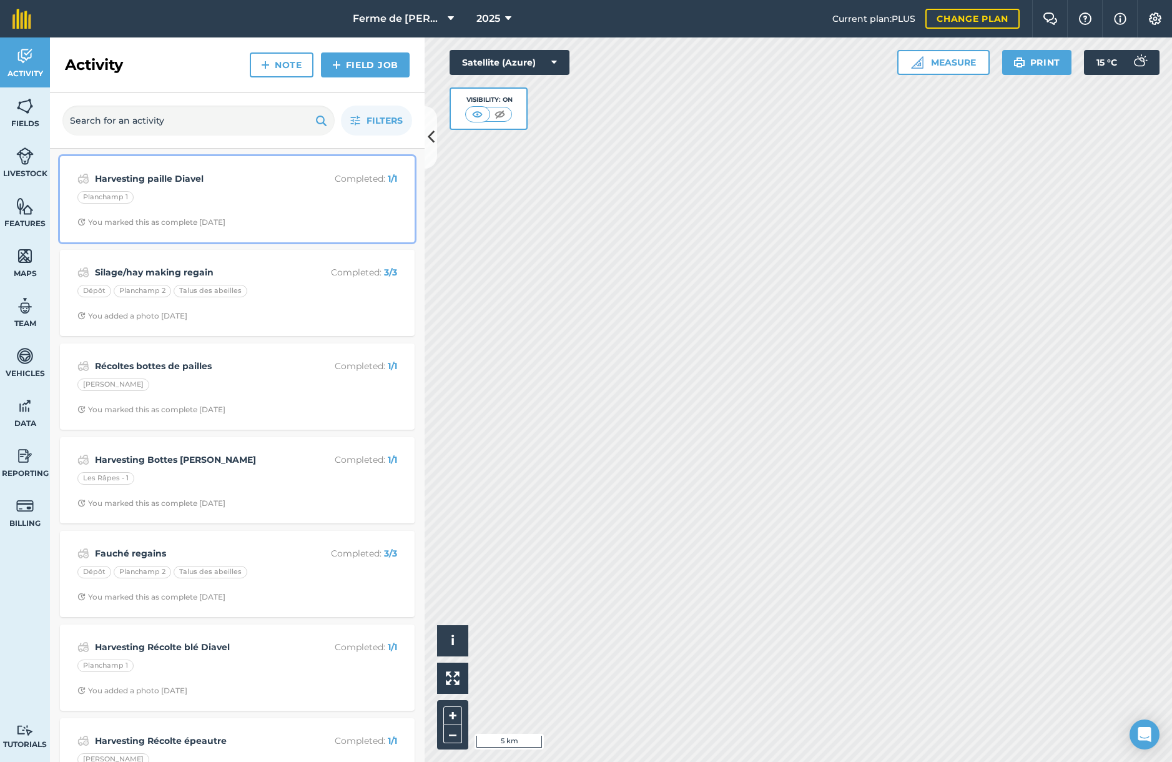
click at [153, 201] on div "Planchamp 1" at bounding box center [237, 199] width 320 height 16
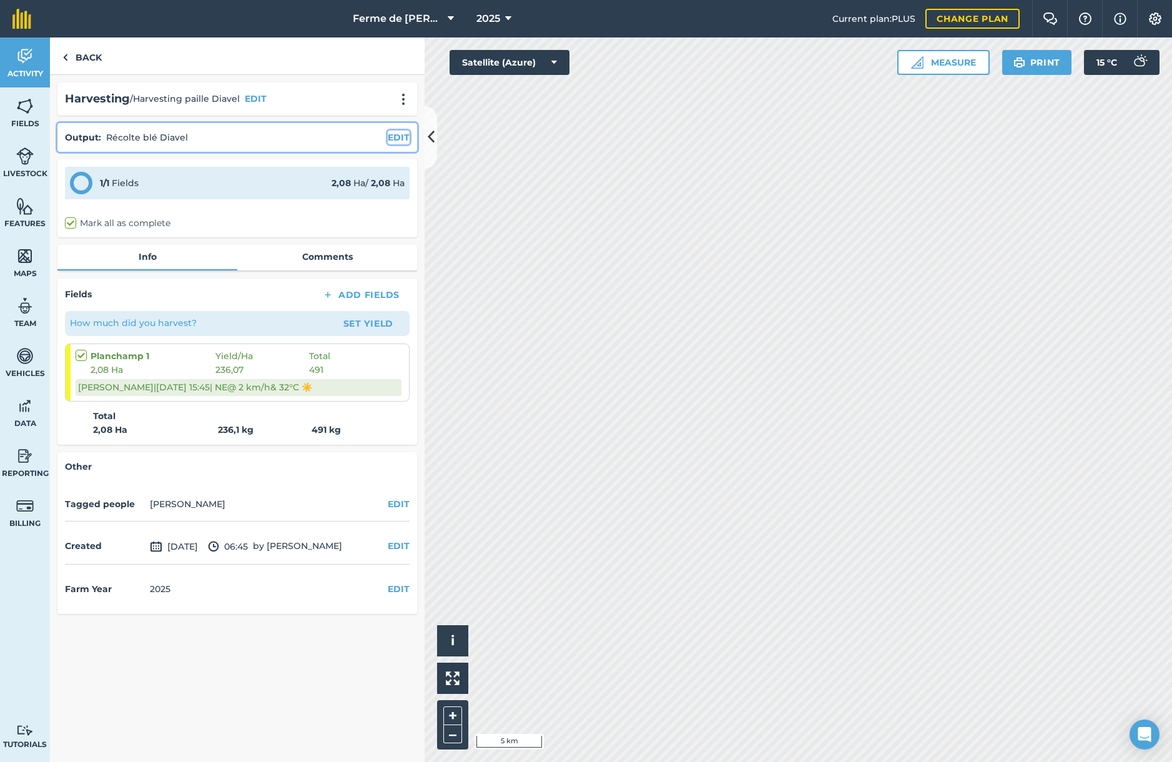
click at [395, 138] on button "EDIT" at bounding box center [399, 138] width 22 height 14
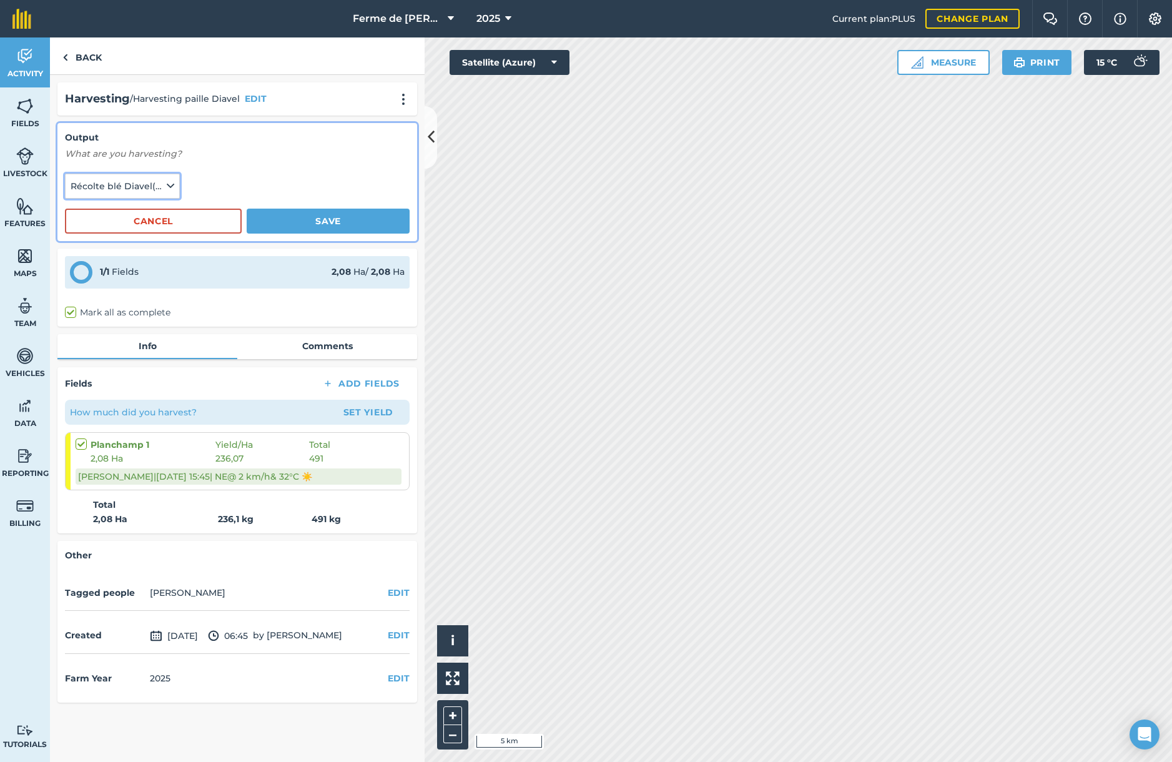
click at [173, 183] on icon at bounding box center [170, 186] width 7 height 14
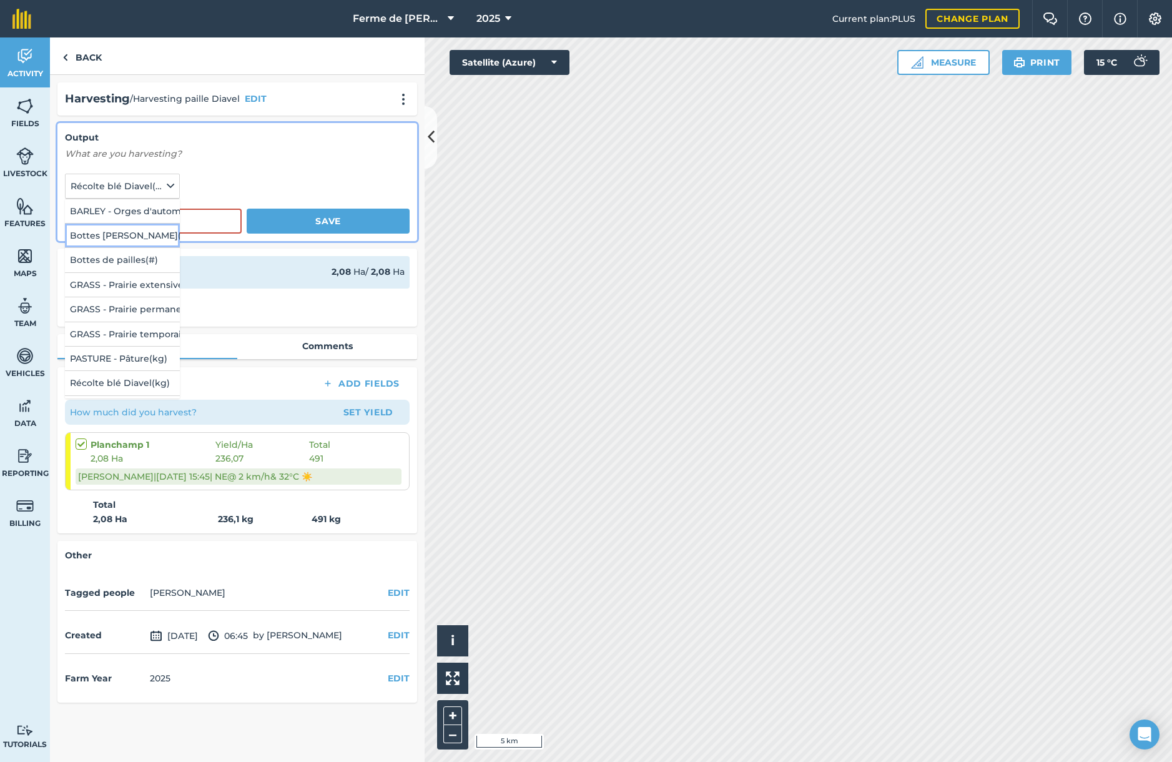
click at [126, 234] on button "Bottes [PERSON_NAME] ( # )" at bounding box center [122, 236] width 115 height 24
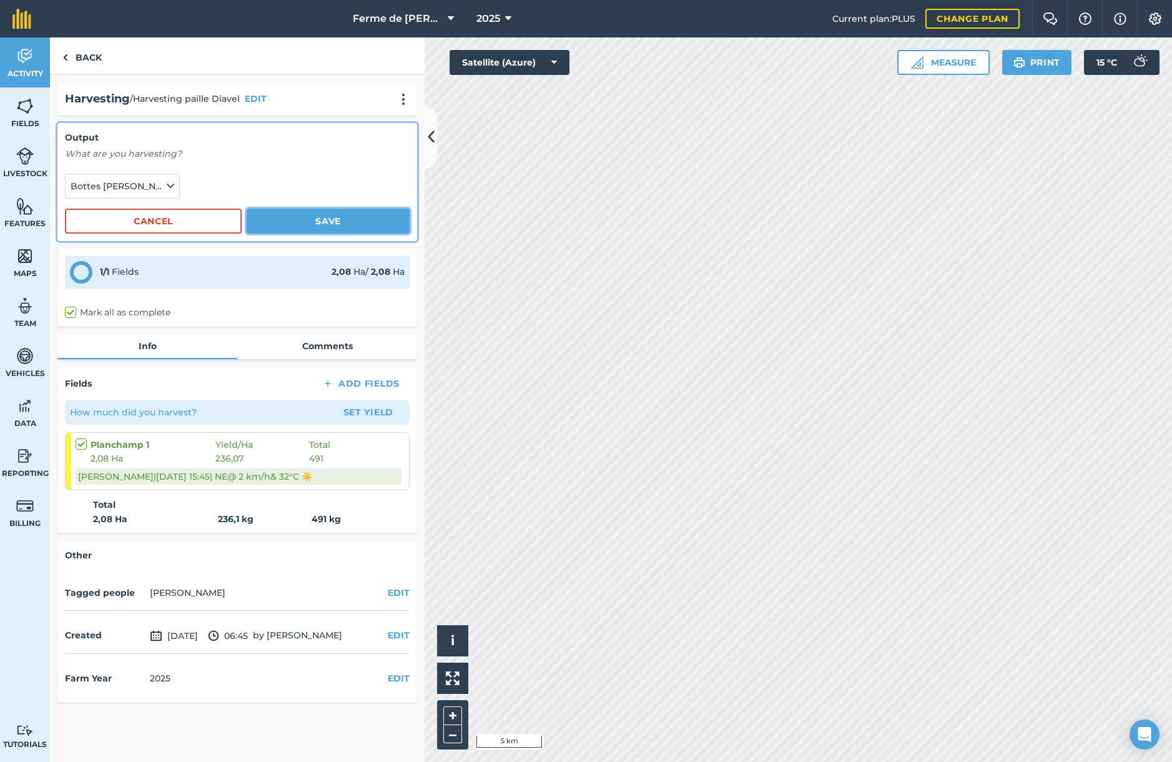
click at [289, 224] on button "Save" at bounding box center [328, 221] width 163 height 25
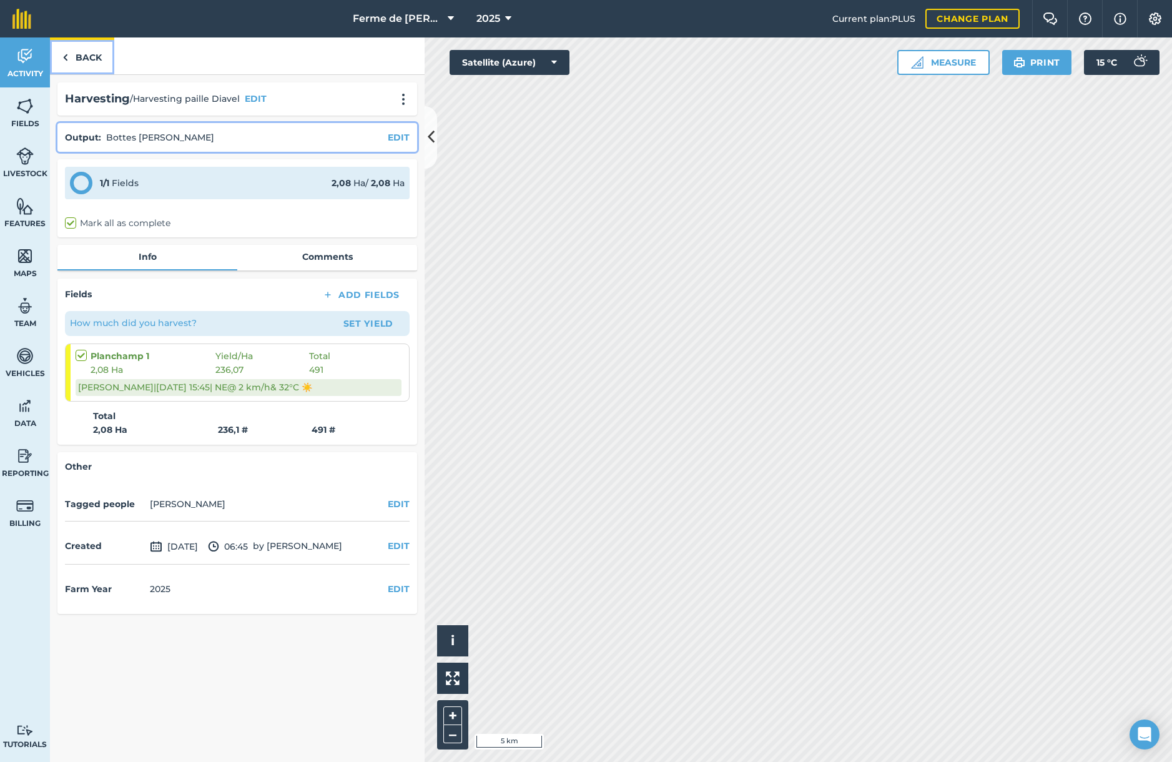
click at [79, 56] on link "Back" at bounding box center [82, 55] width 64 height 37
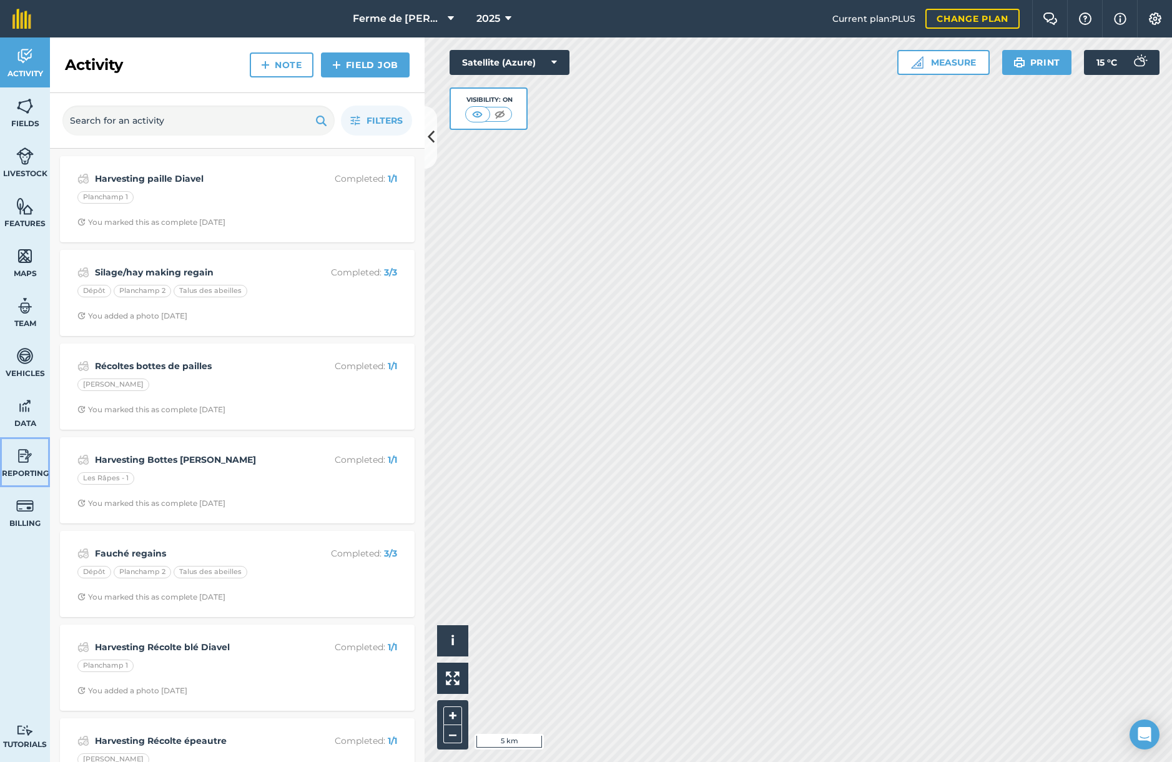
click at [25, 465] on img at bounding box center [24, 456] width 17 height 19
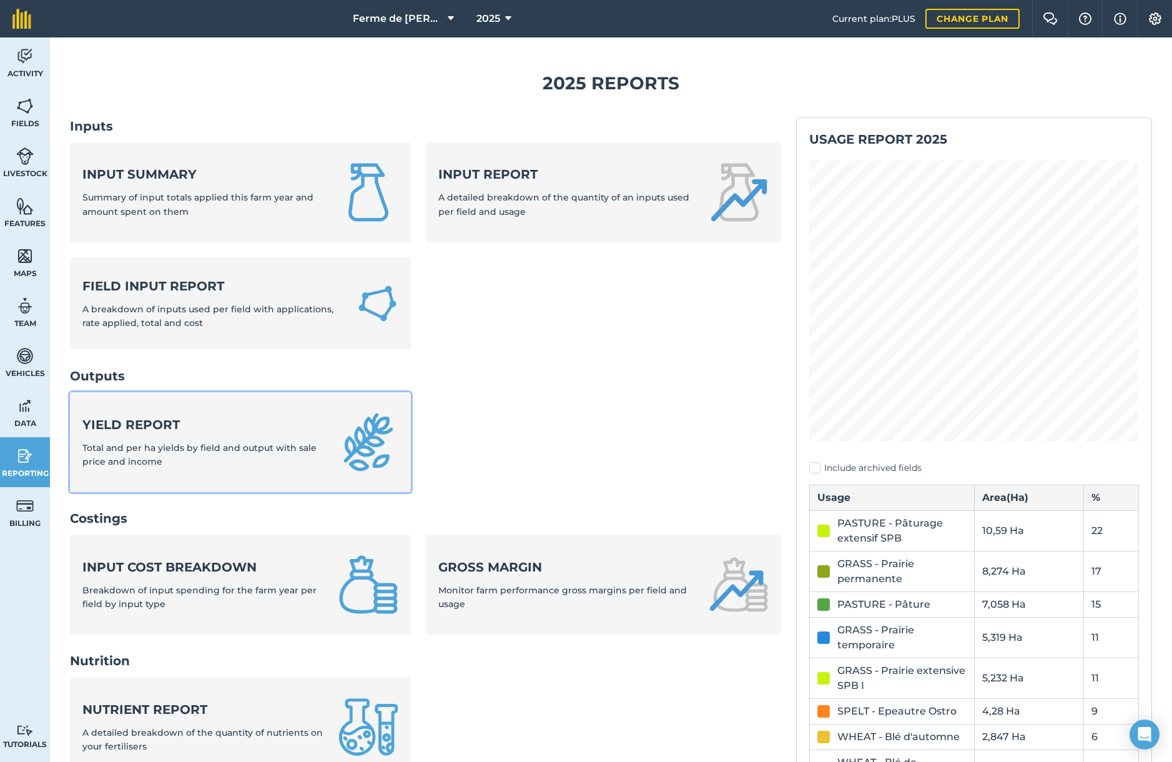
click at [147, 427] on strong "Yield report" at bounding box center [202, 424] width 241 height 17
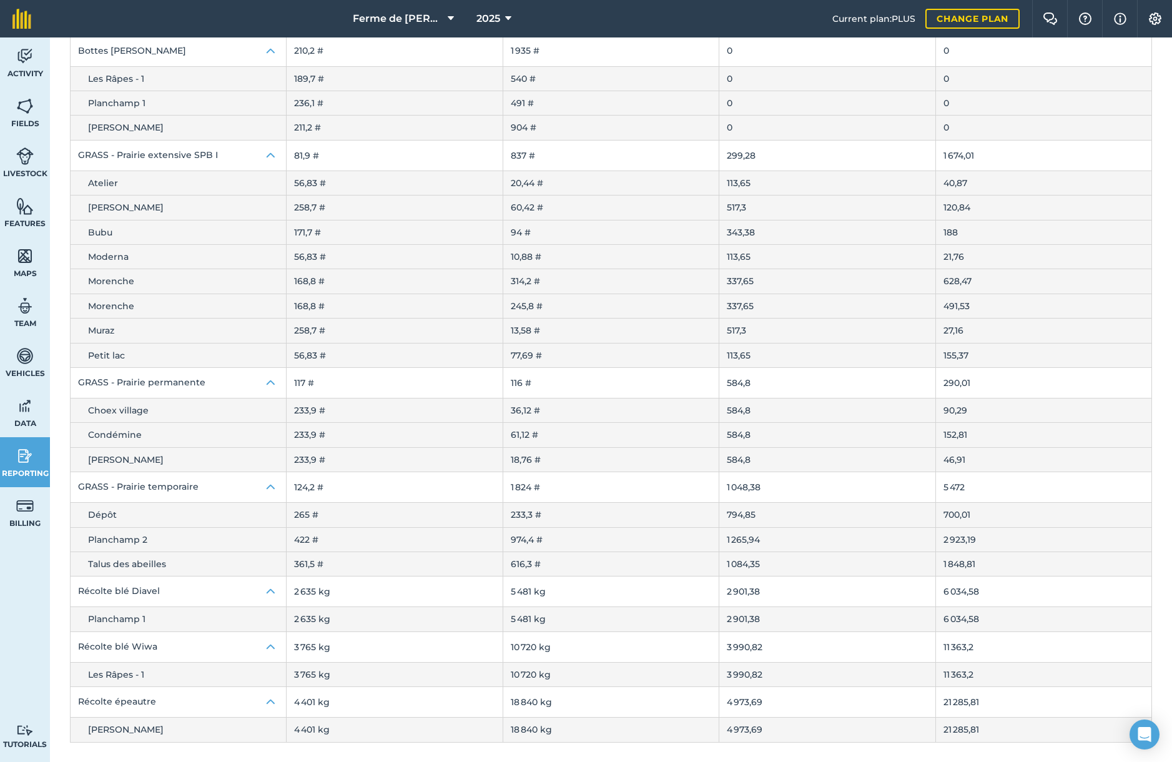
scroll to position [141, 0]
click at [269, 488] on img at bounding box center [271, 487] width 15 height 15
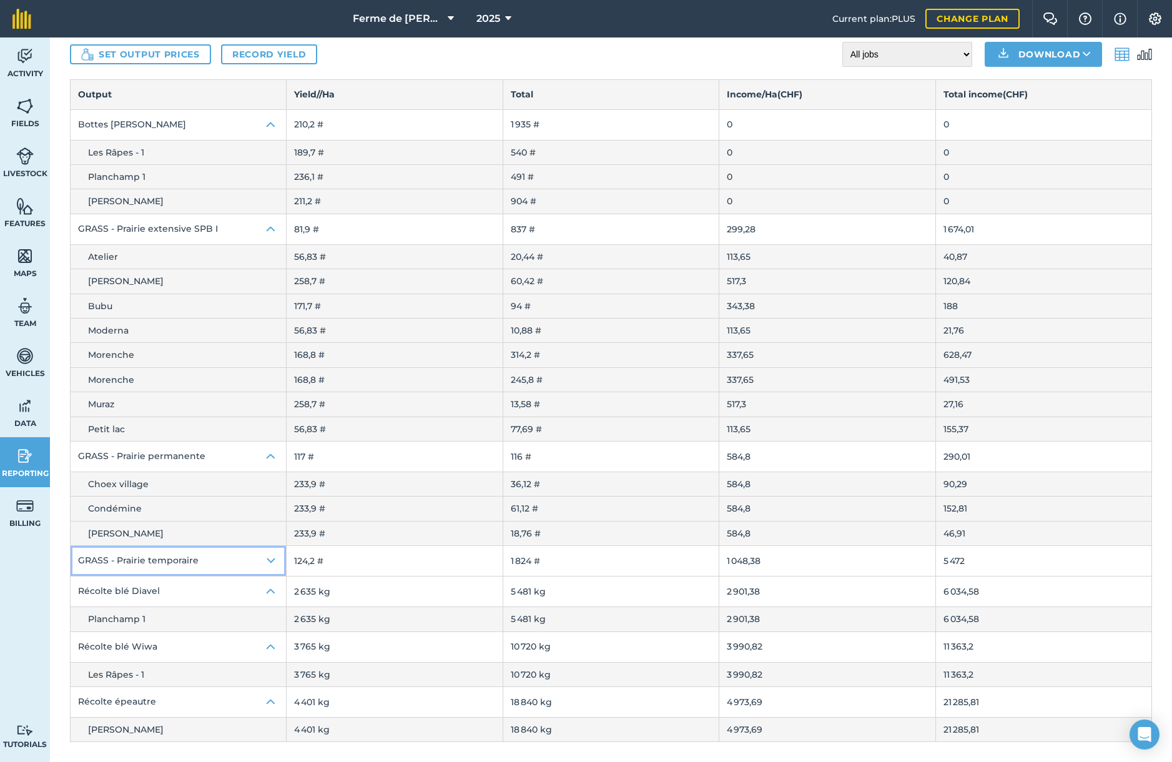
scroll to position [64, 0]
click at [268, 562] on img at bounding box center [271, 563] width 15 height 15
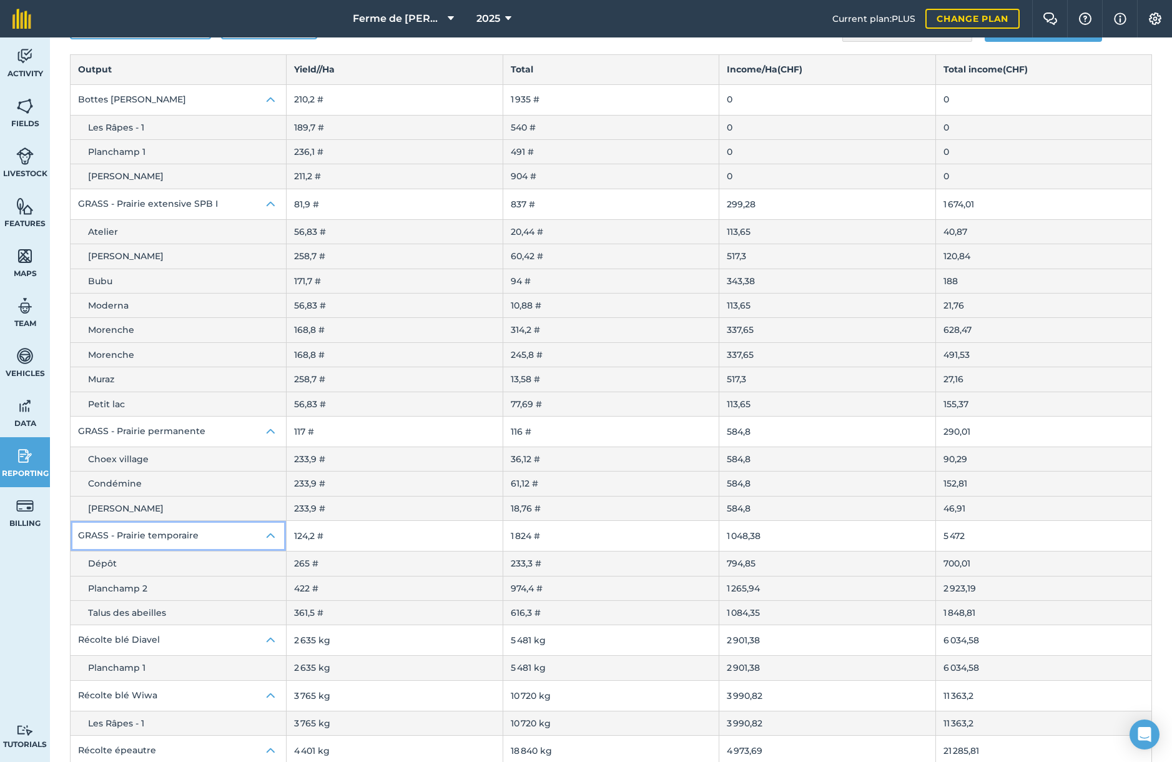
scroll to position [0, 0]
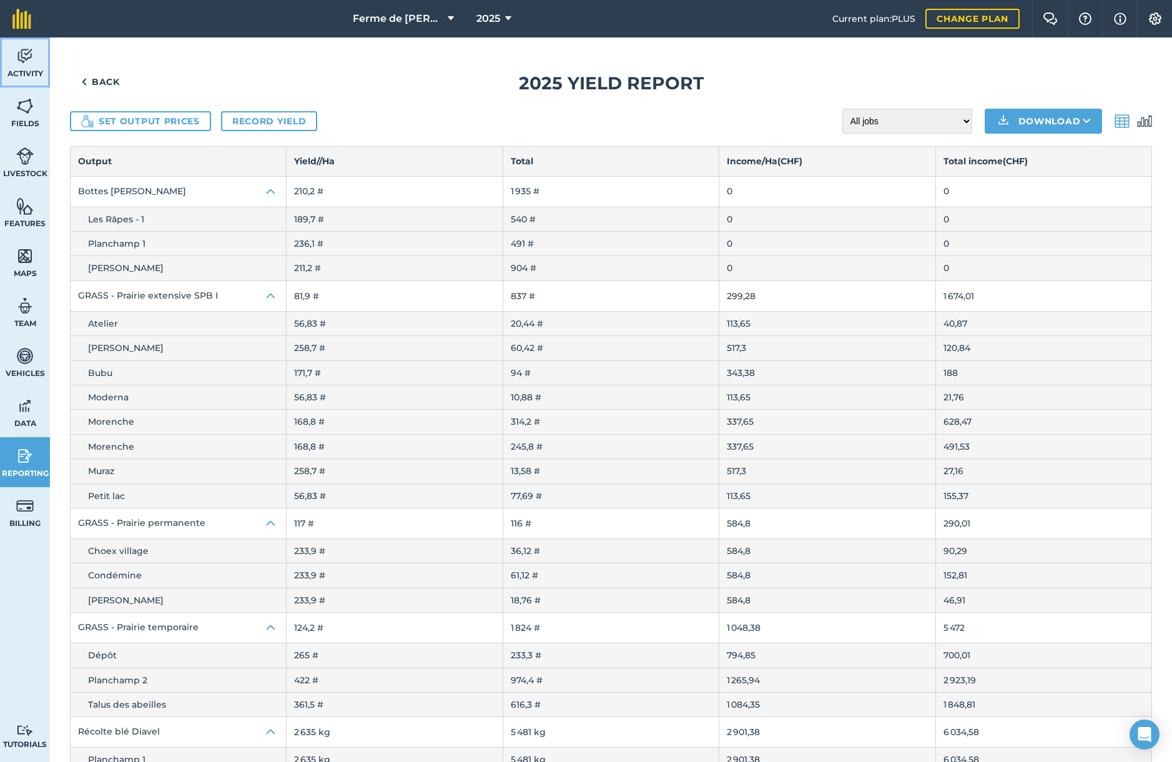
click at [21, 60] on img at bounding box center [24, 56] width 17 height 19
